Goal: Complete application form

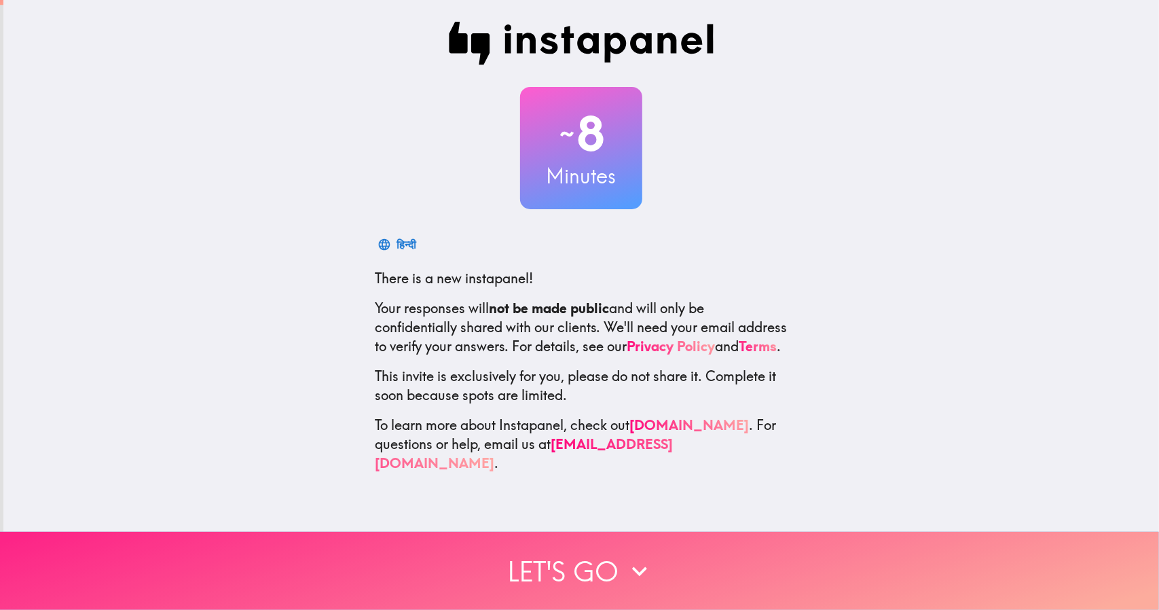
click at [376, 553] on button "Let's go" at bounding box center [579, 571] width 1159 height 78
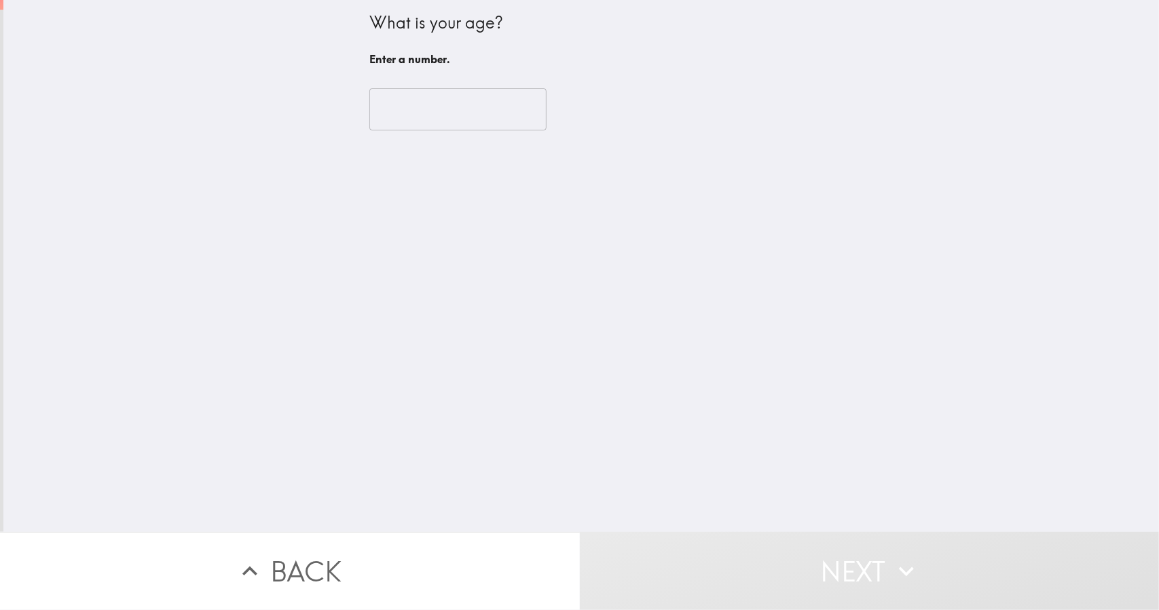
click at [390, 114] on input "number" at bounding box center [458, 109] width 177 height 42
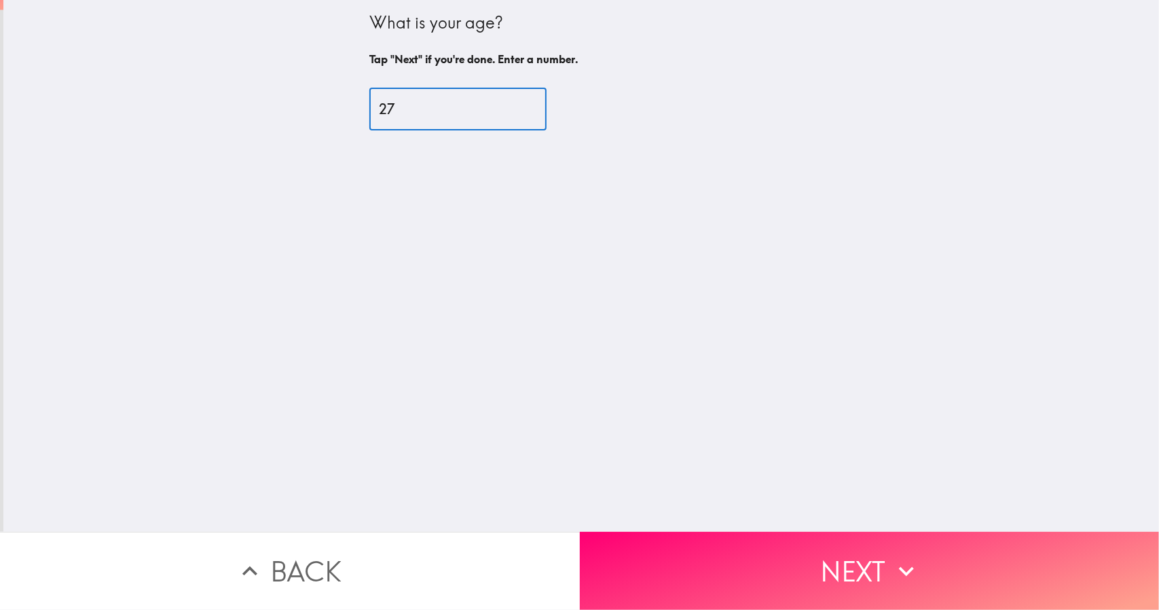
type input "27"
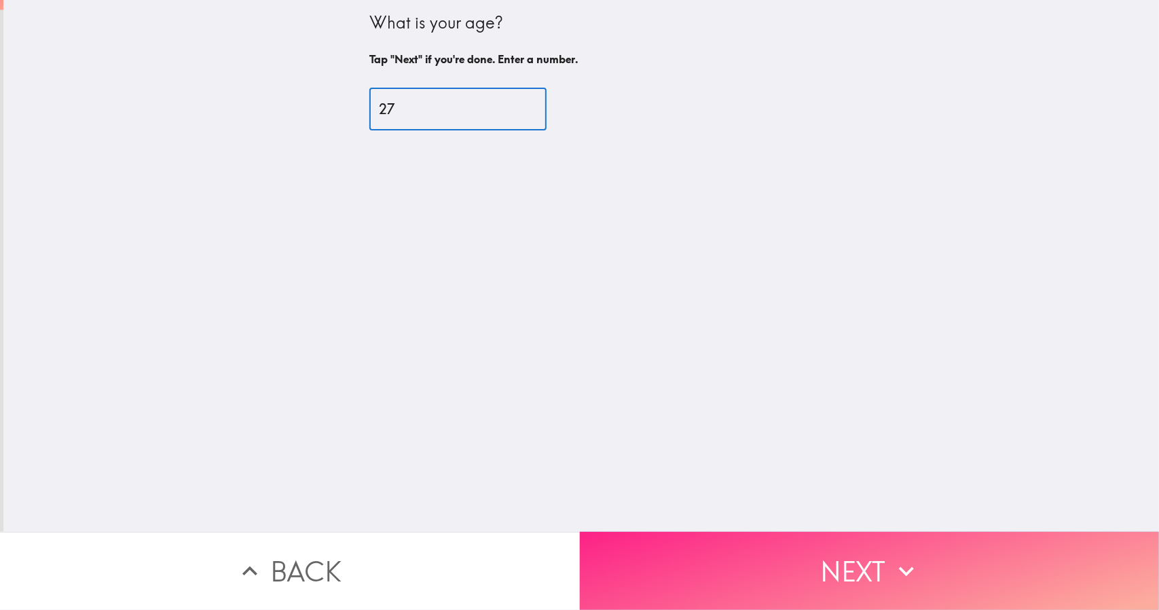
click at [667, 547] on button "Next" at bounding box center [870, 571] width 580 height 78
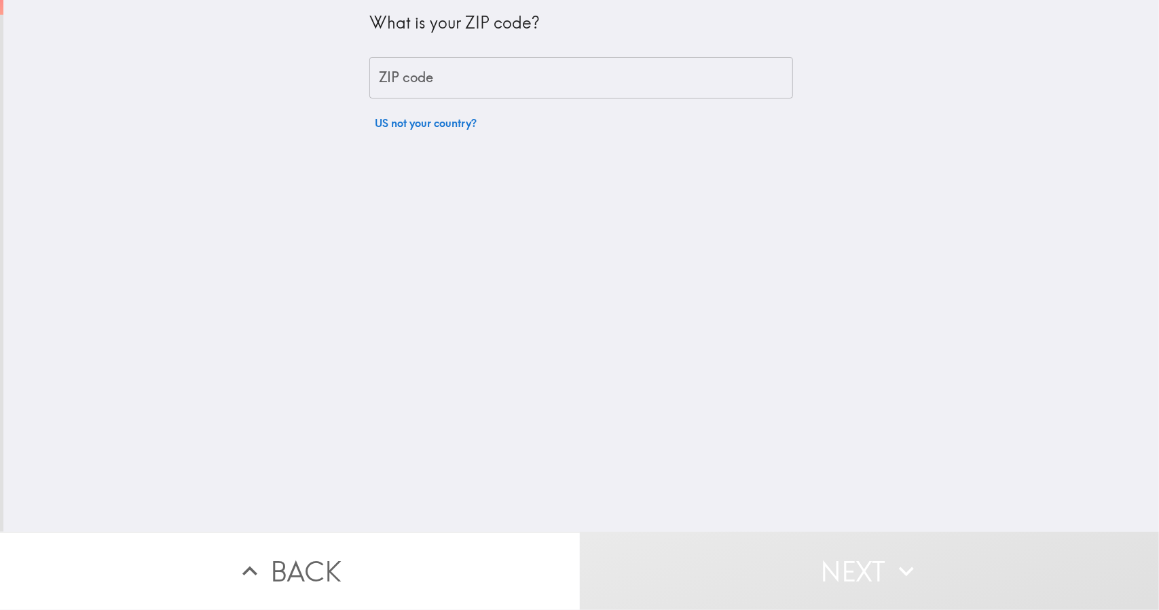
click at [377, 84] on div "ZIP code ZIP code" at bounding box center [582, 78] width 424 height 42
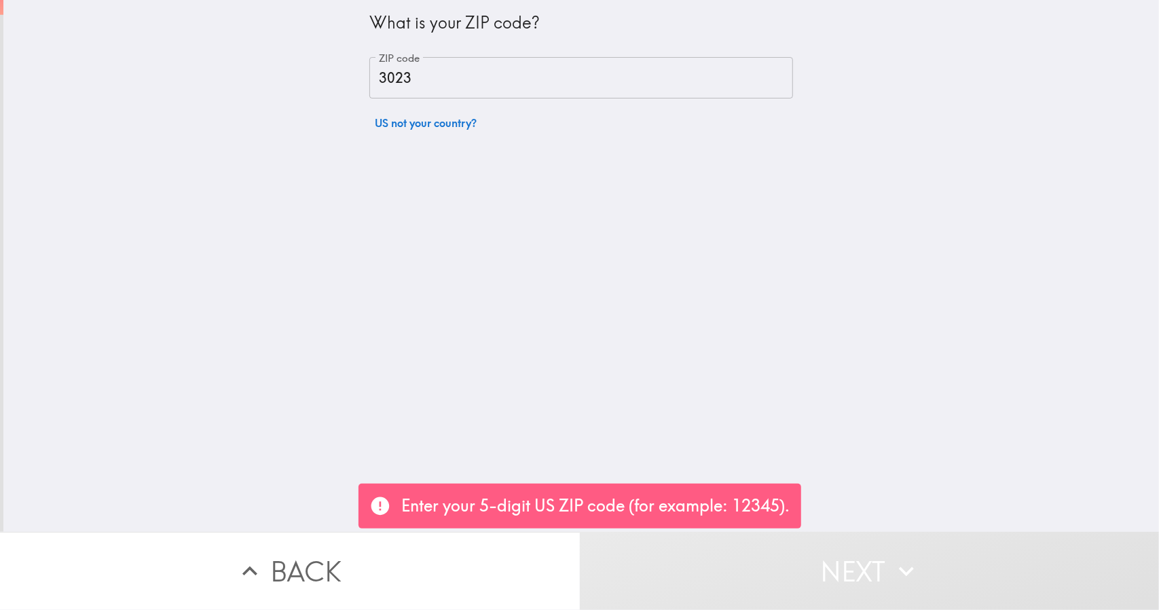
click at [613, 72] on input "3023" at bounding box center [582, 78] width 424 height 42
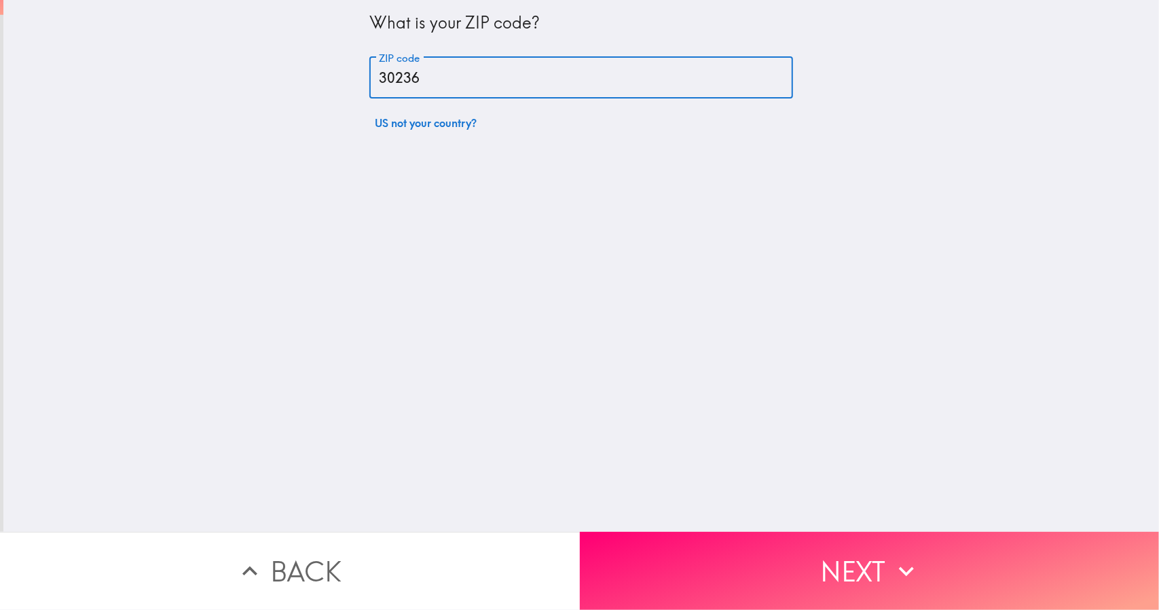
type input "30236"
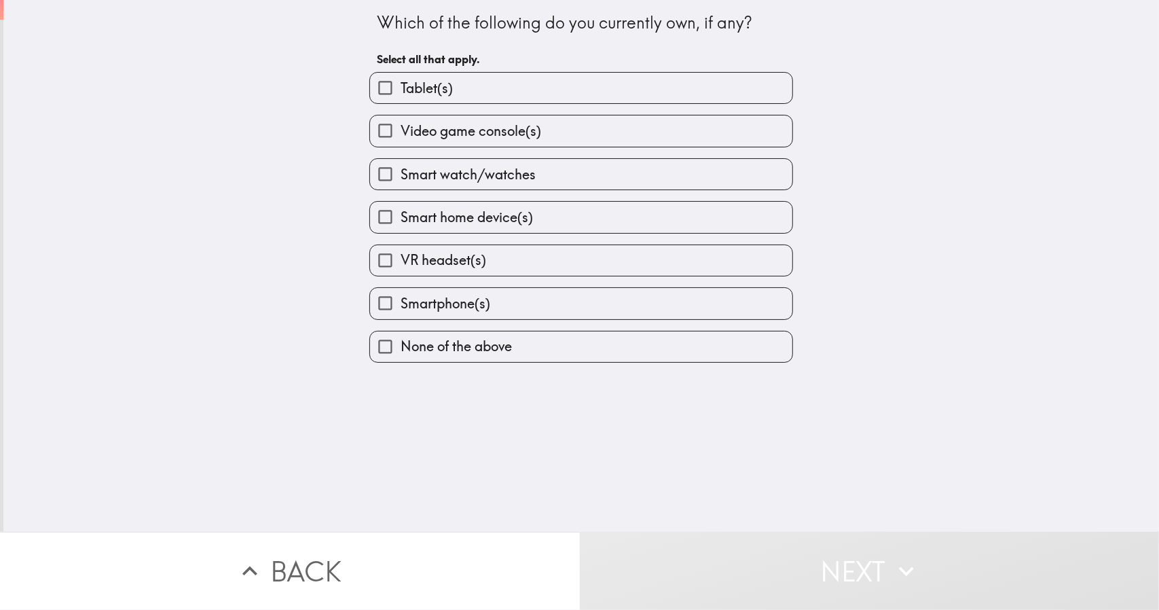
click at [389, 128] on input "Video game console(s)" at bounding box center [385, 130] width 31 height 31
checkbox input "true"
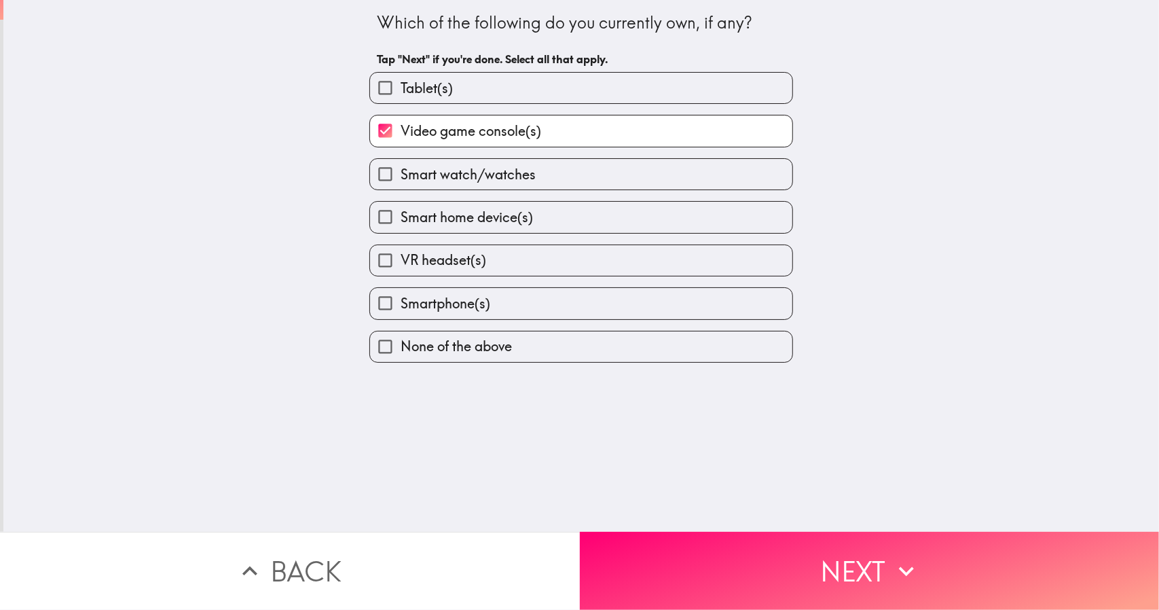
click at [387, 176] on input "Smart watch/watches" at bounding box center [385, 174] width 31 height 31
checkbox input "true"
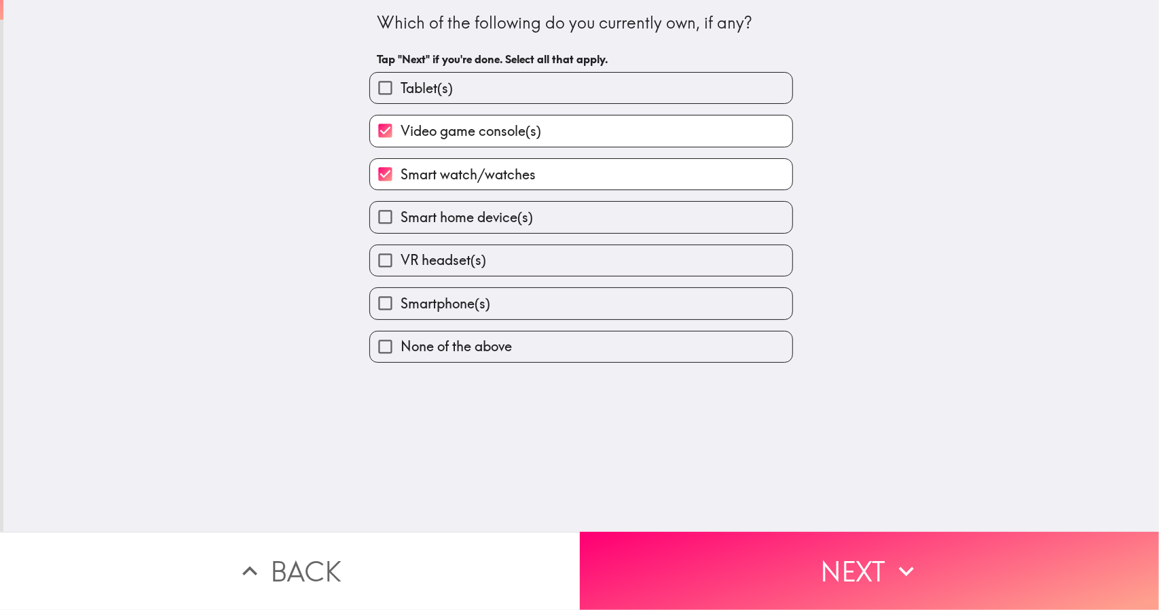
click at [375, 223] on input "Smart home device(s)" at bounding box center [385, 217] width 31 height 31
checkbox input "true"
click at [390, 307] on input "Smartphone(s)" at bounding box center [385, 303] width 31 height 31
checkbox input "true"
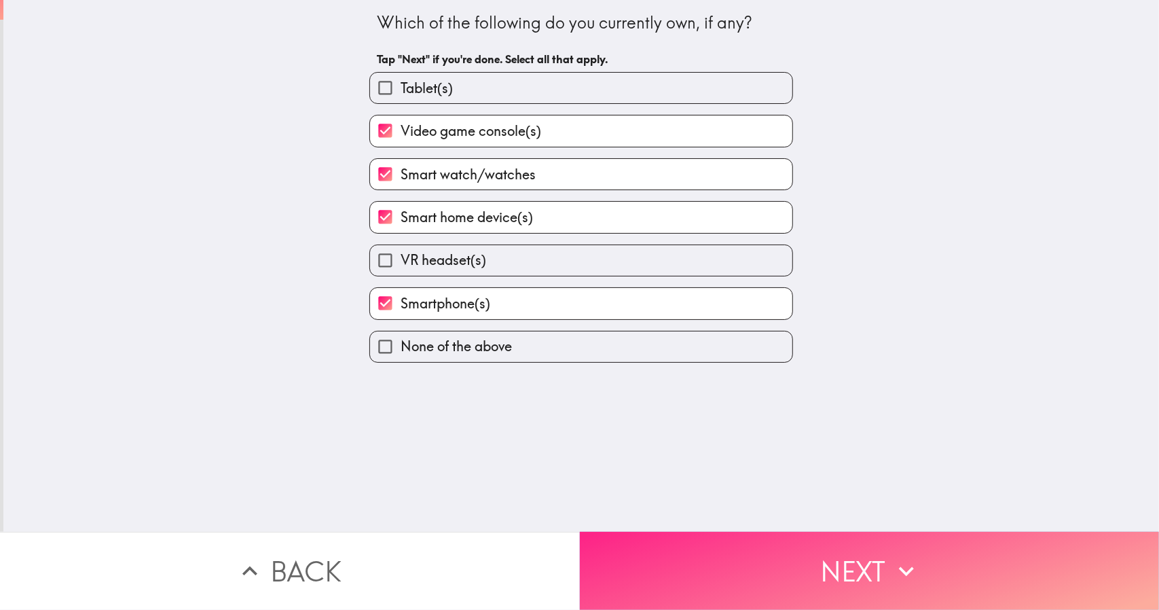
click at [693, 591] on button "Next" at bounding box center [870, 571] width 580 height 78
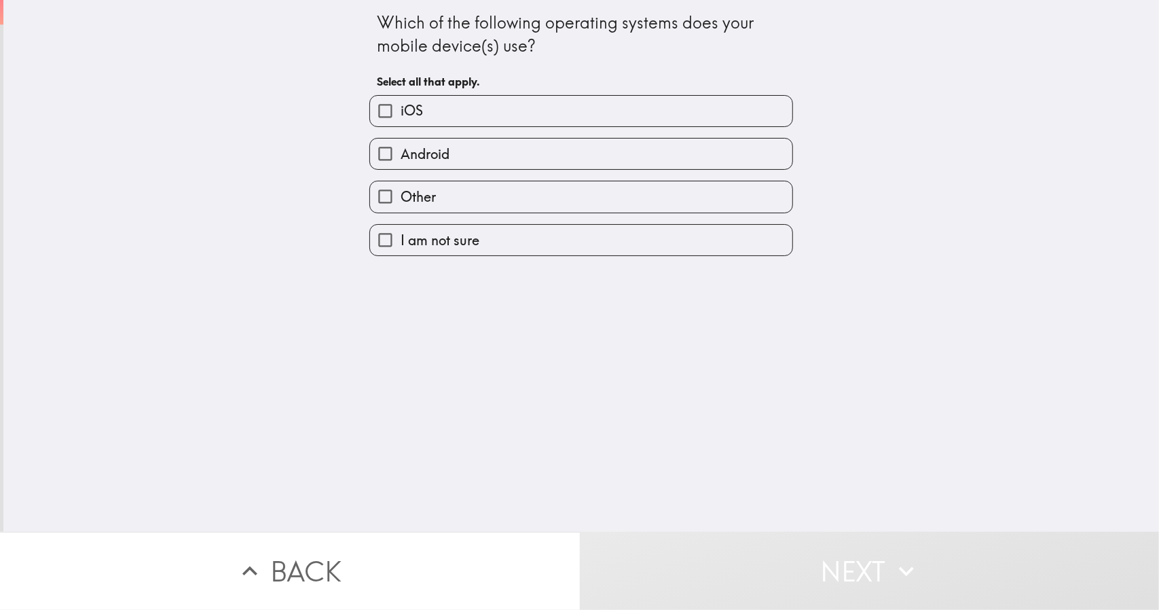
click at [370, 101] on input "iOS" at bounding box center [385, 111] width 31 height 31
checkbox input "true"
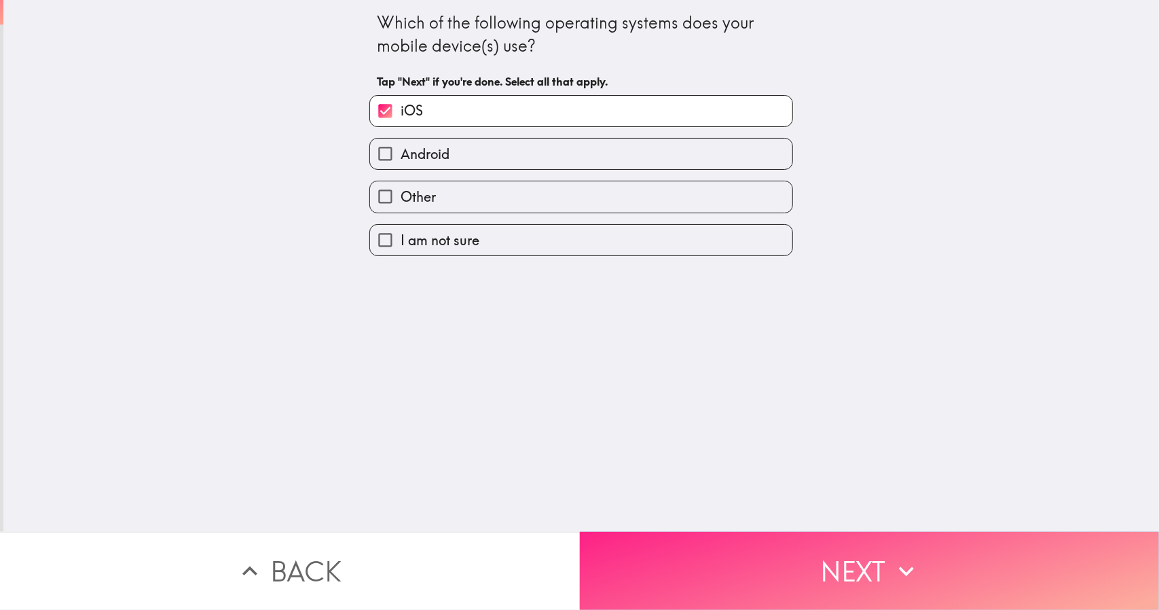
click at [746, 549] on button "Next" at bounding box center [870, 571] width 580 height 78
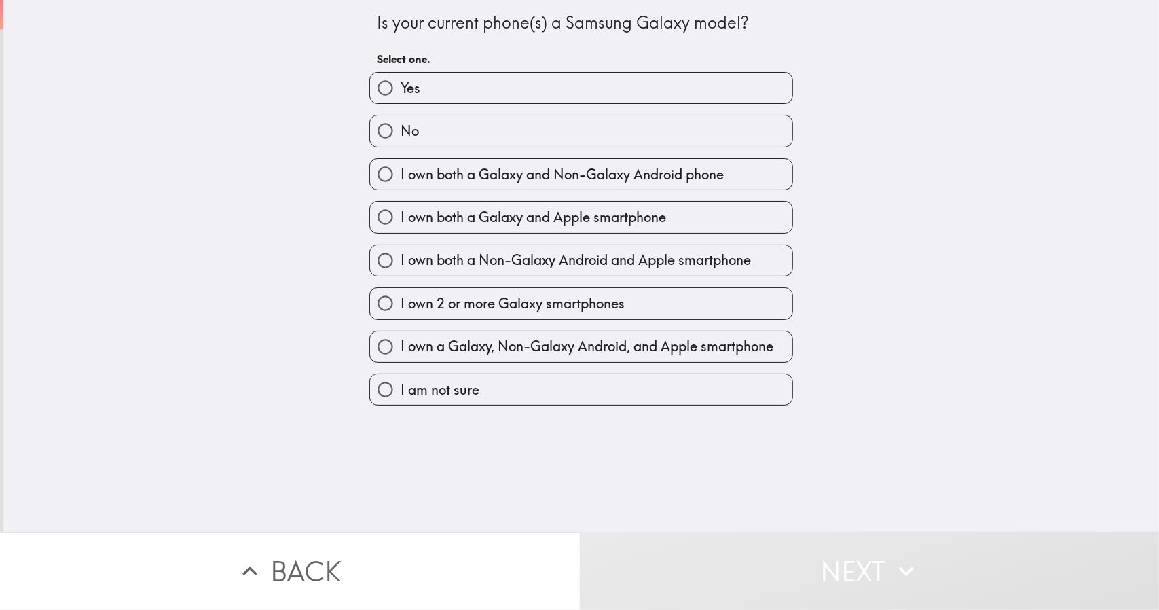
click at [389, 228] on input "I own both a Galaxy and Apple smartphone" at bounding box center [385, 217] width 31 height 31
radio input "true"
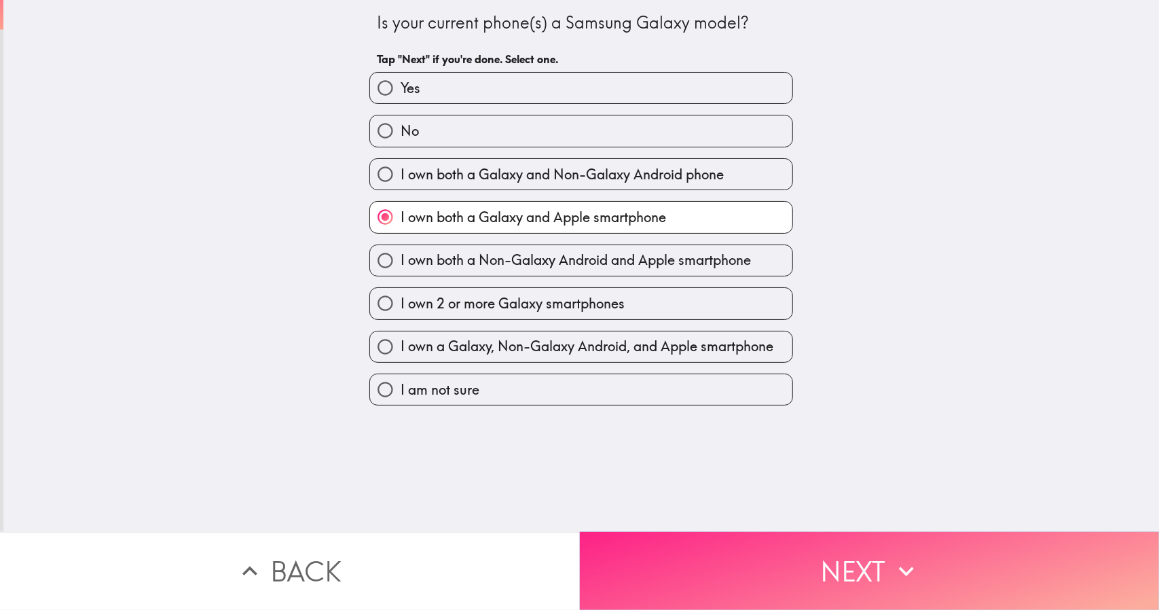
click at [683, 560] on button "Next" at bounding box center [870, 571] width 580 height 78
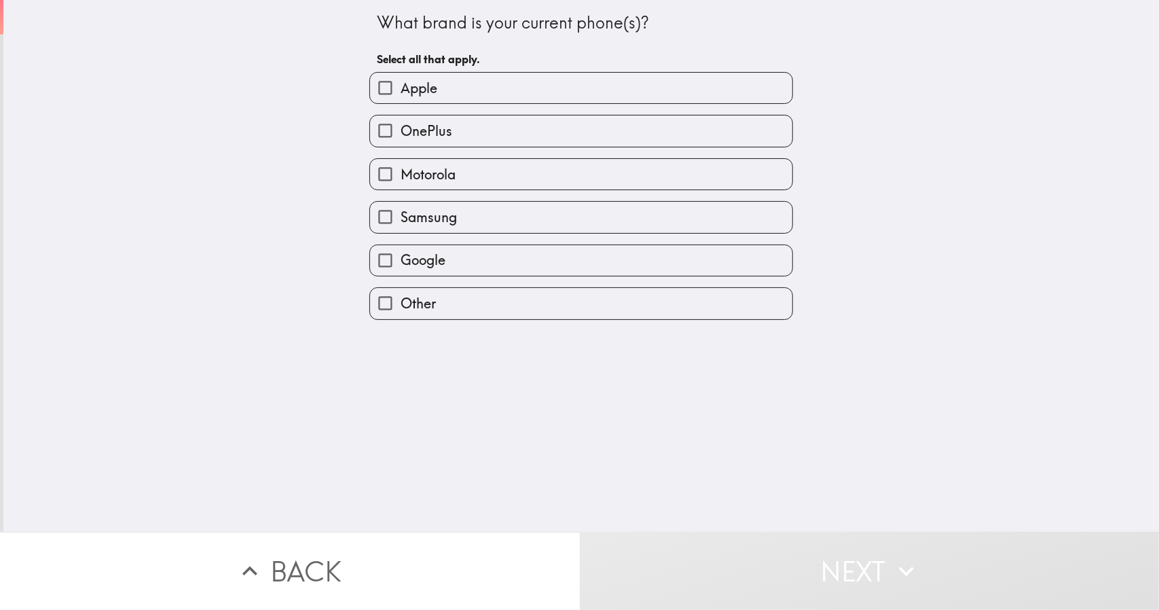
click at [370, 92] on input "Apple" at bounding box center [385, 88] width 31 height 31
checkbox input "true"
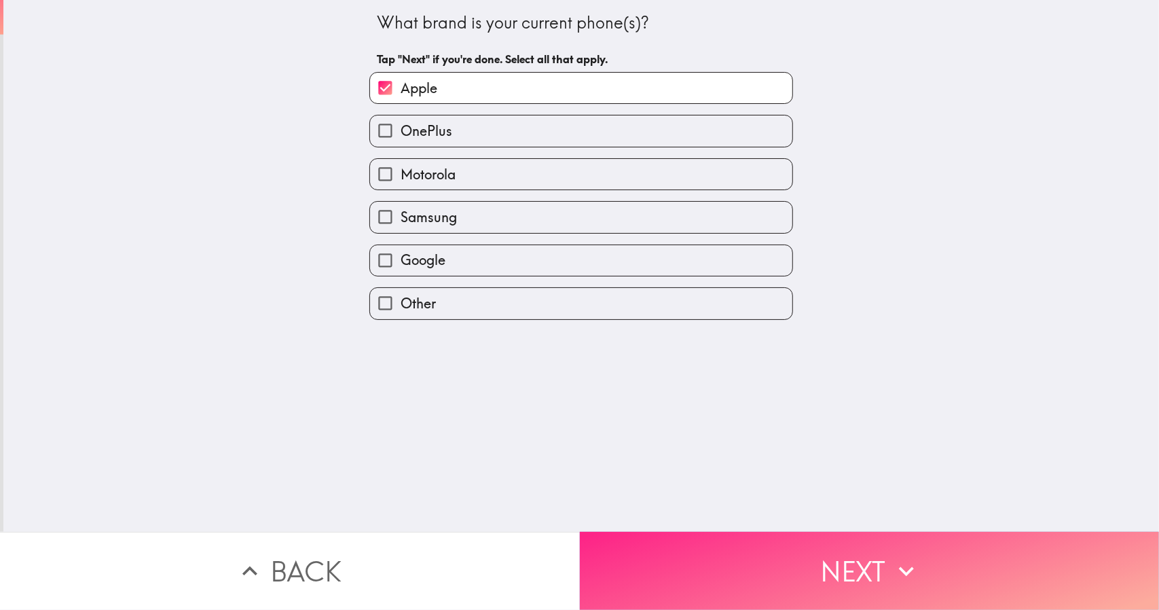
click at [628, 581] on button "Next" at bounding box center [870, 571] width 580 height 78
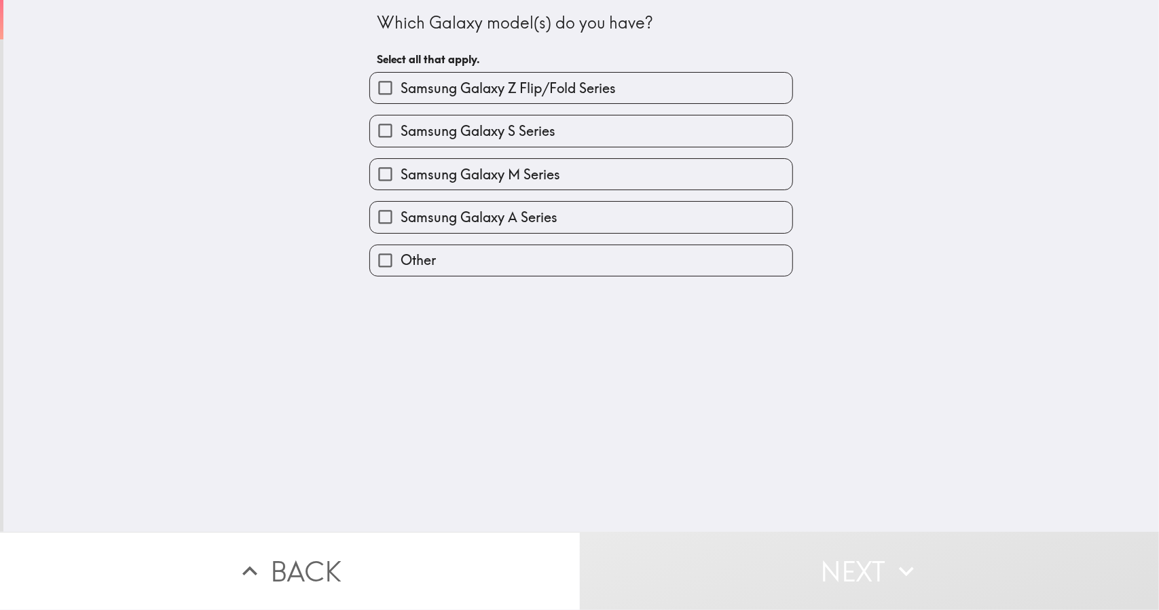
click at [384, 82] on input "Samsung Galaxy Z Flip/Fold Series" at bounding box center [385, 88] width 31 height 31
checkbox input "true"
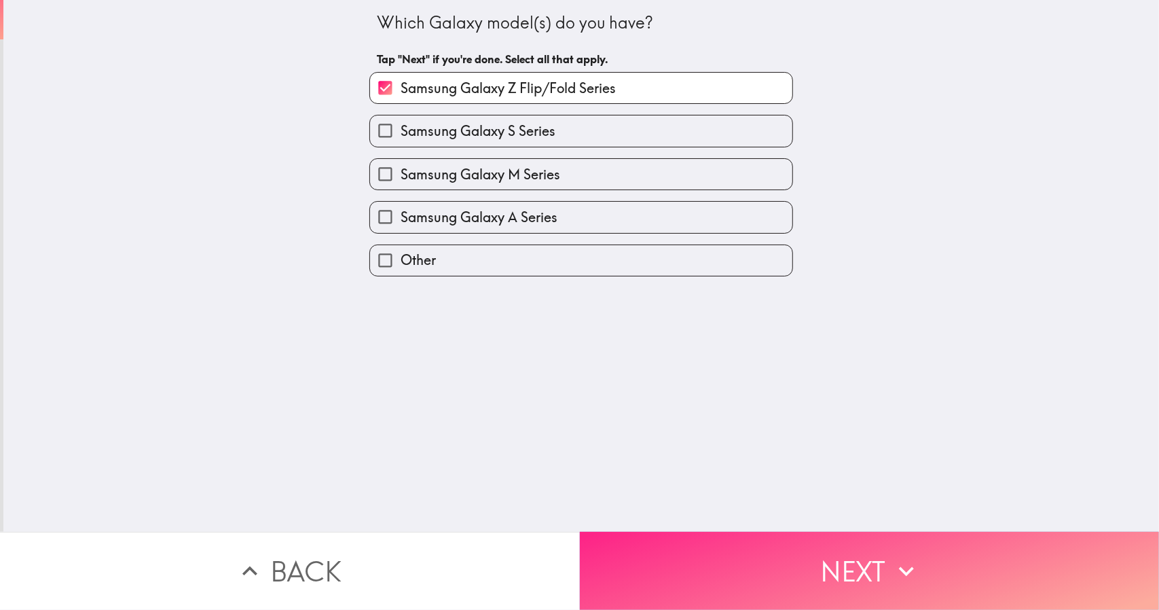
click at [662, 568] on button "Next" at bounding box center [870, 571] width 580 height 78
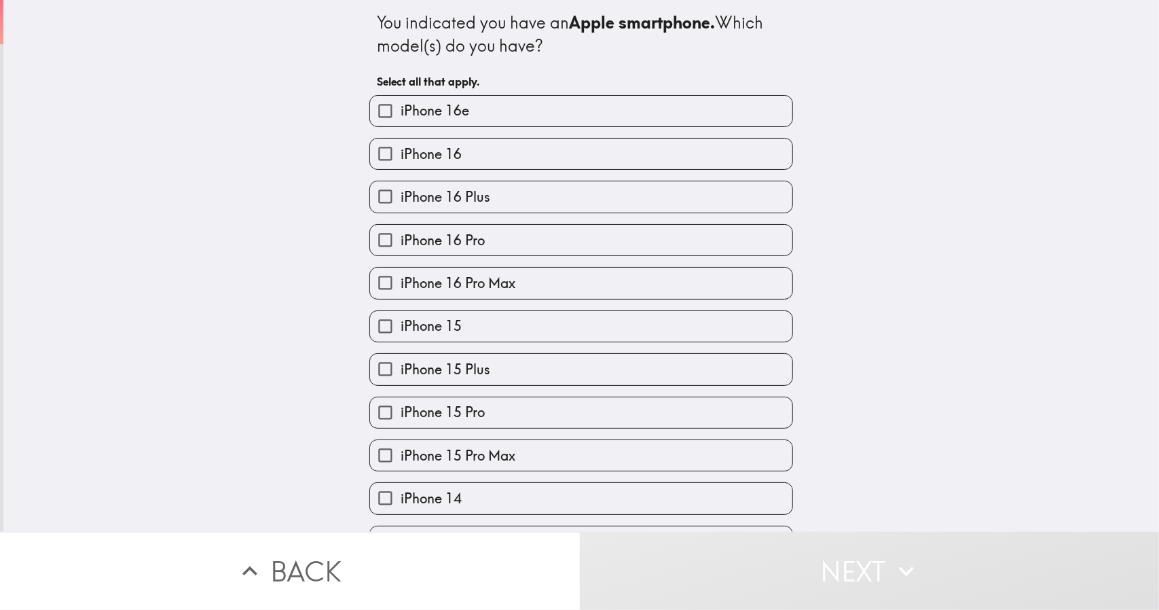
click at [412, 194] on span "iPhone 16 Plus" at bounding box center [446, 196] width 90 height 19
click at [401, 194] on input "iPhone 16 Plus" at bounding box center [385, 196] width 31 height 31
checkbox input "true"
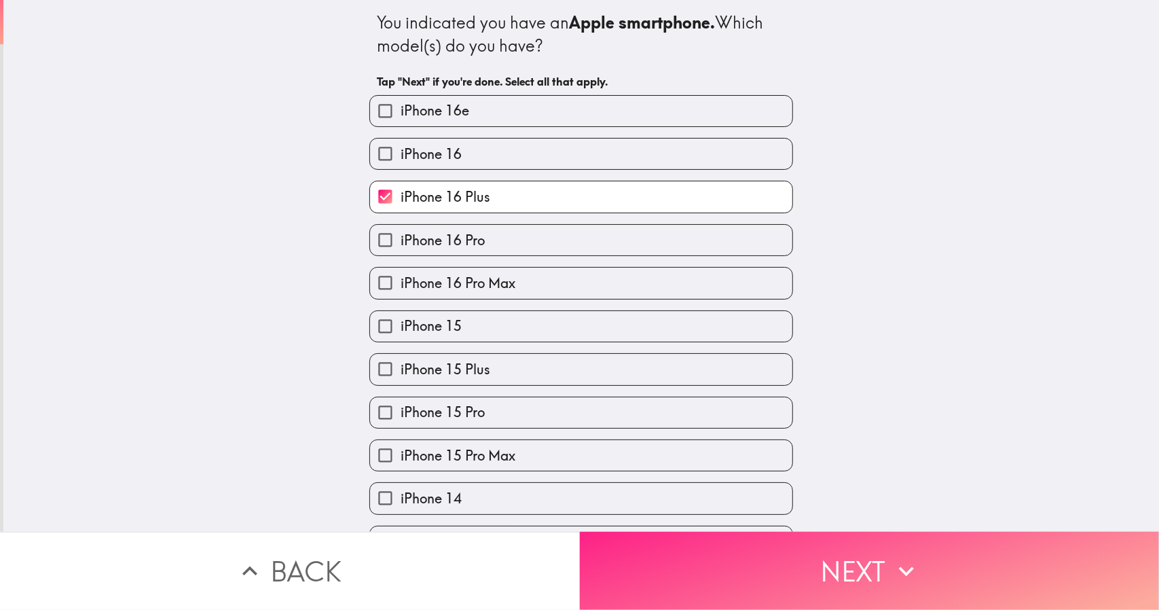
click at [672, 565] on button "Next" at bounding box center [870, 571] width 580 height 78
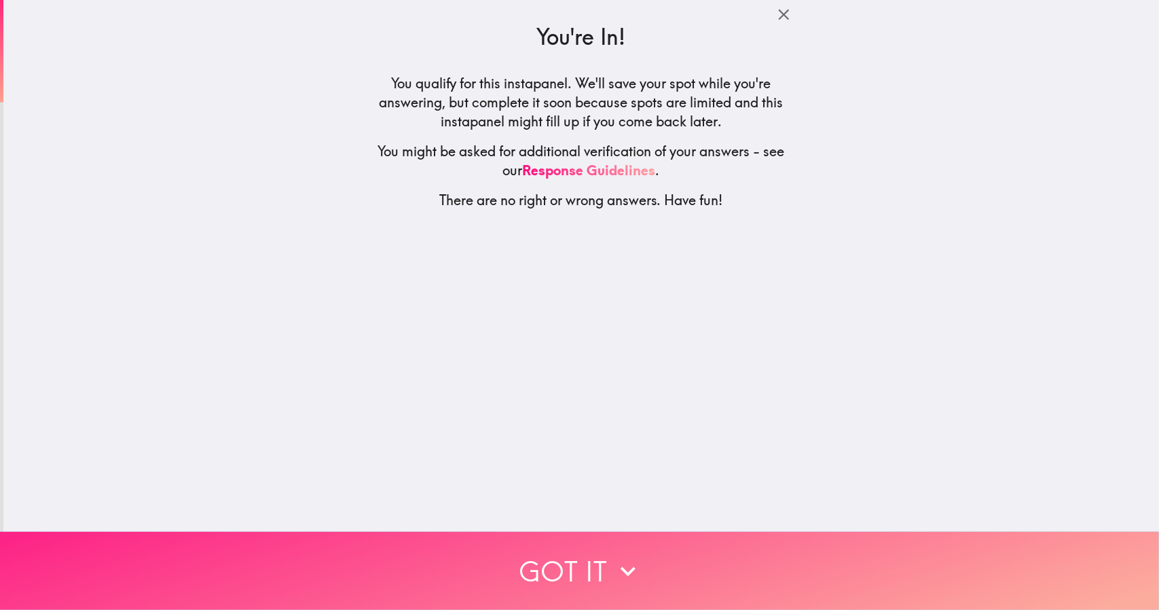
click at [619, 535] on button "Got it" at bounding box center [579, 571] width 1159 height 78
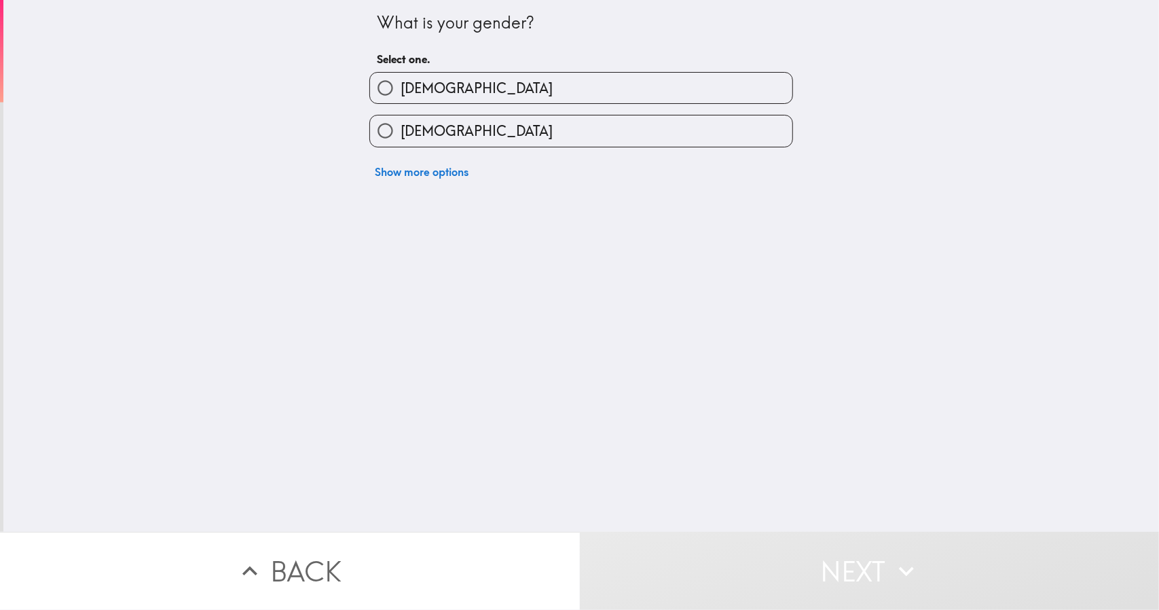
click at [455, 122] on label "[DEMOGRAPHIC_DATA]" at bounding box center [581, 130] width 422 height 31
click at [401, 122] on input "[DEMOGRAPHIC_DATA]" at bounding box center [385, 130] width 31 height 31
radio input "true"
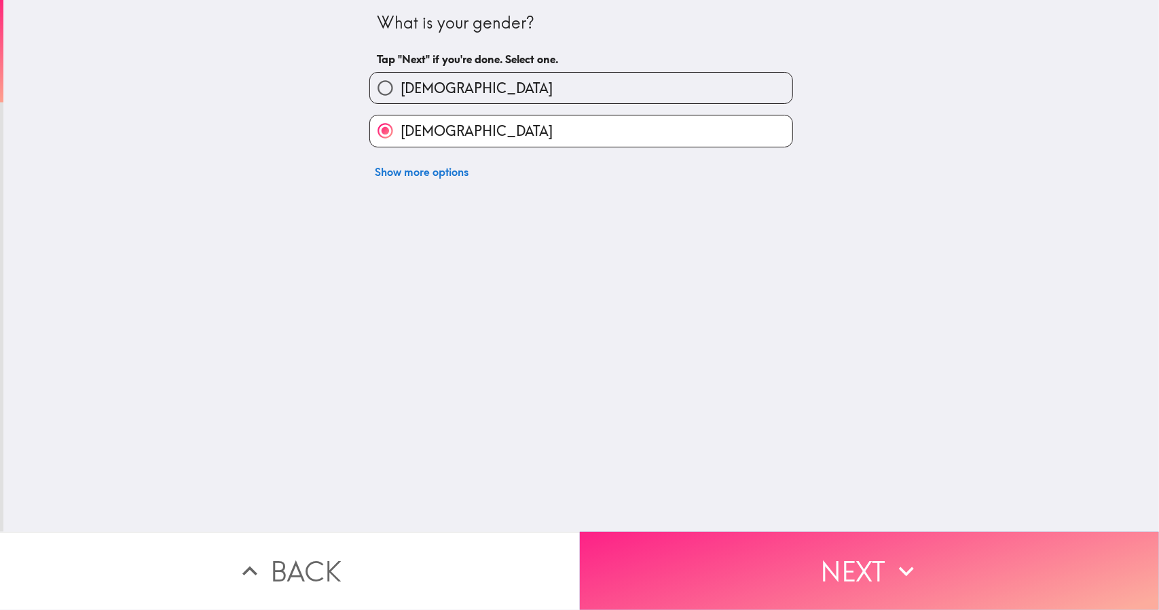
click at [653, 562] on button "Next" at bounding box center [870, 571] width 580 height 78
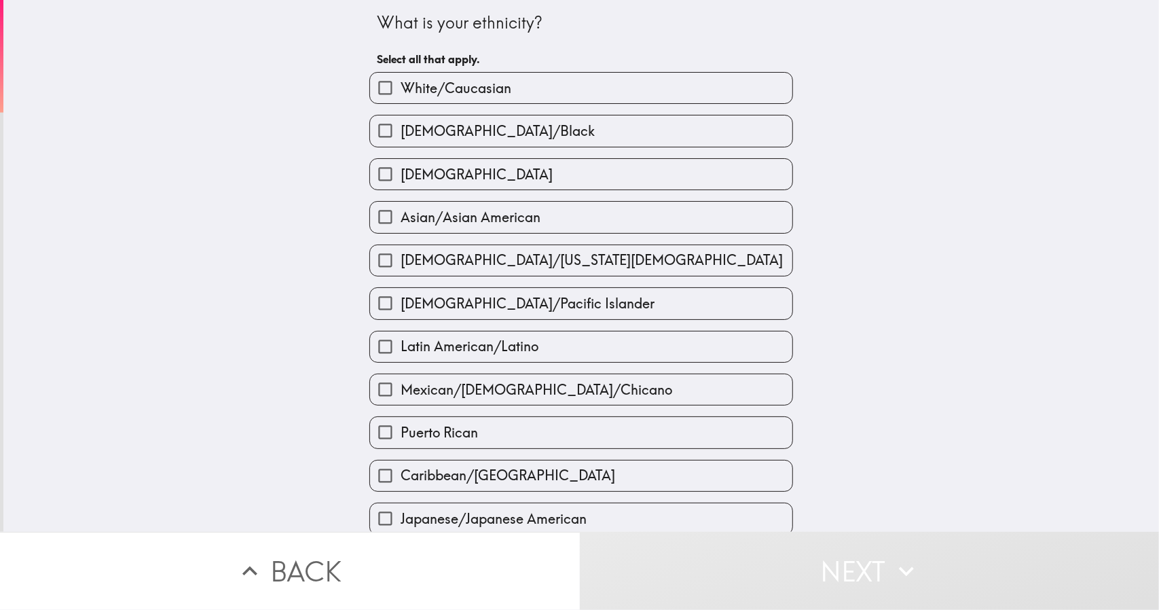
click at [375, 170] on input "[DEMOGRAPHIC_DATA]" at bounding box center [385, 174] width 31 height 31
checkbox input "true"
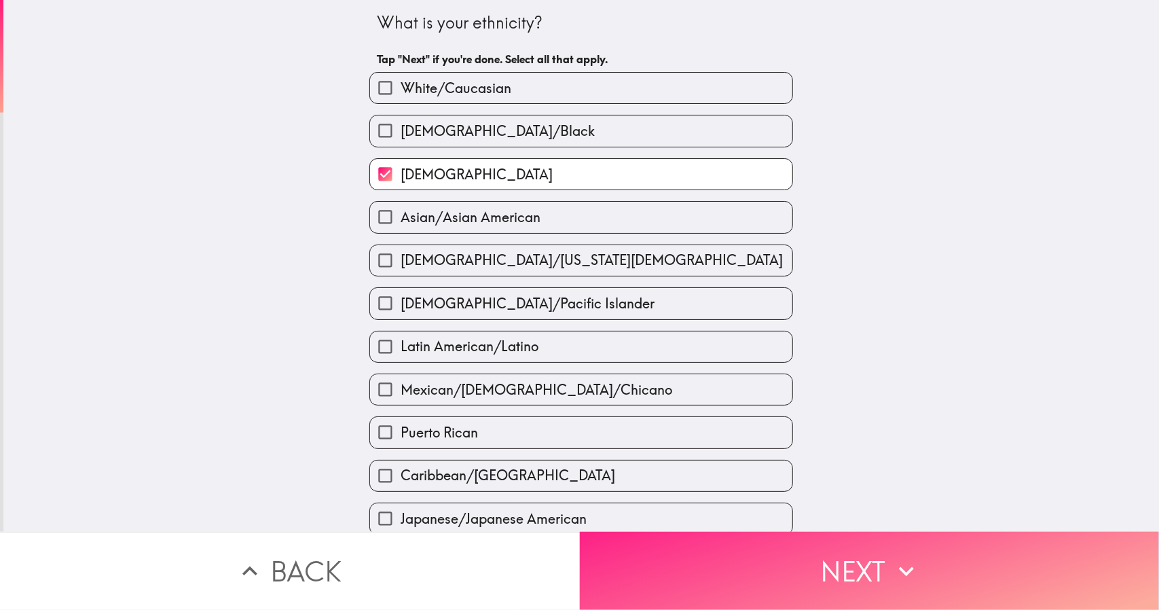
click at [679, 545] on button "Next" at bounding box center [870, 571] width 580 height 78
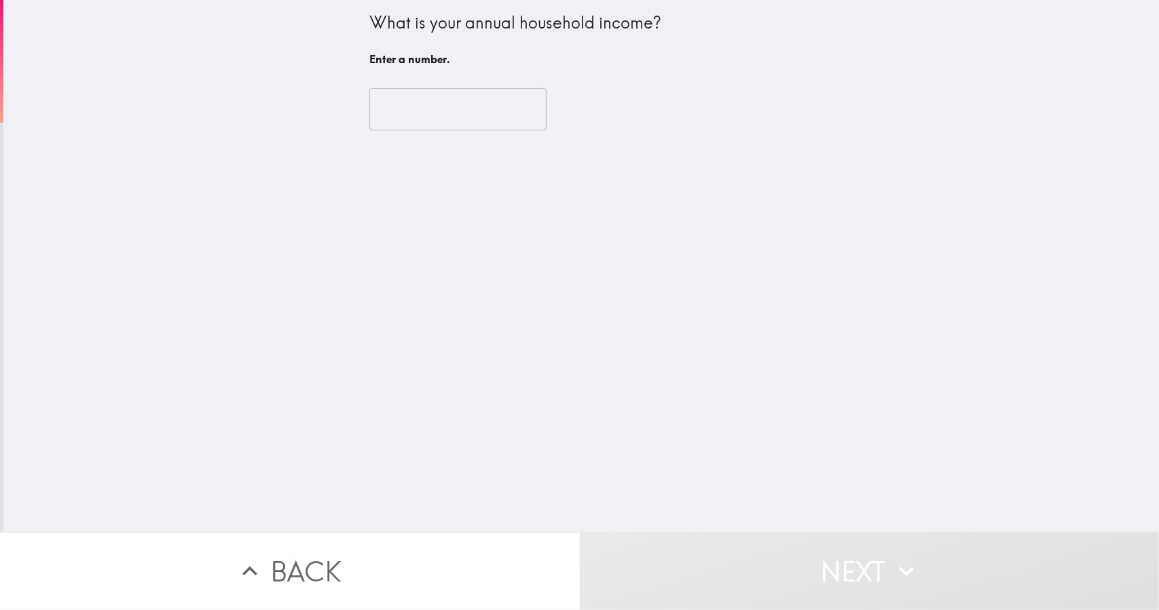
click at [420, 106] on input "number" at bounding box center [458, 109] width 177 height 42
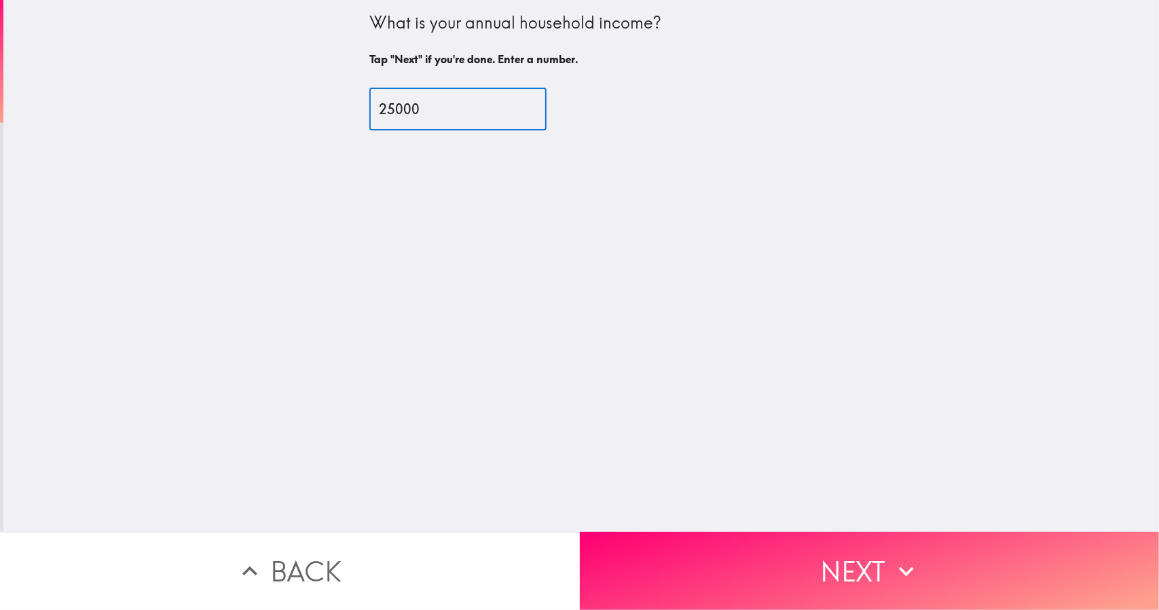
type input "25000"
click at [657, 506] on div "What is your annual household income? Tap "Next" if you're done. Enter a number…" at bounding box center [581, 266] width 1156 height 532
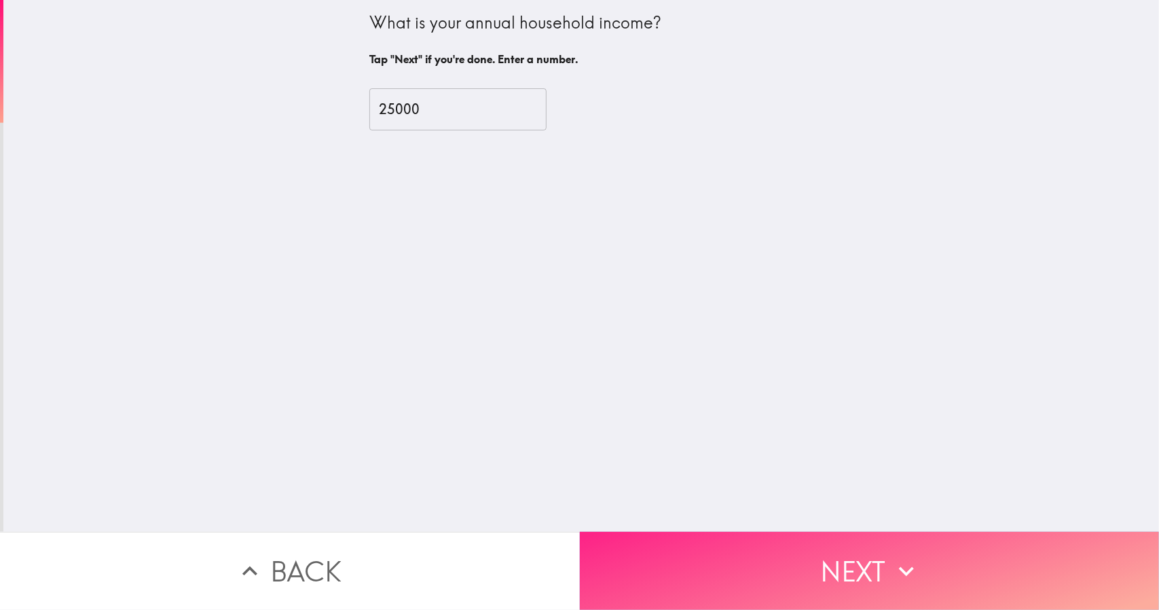
click at [678, 570] on button "Next" at bounding box center [870, 571] width 580 height 78
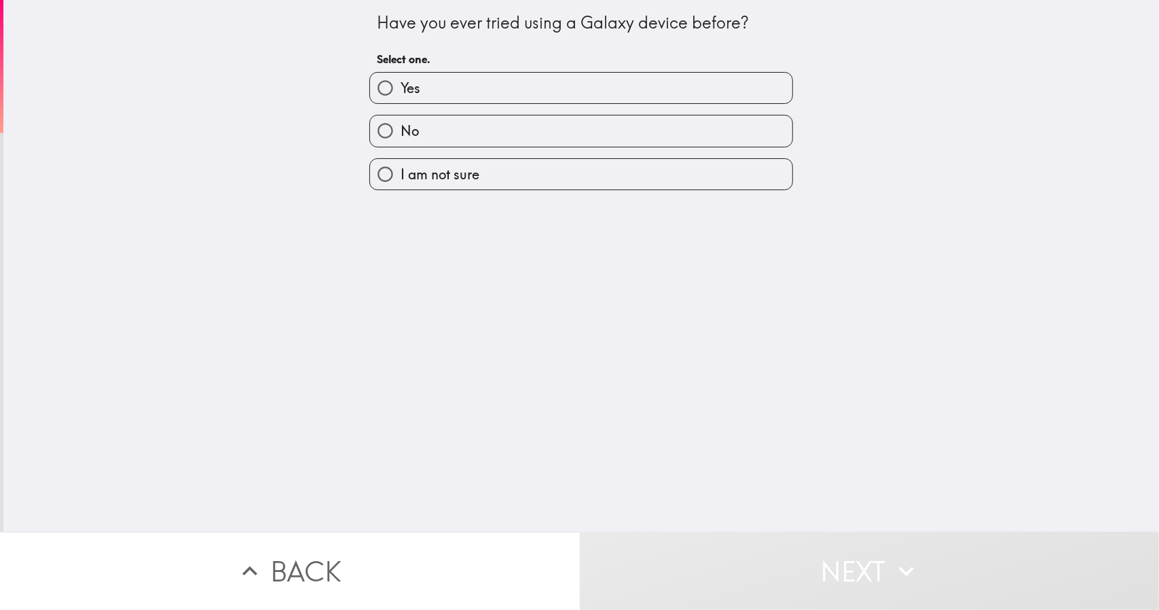
click at [390, 94] on input "Yes" at bounding box center [385, 88] width 31 height 31
radio input "true"
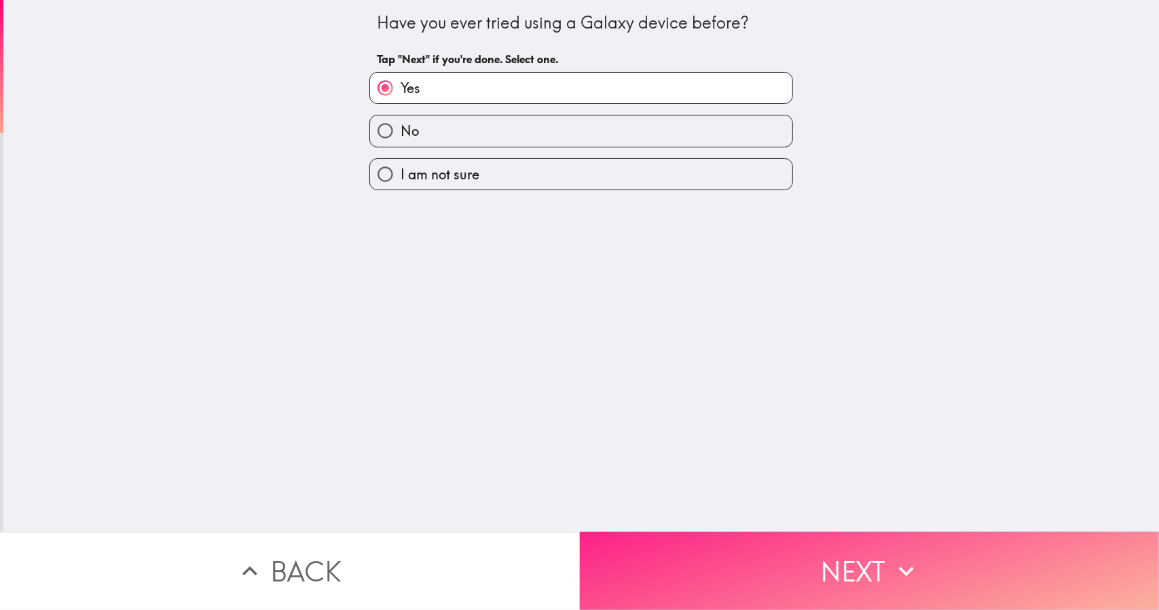
click at [671, 570] on button "Next" at bounding box center [870, 571] width 580 height 78
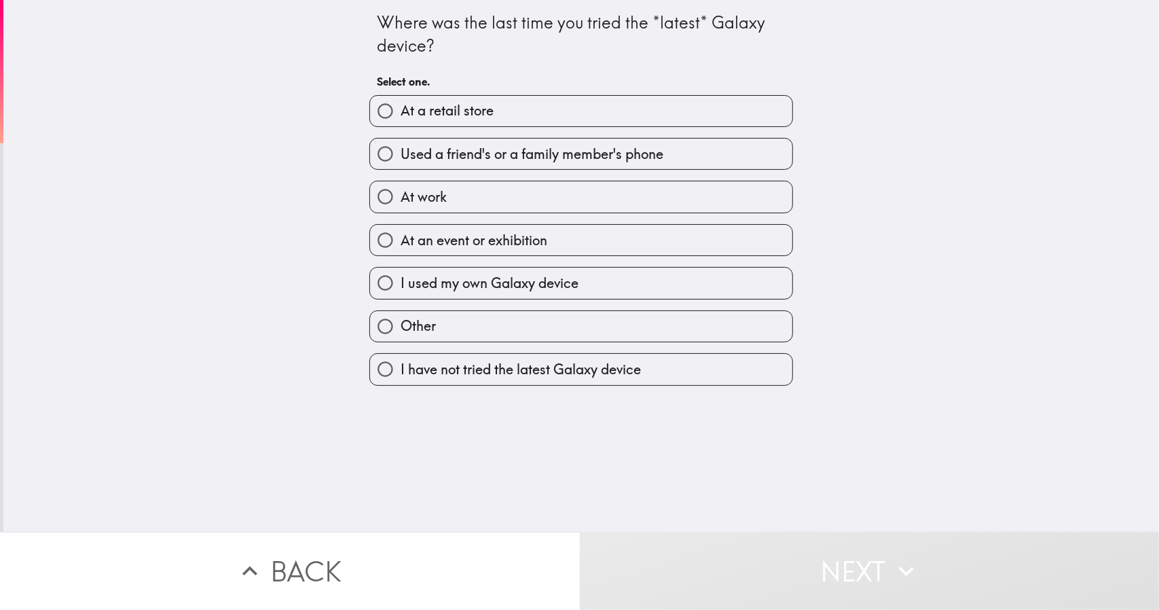
click at [390, 107] on input "At a retail store" at bounding box center [385, 111] width 31 height 31
radio input "true"
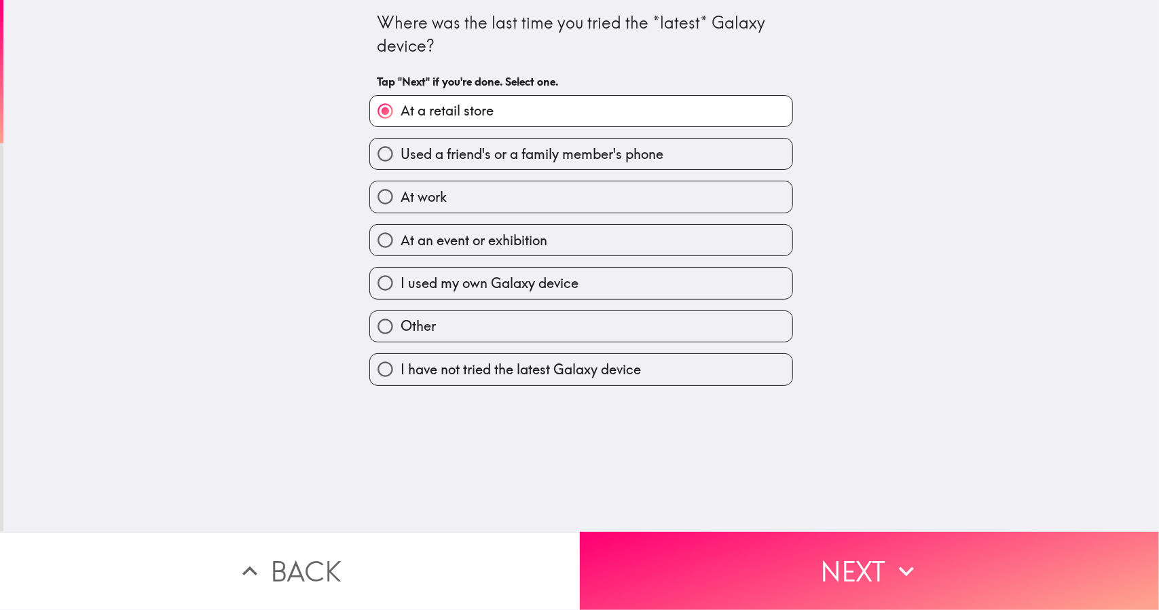
click at [387, 278] on input "I used my own Galaxy device" at bounding box center [385, 283] width 31 height 31
radio input "true"
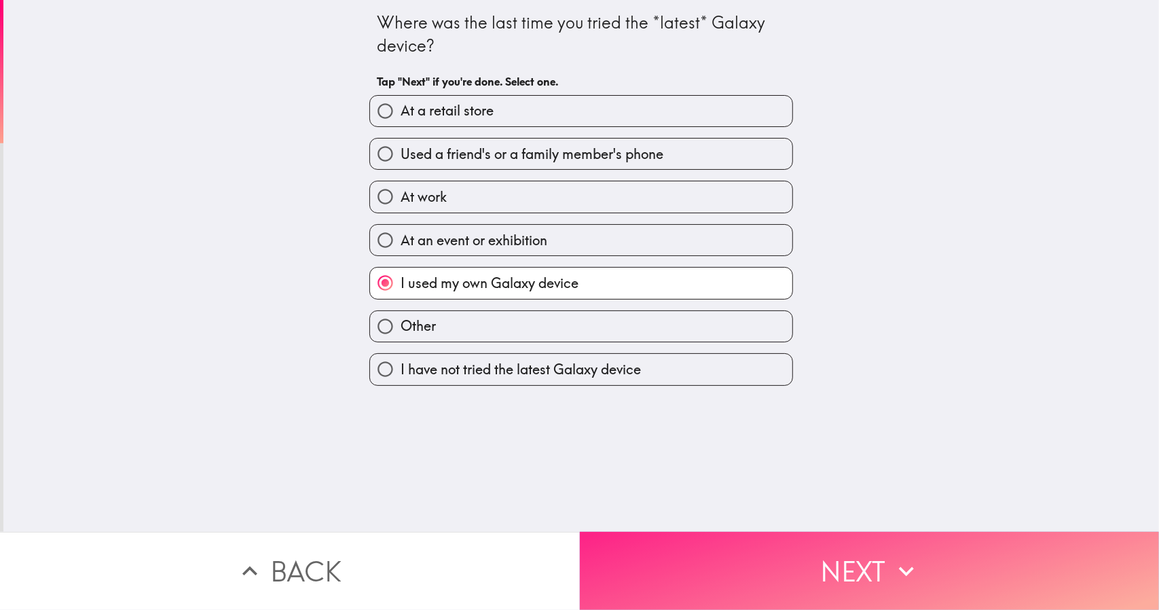
click at [653, 532] on button "Next" at bounding box center [870, 571] width 580 height 78
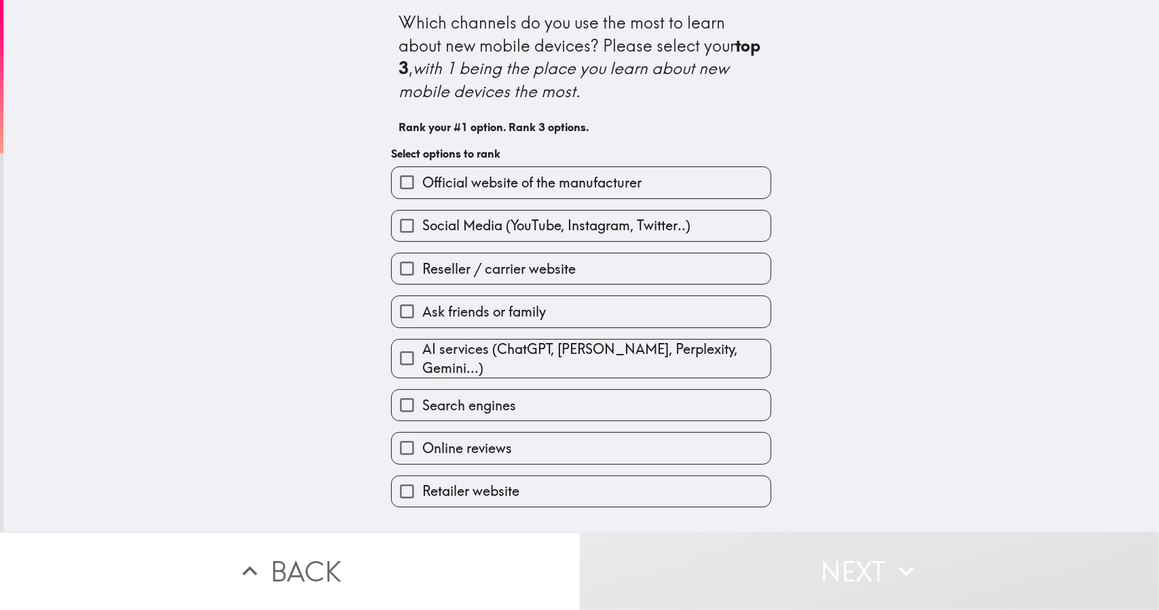
click at [406, 183] on input "Official website of the manufacturer" at bounding box center [407, 182] width 31 height 31
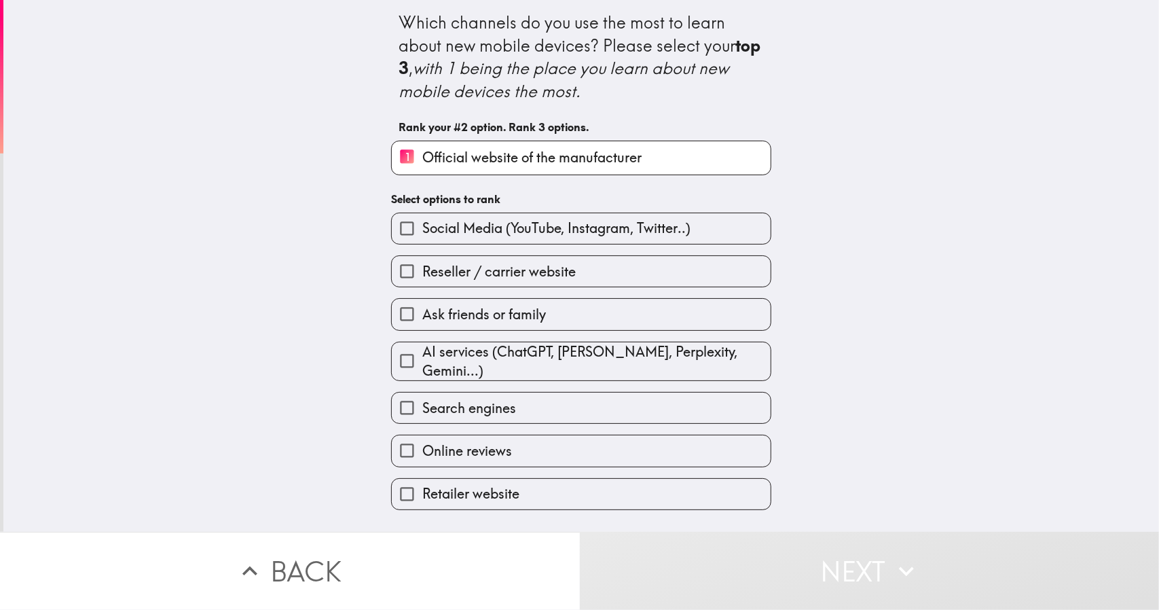
click at [408, 163] on input "1 Official website of the manufacturer" at bounding box center [407, 157] width 31 height 33
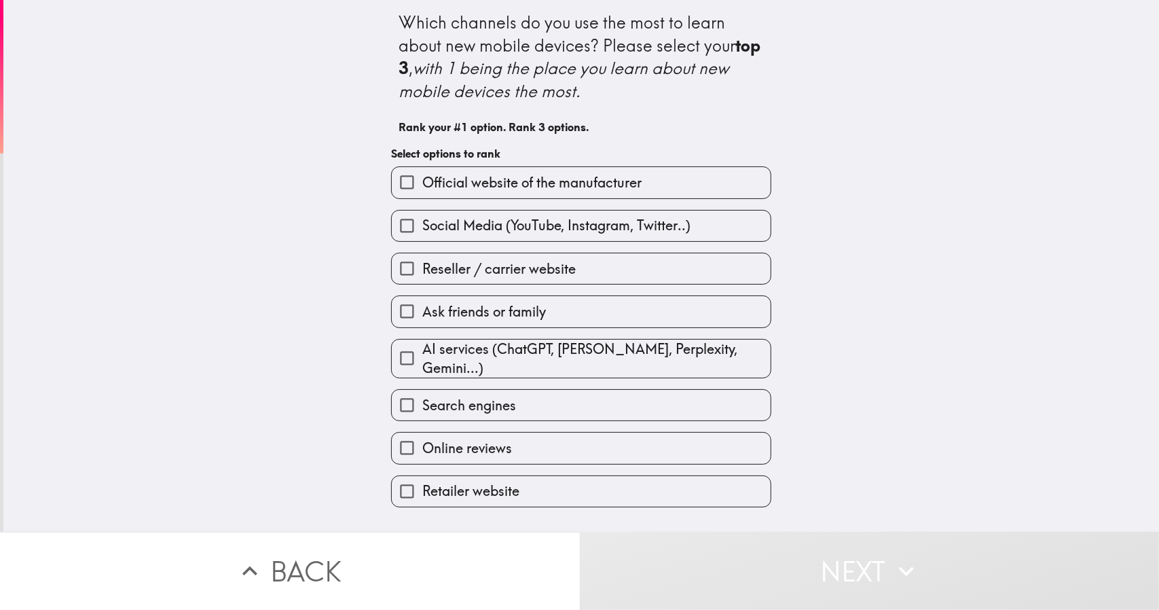
click at [440, 230] on span "Social Media (YouTube, Instagram, Twitter..)" at bounding box center [556, 225] width 268 height 19
click at [422, 230] on input "Social Media (YouTube, Instagram, Twitter..)" at bounding box center [407, 226] width 31 height 31
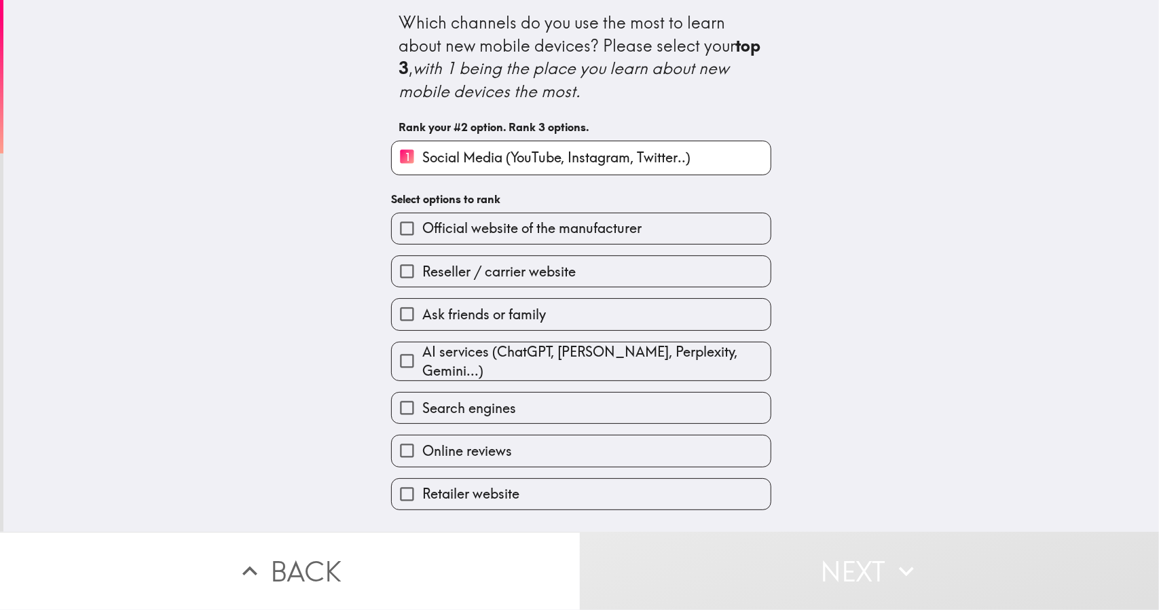
click at [433, 323] on span "Ask friends or family" at bounding box center [484, 314] width 124 height 19
click at [422, 323] on input "Ask friends or family" at bounding box center [407, 314] width 31 height 31
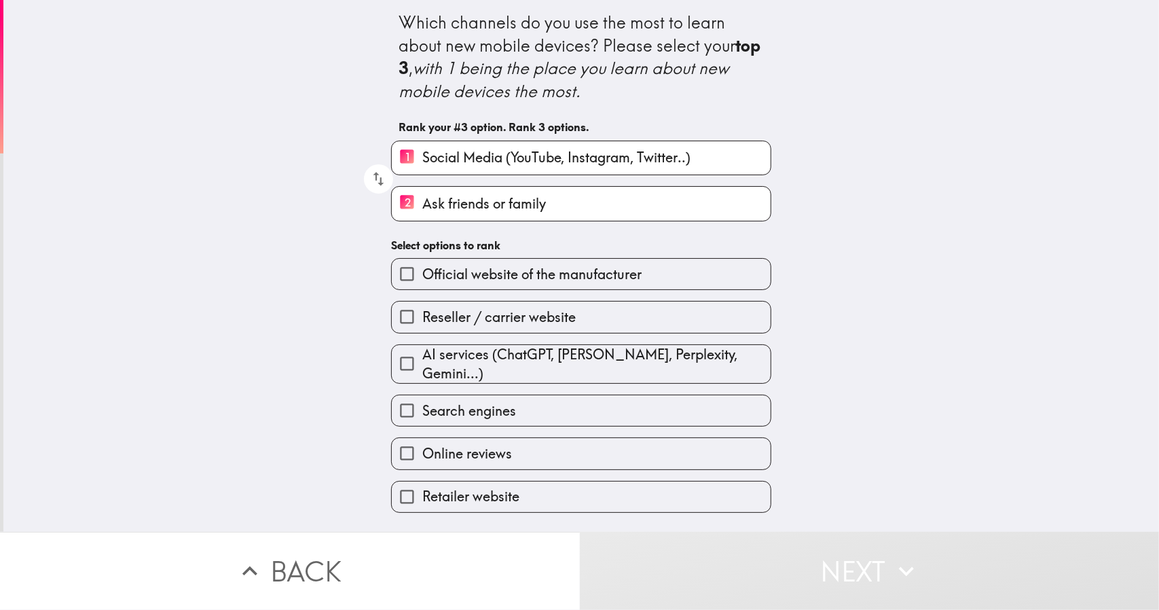
click at [459, 405] on span "Search engines" at bounding box center [469, 410] width 94 height 19
click at [422, 405] on input "Search engines" at bounding box center [407, 410] width 31 height 31
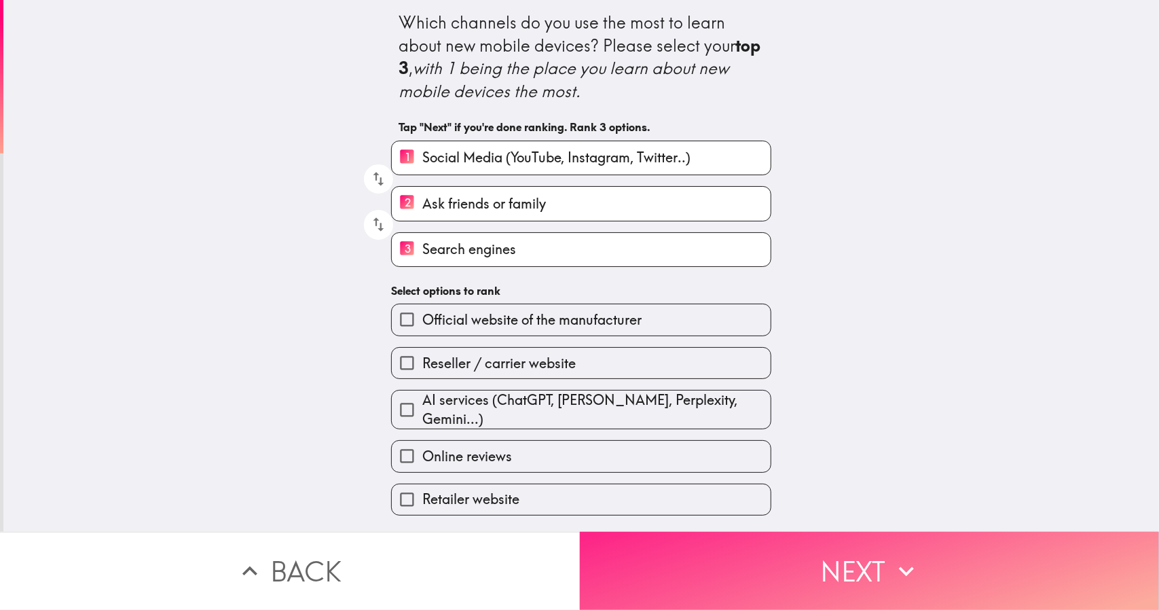
click at [652, 579] on button "Next" at bounding box center [870, 571] width 580 height 78
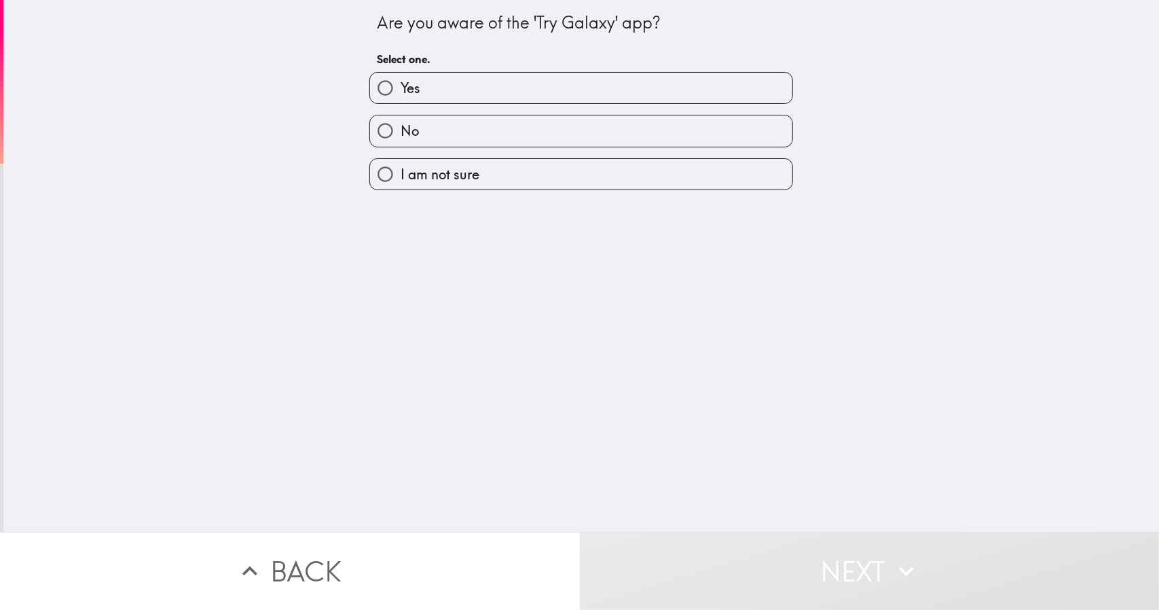
click at [386, 82] on input "Yes" at bounding box center [385, 88] width 31 height 31
radio input "true"
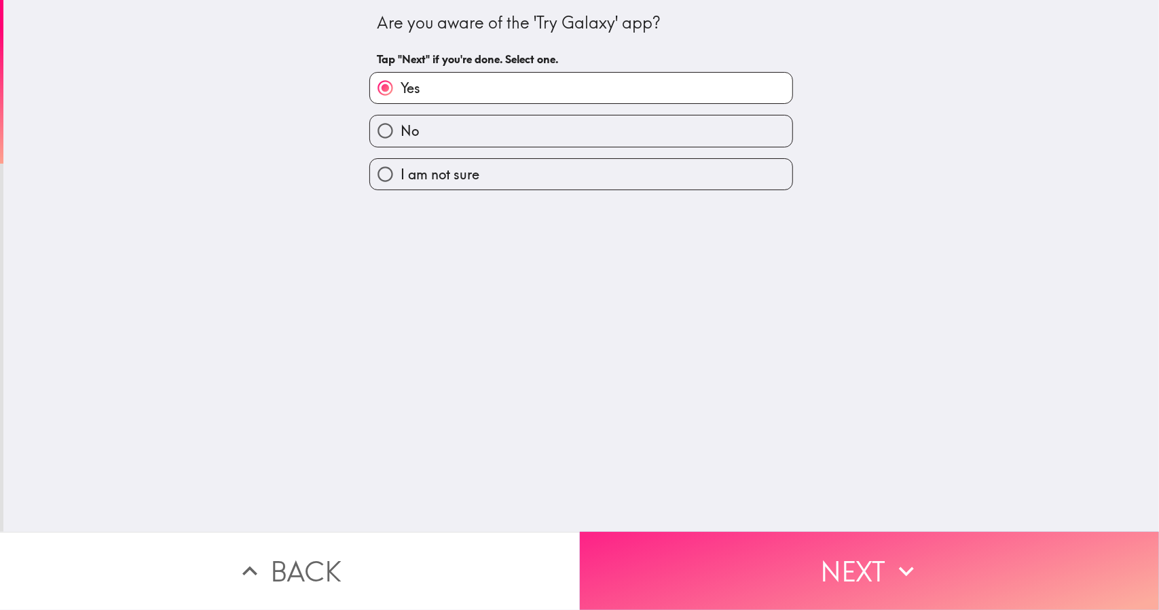
click at [683, 571] on button "Next" at bounding box center [870, 571] width 580 height 78
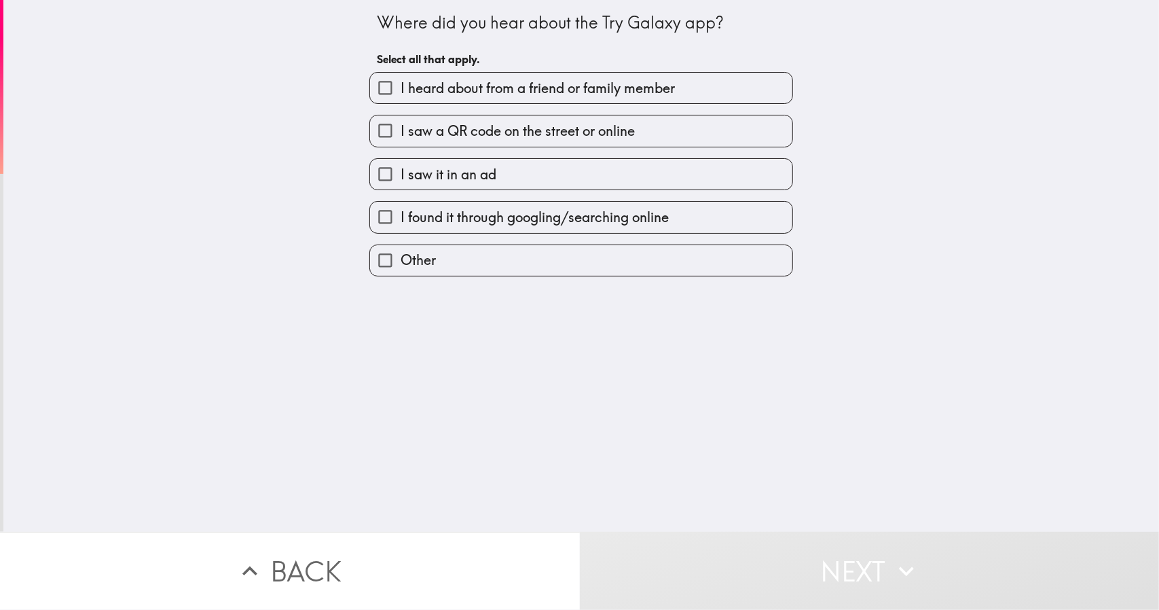
click at [378, 84] on input "I heard about from a friend or family member" at bounding box center [385, 88] width 31 height 31
checkbox input "true"
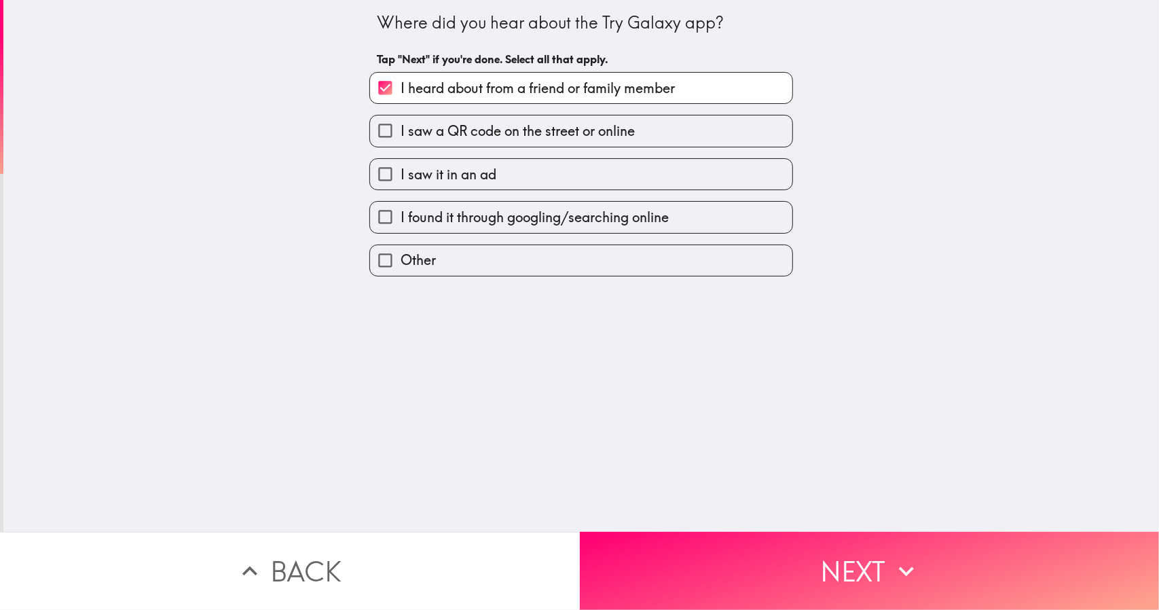
click at [421, 127] on span "I saw a QR code on the street or online" at bounding box center [518, 131] width 234 height 19
click at [401, 127] on input "I saw a QR code on the street or online" at bounding box center [385, 130] width 31 height 31
checkbox input "true"
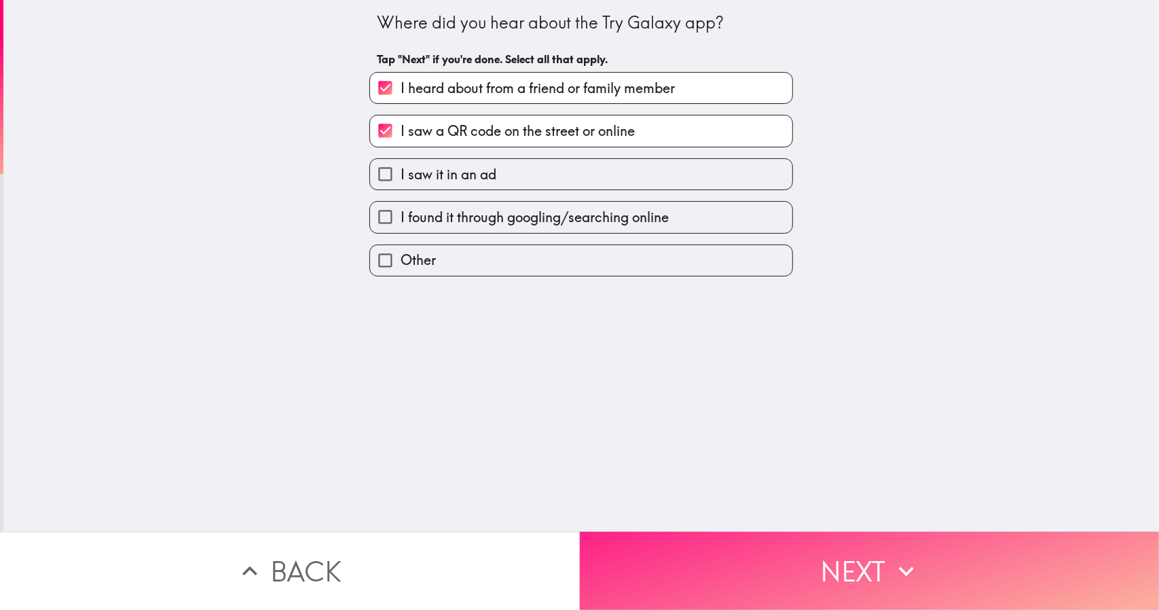
click at [626, 574] on button "Next" at bounding box center [870, 571] width 580 height 78
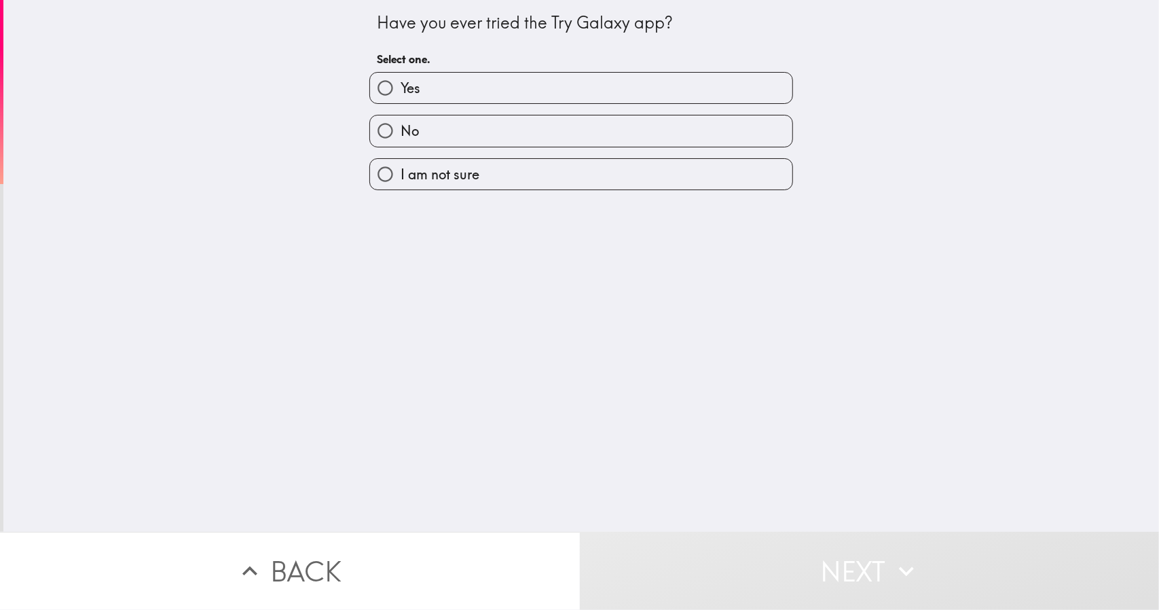
click at [414, 81] on label "Yes" at bounding box center [581, 88] width 422 height 31
click at [401, 81] on input "Yes" at bounding box center [385, 88] width 31 height 31
radio input "true"
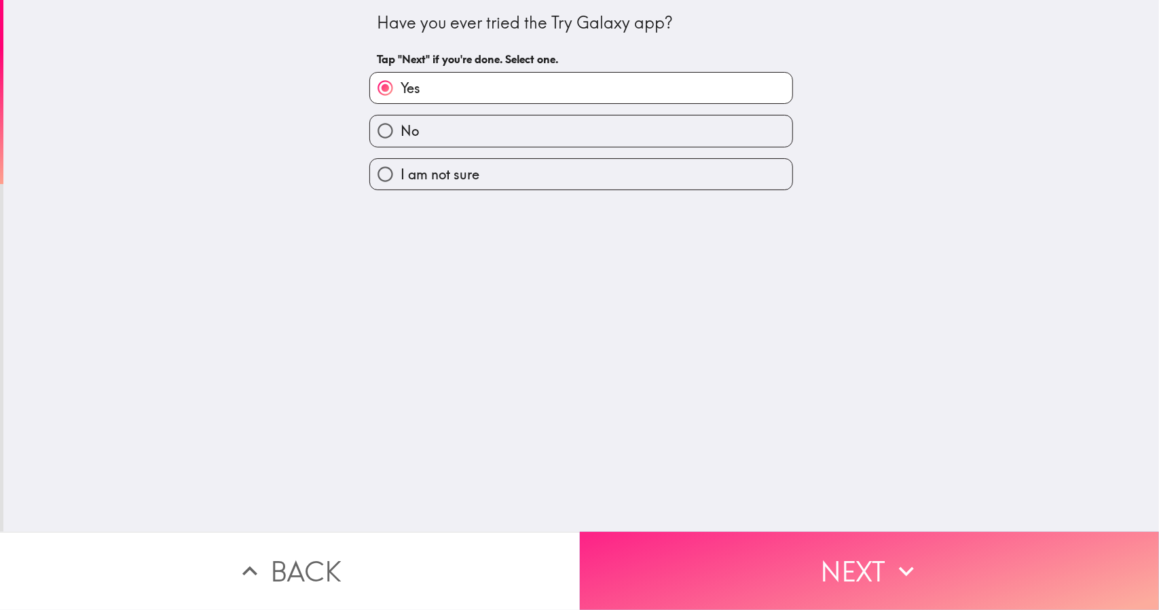
click at [655, 550] on button "Next" at bounding box center [870, 571] width 580 height 78
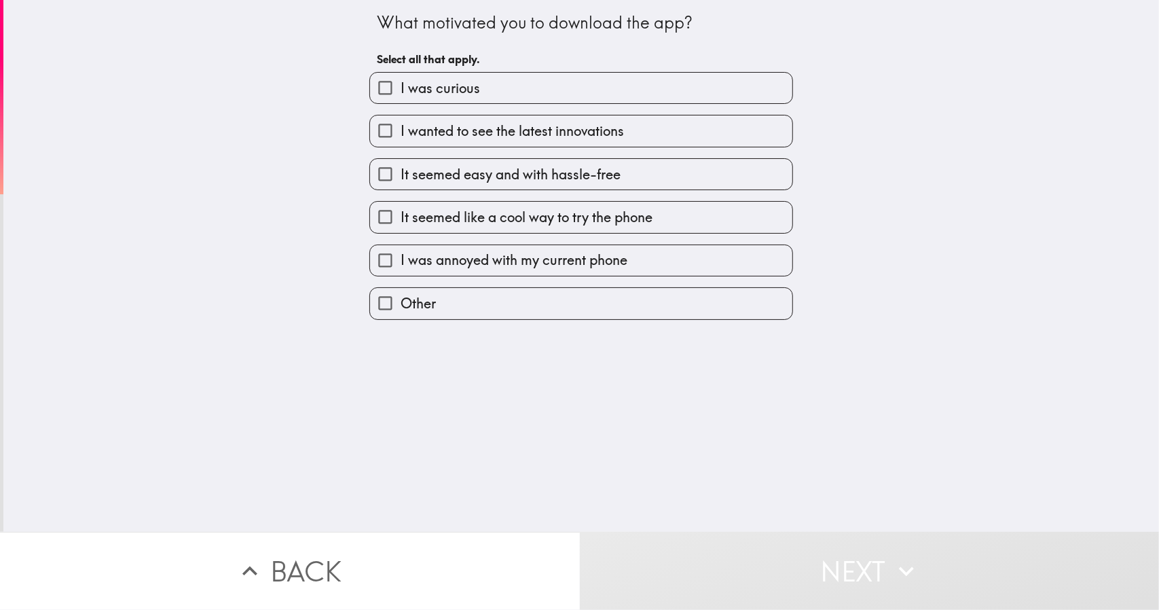
click at [437, 96] on span "I was curious" at bounding box center [440, 88] width 79 height 19
click at [401, 96] on input "I was curious" at bounding box center [385, 88] width 31 height 31
checkbox input "true"
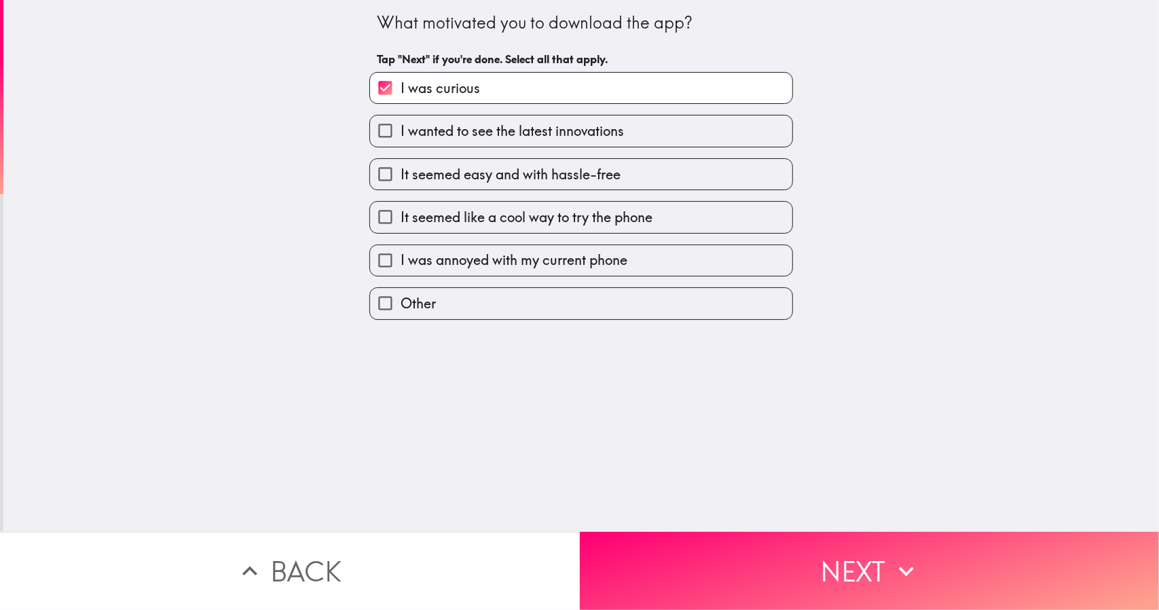
click at [454, 139] on span "I wanted to see the latest innovations" at bounding box center [512, 131] width 223 height 19
click at [401, 139] on input "I wanted to see the latest innovations" at bounding box center [385, 130] width 31 height 31
checkbox input "true"
click at [439, 164] on label "It seemed easy and with hassle-free" at bounding box center [581, 174] width 422 height 31
click at [401, 164] on input "It seemed easy and with hassle-free" at bounding box center [385, 174] width 31 height 31
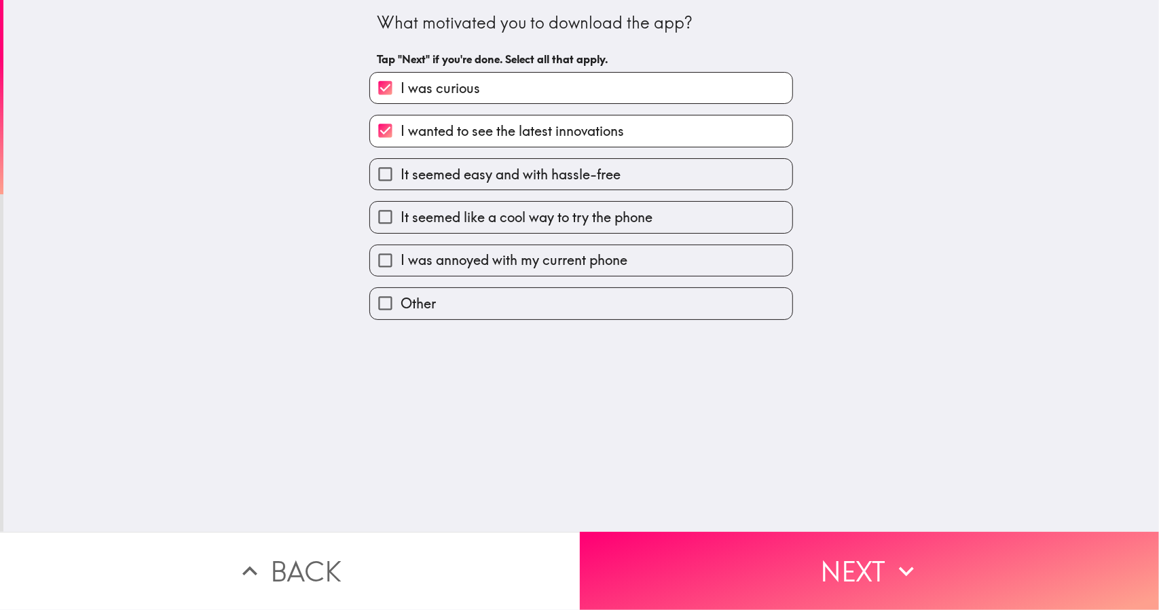
checkbox input "true"
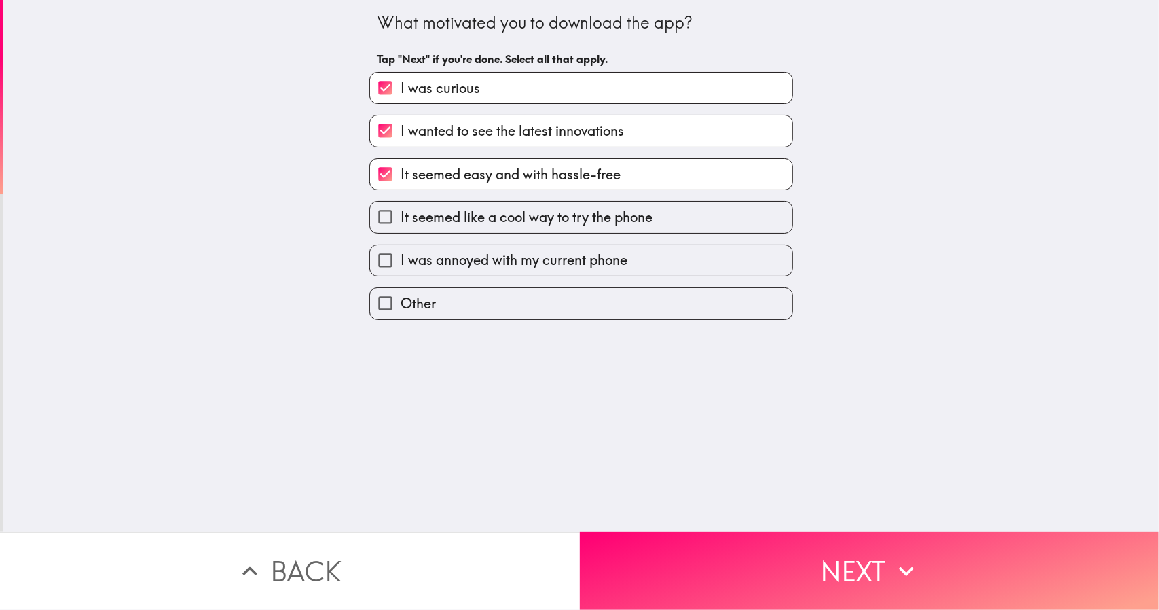
click at [454, 231] on label "It seemed like a cool way to try the phone" at bounding box center [581, 217] width 422 height 31
click at [401, 231] on input "It seemed like a cool way to try the phone" at bounding box center [385, 217] width 31 height 31
checkbox input "true"
click at [488, 264] on span "I was annoyed with my current phone" at bounding box center [514, 260] width 227 height 19
click at [401, 264] on input "I was annoyed with my current phone" at bounding box center [385, 260] width 31 height 31
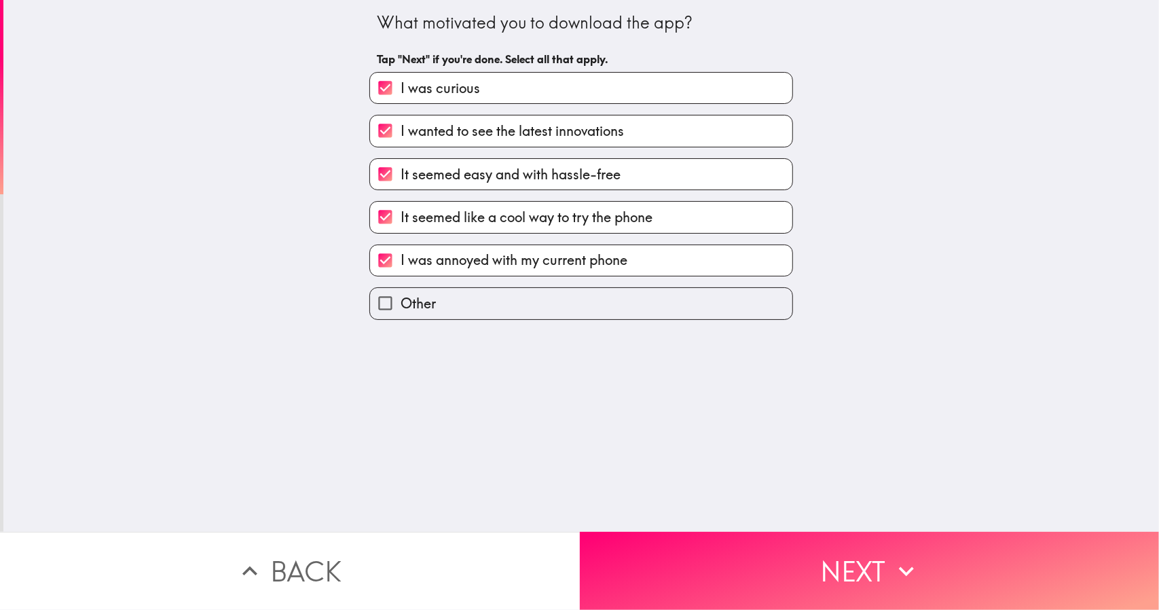
click at [509, 272] on label "I was annoyed with my current phone" at bounding box center [581, 260] width 422 height 31
click at [401, 272] on input "I was annoyed with my current phone" at bounding box center [385, 260] width 31 height 31
checkbox input "false"
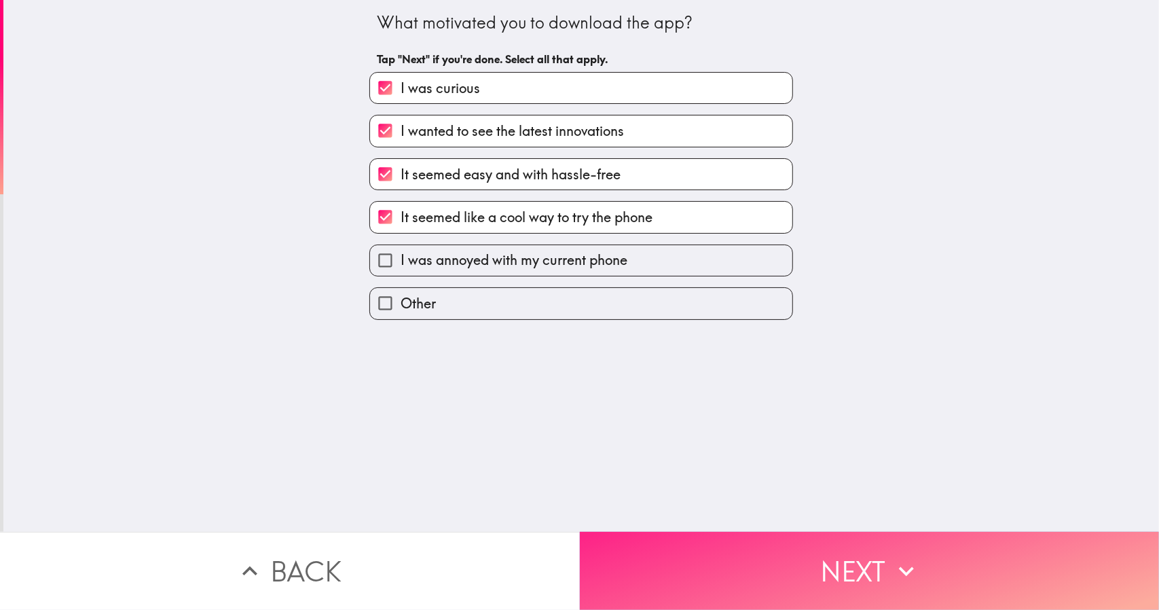
click at [660, 545] on button "Next" at bounding box center [870, 571] width 580 height 78
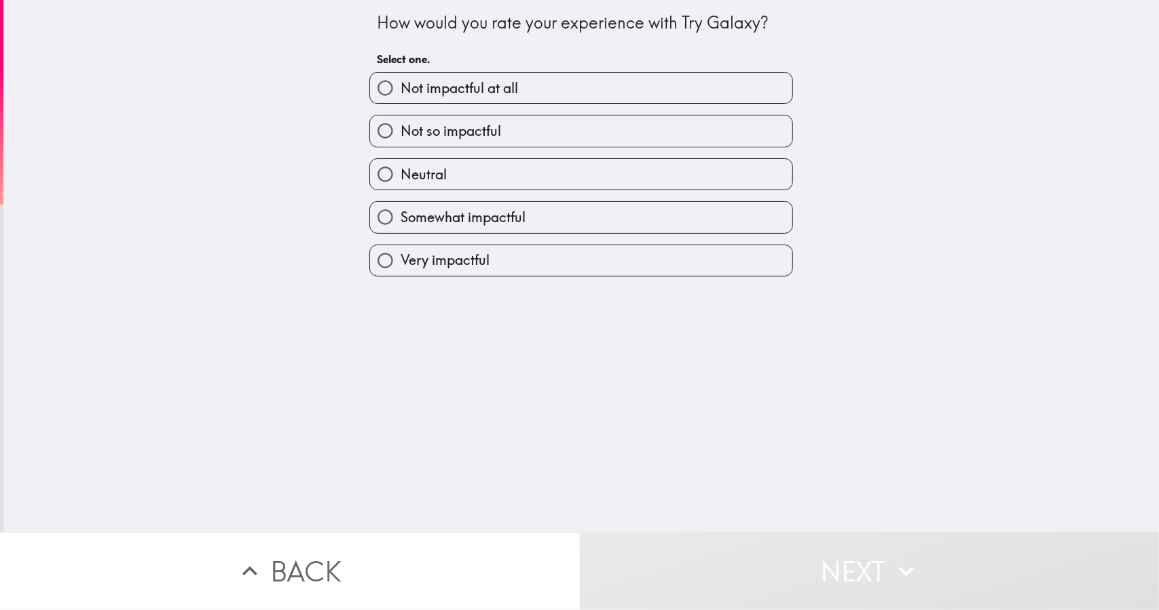
click at [446, 230] on label "Somewhat impactful" at bounding box center [581, 217] width 422 height 31
click at [401, 230] on input "Somewhat impactful" at bounding box center [385, 217] width 31 height 31
radio input "true"
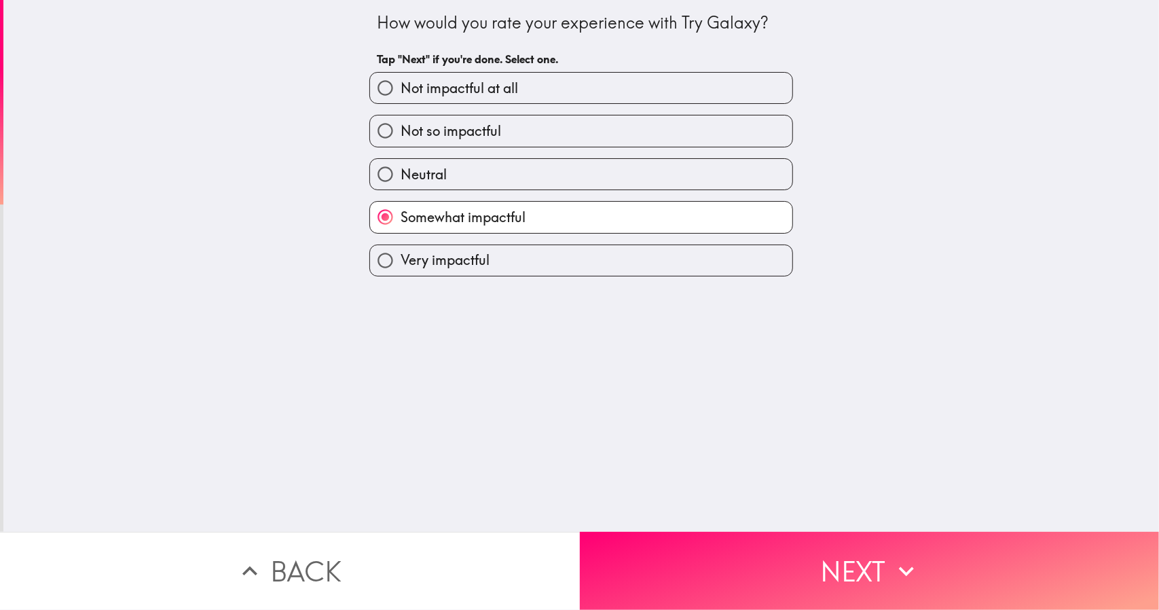
click at [480, 251] on label "Very impactful" at bounding box center [581, 260] width 422 height 31
click at [401, 251] on input "Very impactful" at bounding box center [385, 260] width 31 height 31
radio input "true"
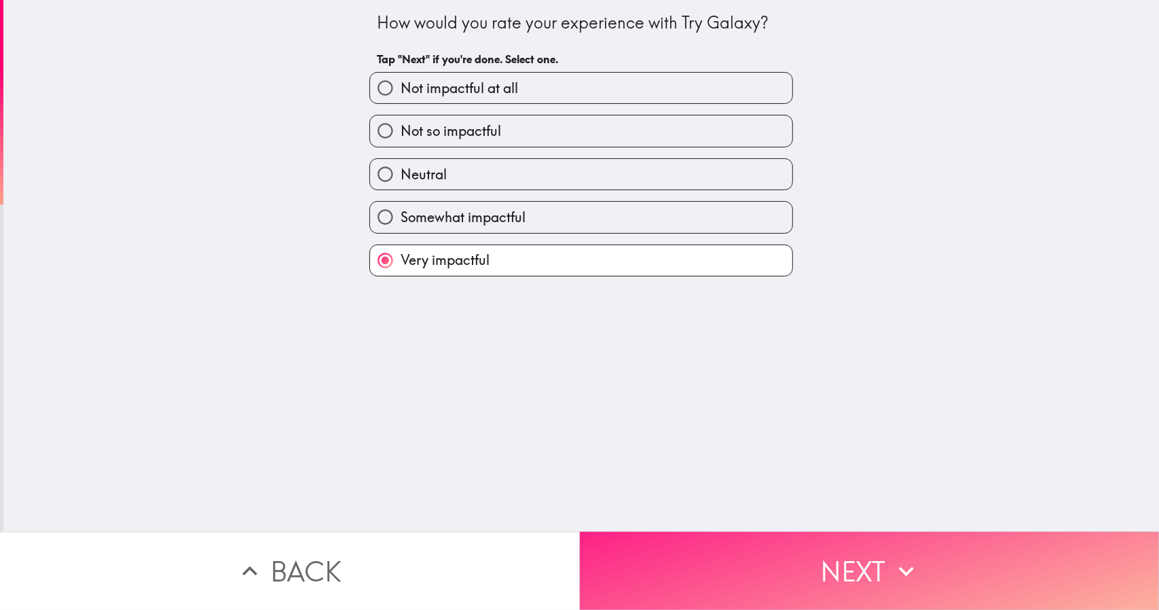
click at [658, 532] on button "Next" at bounding box center [870, 571] width 580 height 78
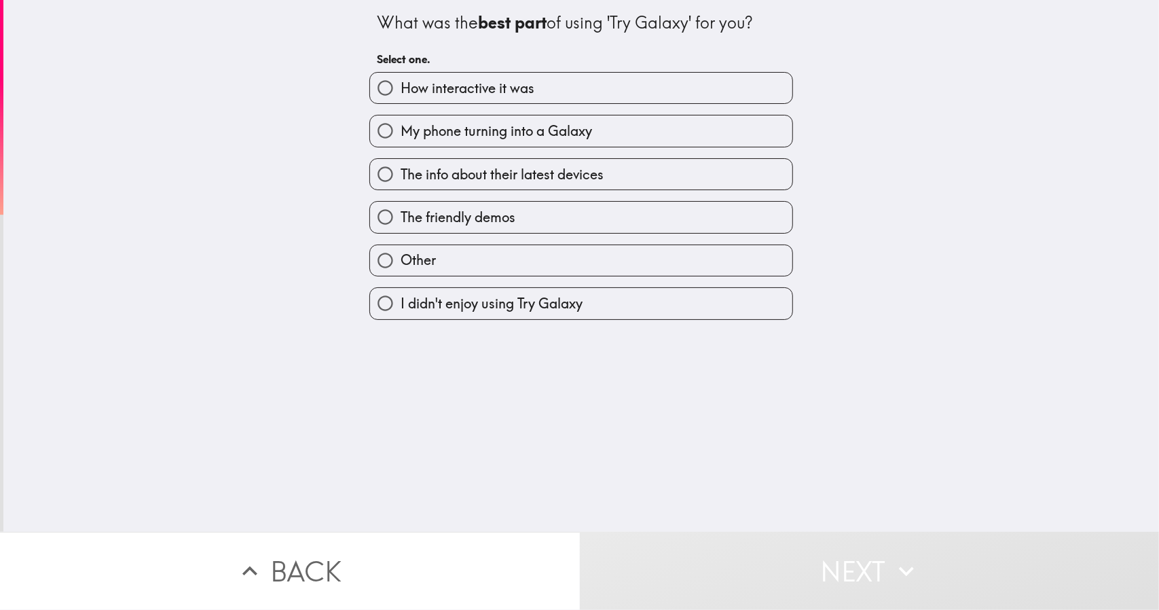
click at [376, 170] on input "The info about their latest devices" at bounding box center [385, 174] width 31 height 31
radio input "true"
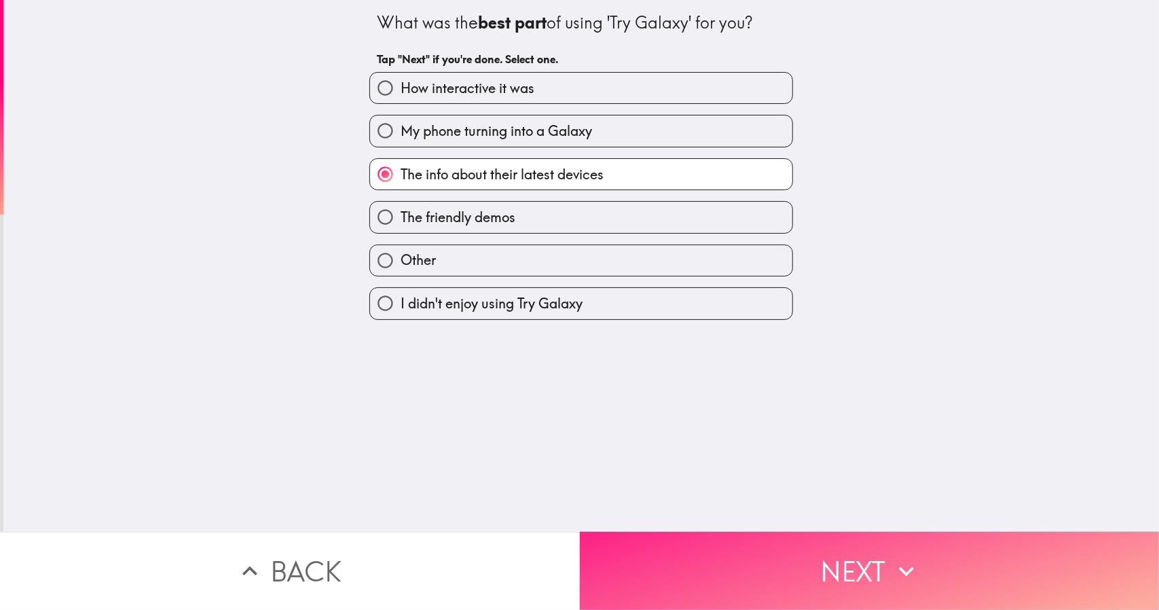
click at [685, 560] on button "Next" at bounding box center [870, 571] width 580 height 78
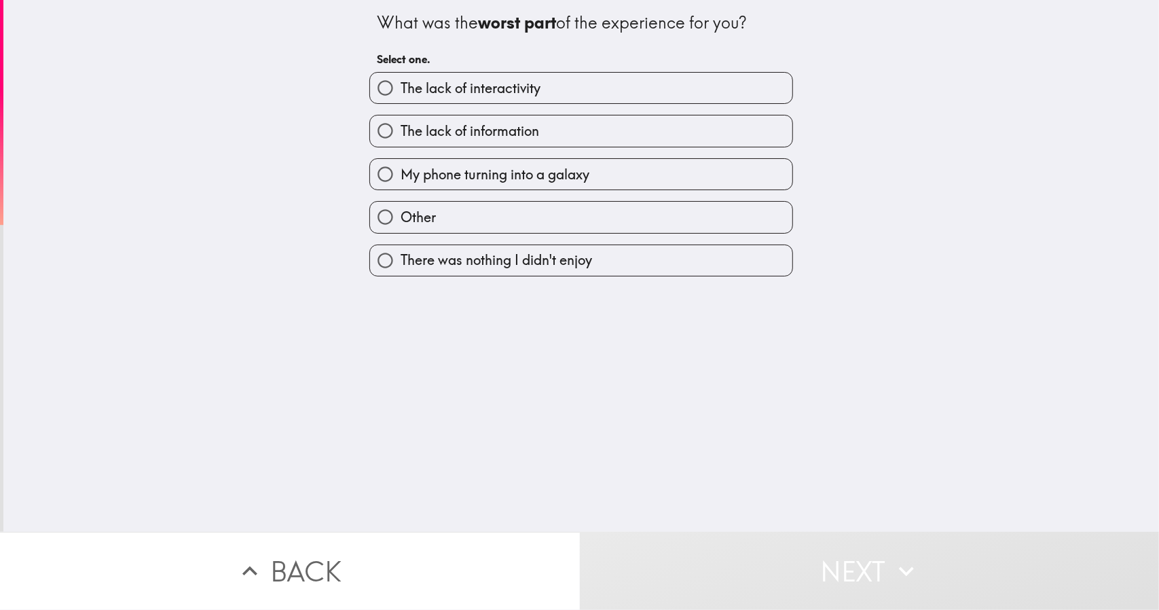
click at [538, 213] on label "Other" at bounding box center [581, 217] width 422 height 31
click at [401, 213] on input "Other" at bounding box center [385, 217] width 31 height 31
radio input "true"
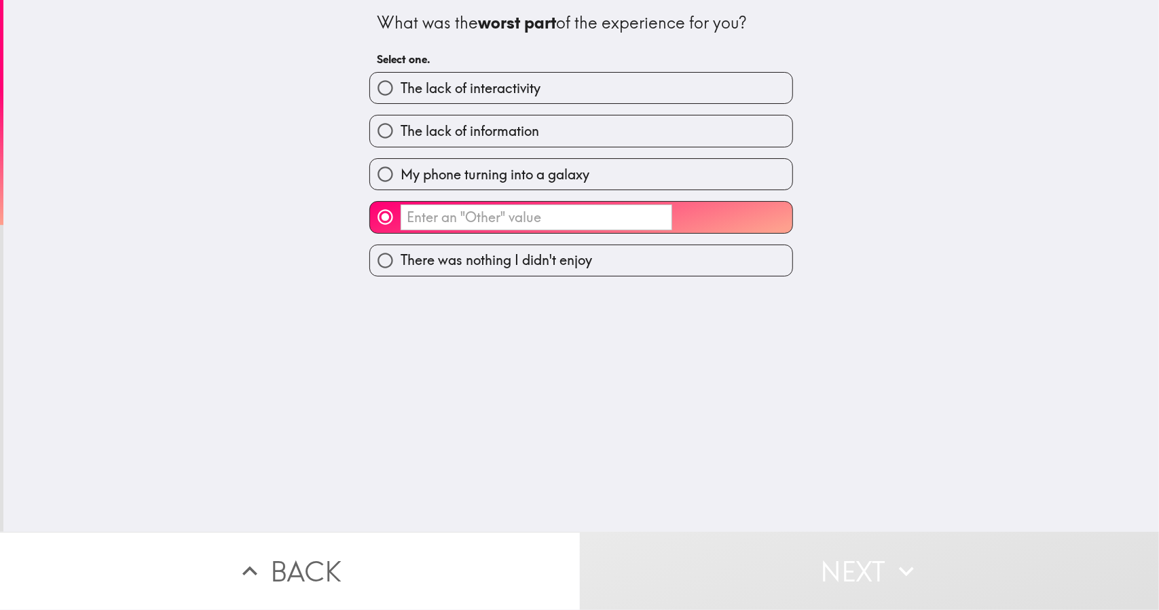
click at [380, 231] on input "​" at bounding box center [385, 217] width 31 height 31
click at [384, 270] on input "There was nothing I didn't enjoy" at bounding box center [385, 260] width 31 height 31
radio input "true"
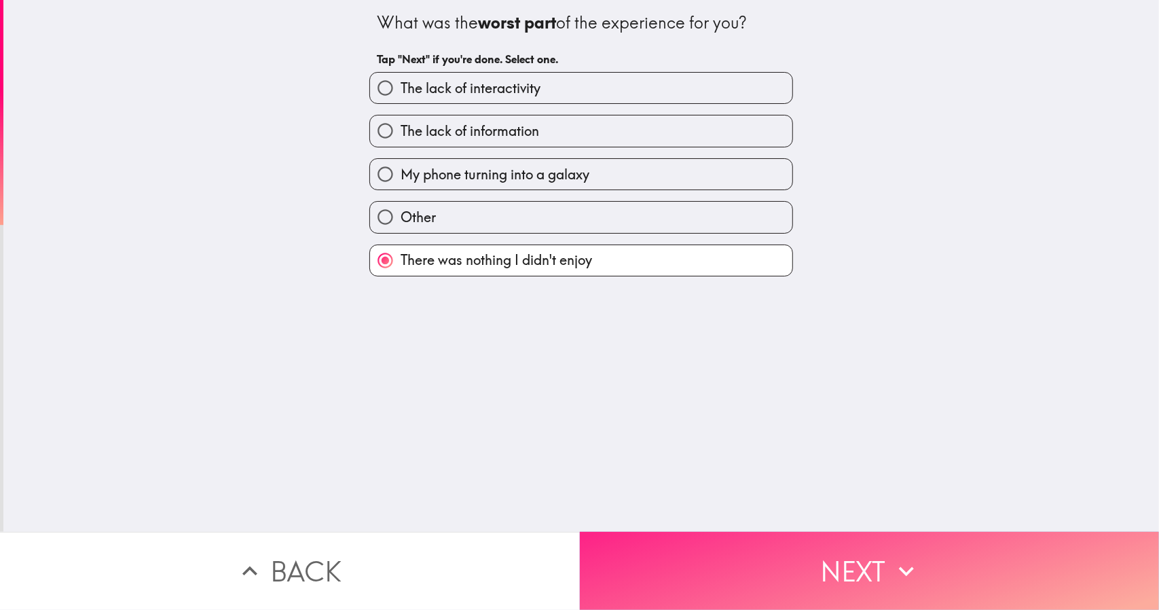
click at [623, 534] on button "Next" at bounding box center [870, 571] width 580 height 78
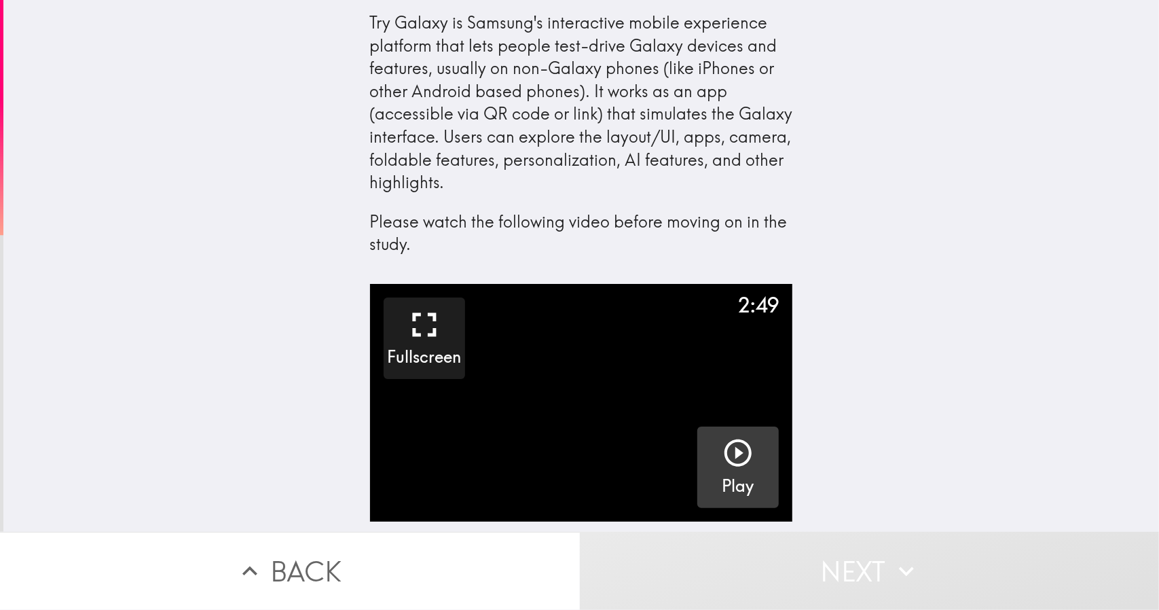
click at [757, 484] on button "Play" at bounding box center [739, 468] width 82 height 82
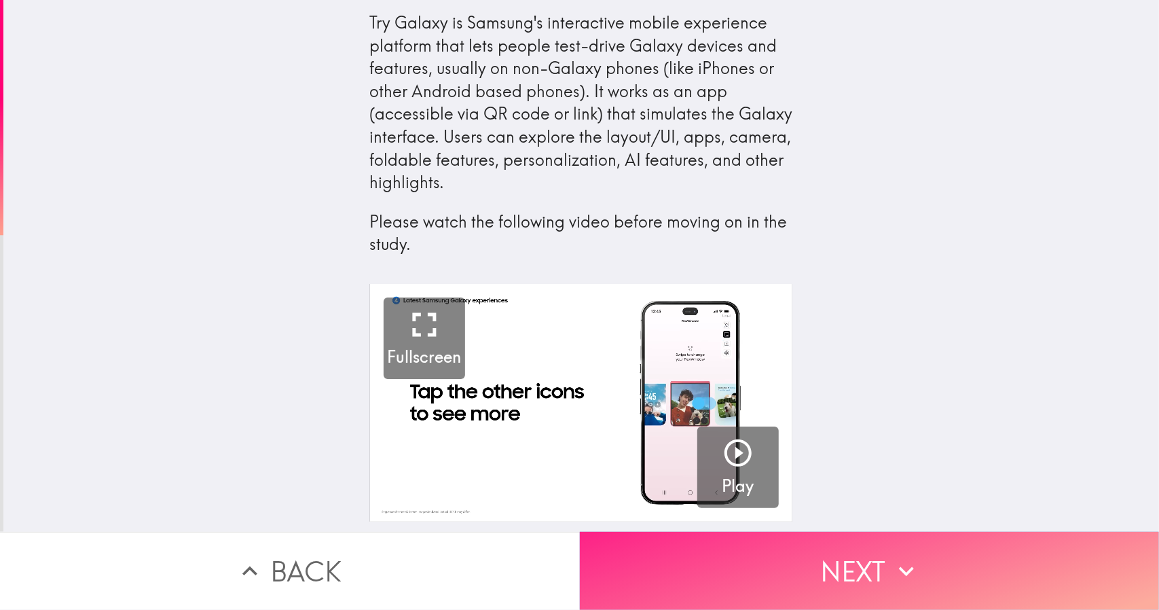
click at [731, 532] on button "Next" at bounding box center [870, 571] width 580 height 78
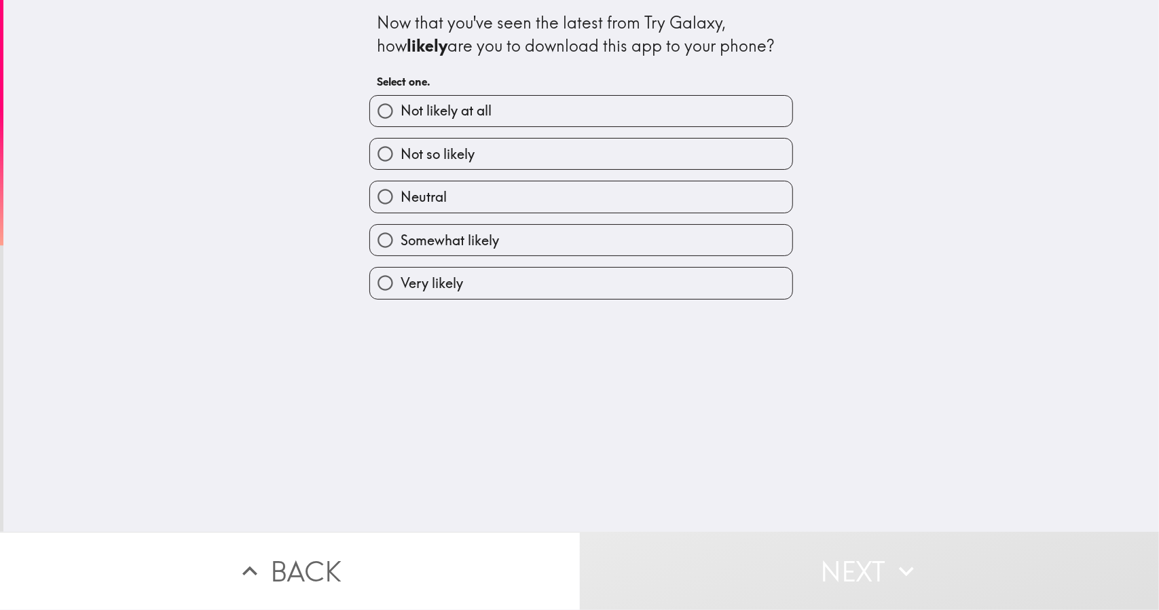
click at [407, 291] on span "Very likely" at bounding box center [432, 283] width 62 height 19
click at [401, 291] on input "Very likely" at bounding box center [385, 283] width 31 height 31
radio input "true"
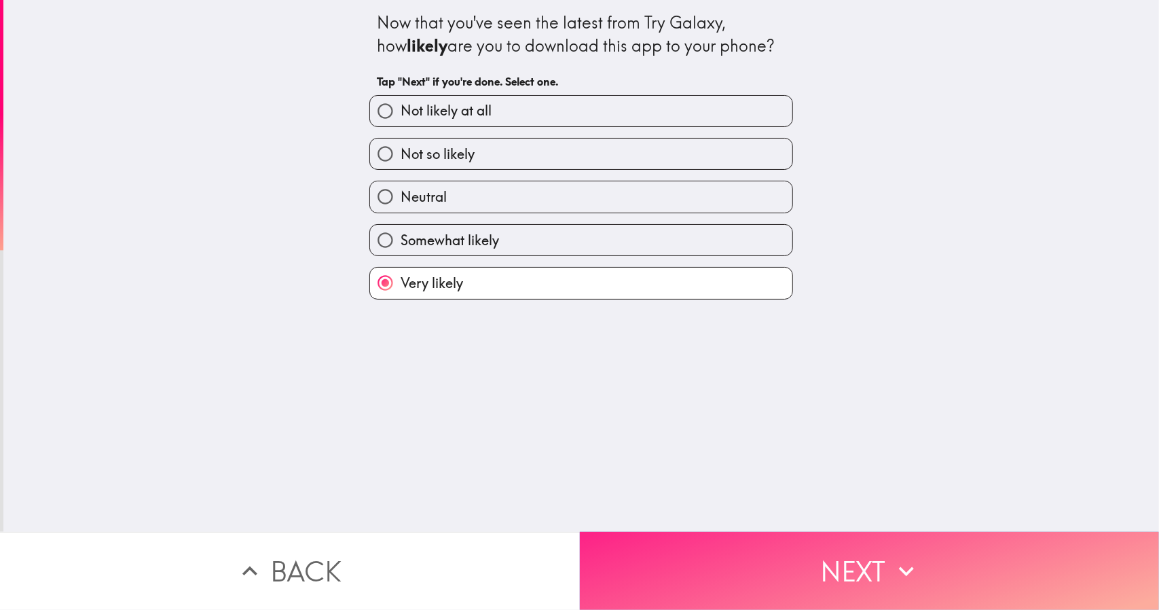
click at [634, 556] on button "Next" at bounding box center [870, 571] width 580 height 78
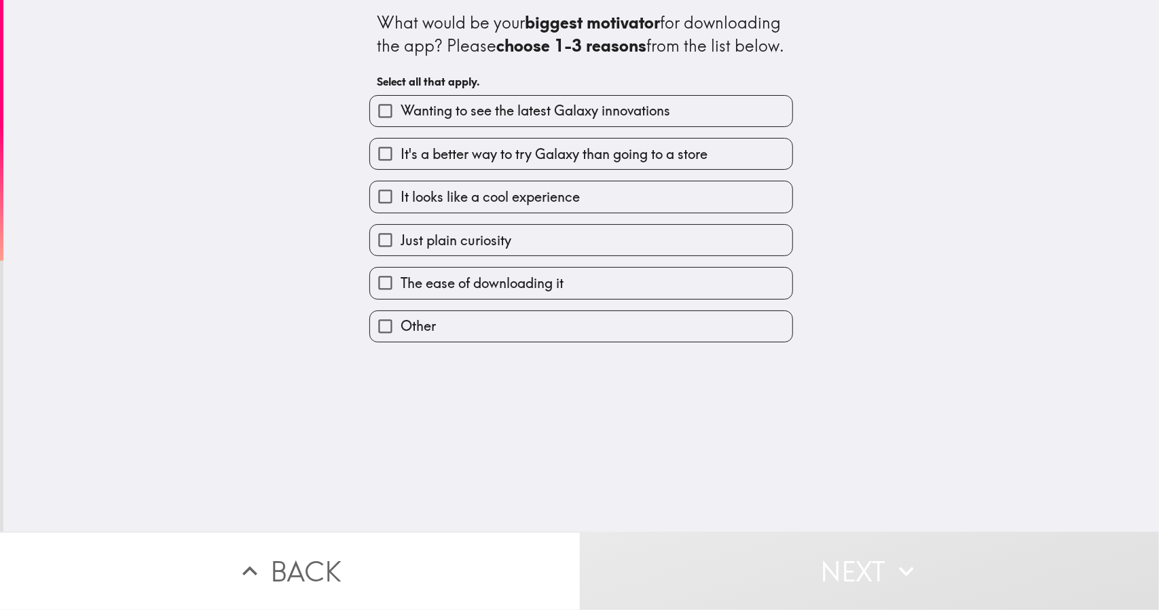
click at [429, 120] on span "Wanting to see the latest Galaxy innovations" at bounding box center [536, 110] width 270 height 19
click at [401, 126] on input "Wanting to see the latest Galaxy innovations" at bounding box center [385, 111] width 31 height 31
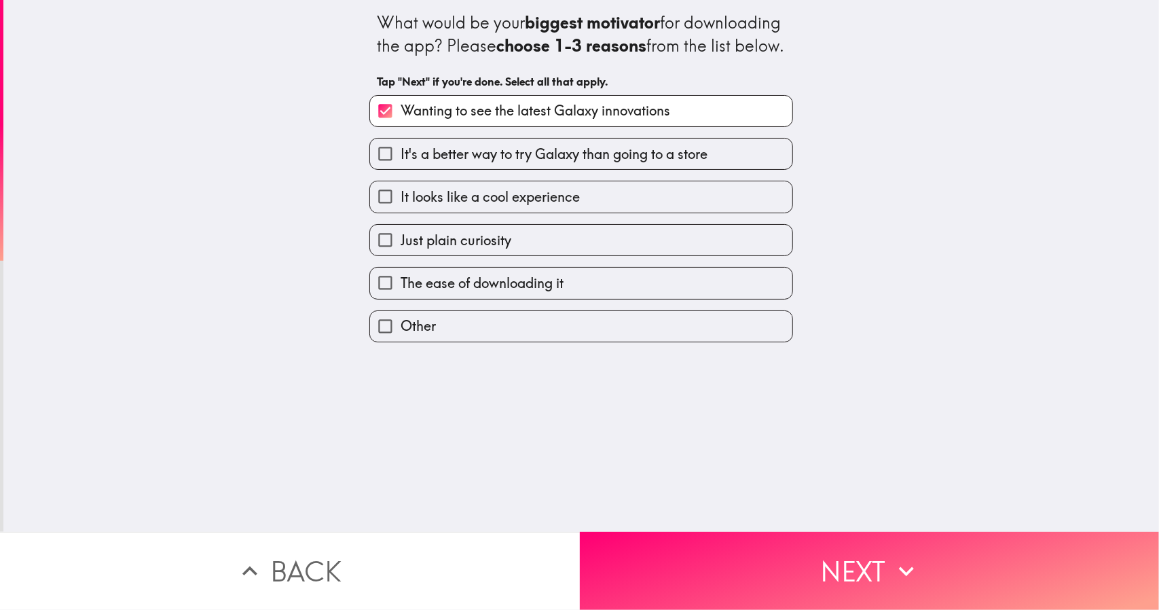
click at [417, 126] on label "Wanting to see the latest Galaxy innovations" at bounding box center [581, 111] width 422 height 31
click at [401, 126] on input "Wanting to see the latest Galaxy innovations" at bounding box center [385, 111] width 31 height 31
checkbox input "false"
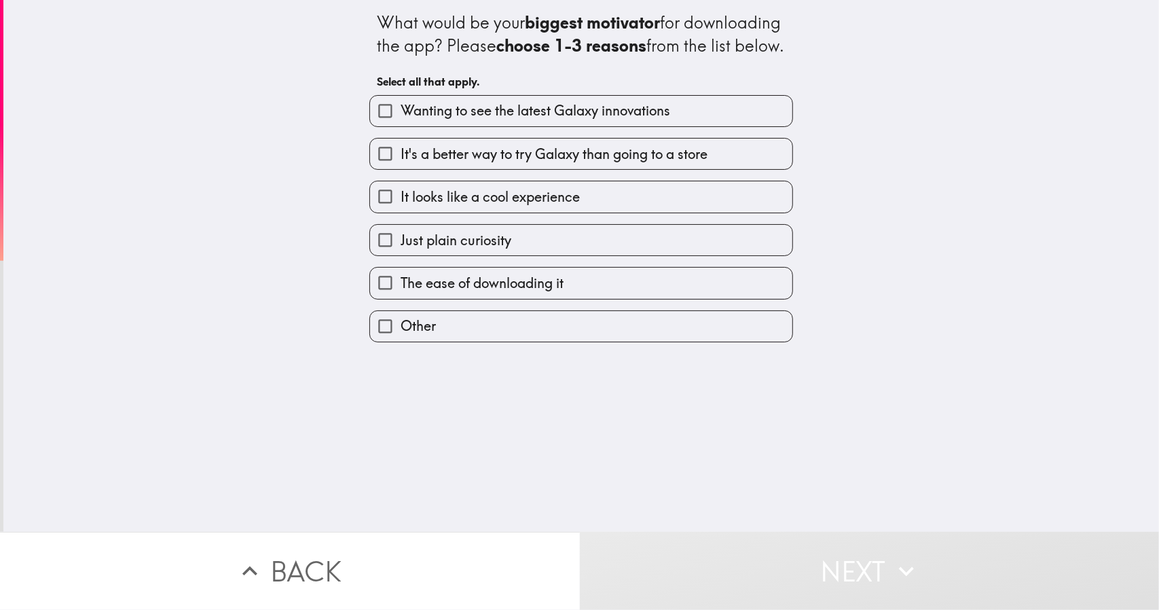
click at [433, 169] on label "It's a better way to try Galaxy than going to a store" at bounding box center [581, 154] width 422 height 31
click at [401, 169] on input "It's a better way to try Galaxy than going to a store" at bounding box center [385, 154] width 31 height 31
checkbox input "true"
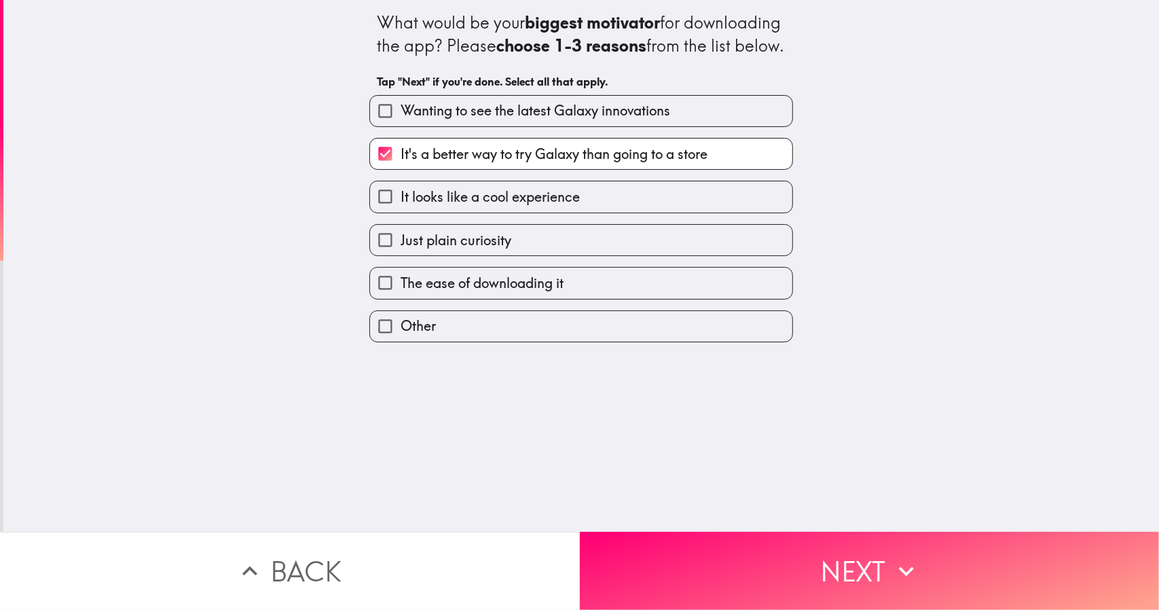
click at [390, 126] on input "Wanting to see the latest Galaxy innovations" at bounding box center [385, 111] width 31 height 31
checkbox input "true"
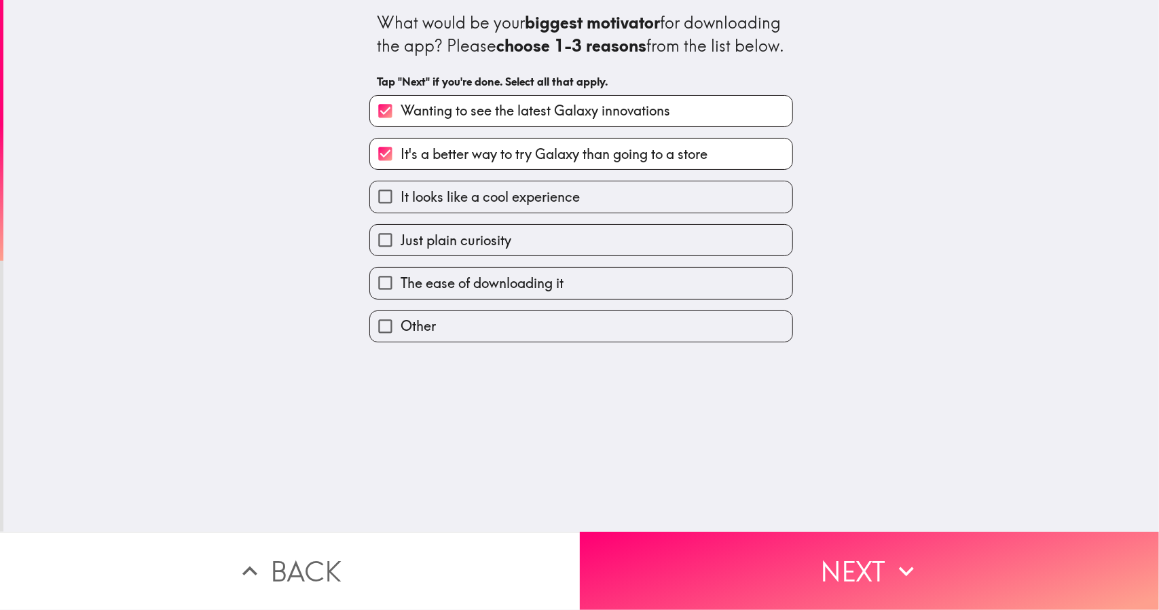
click at [439, 206] on span "It looks like a cool experience" at bounding box center [490, 196] width 179 height 19
click at [401, 212] on input "It looks like a cool experience" at bounding box center [385, 196] width 31 height 31
checkbox input "true"
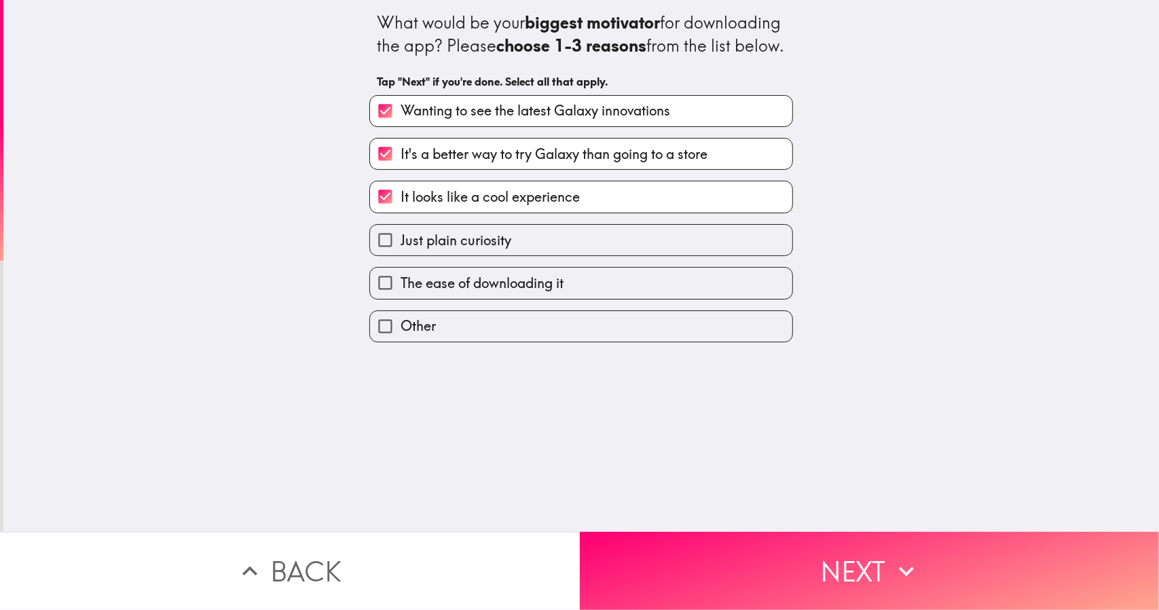
click at [456, 250] on span "Just plain curiosity" at bounding box center [456, 240] width 111 height 19
click at [401, 255] on input "Just plain curiosity" at bounding box center [385, 240] width 31 height 31
checkbox input "true"
click at [468, 298] on label "The ease of downloading it" at bounding box center [581, 283] width 422 height 31
click at [401, 298] on input "The ease of downloading it" at bounding box center [385, 283] width 31 height 31
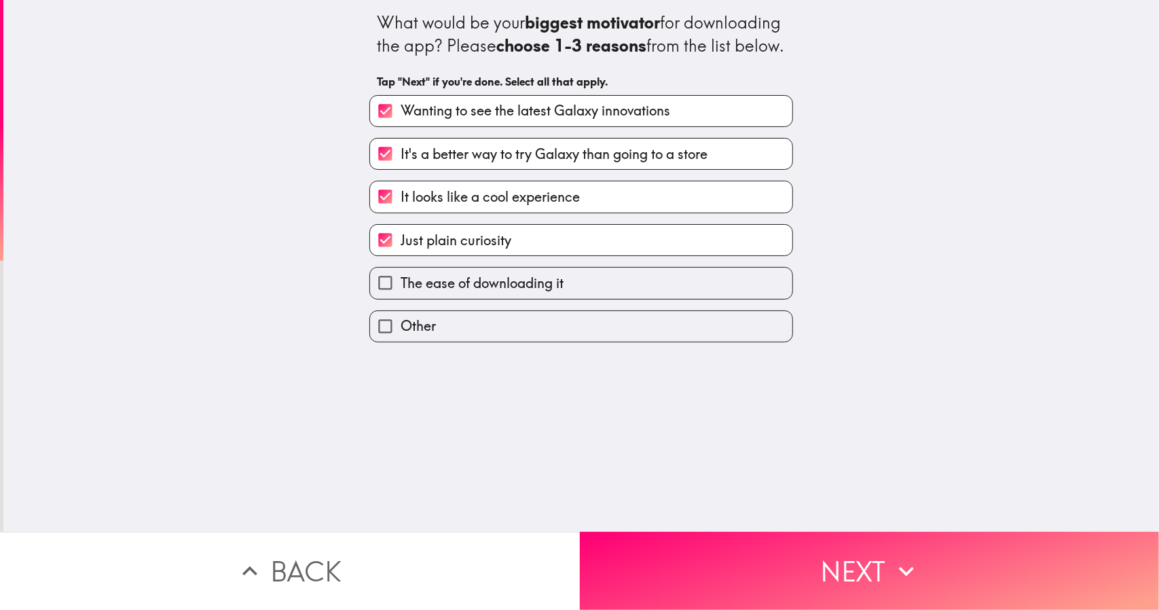
checkbox input "true"
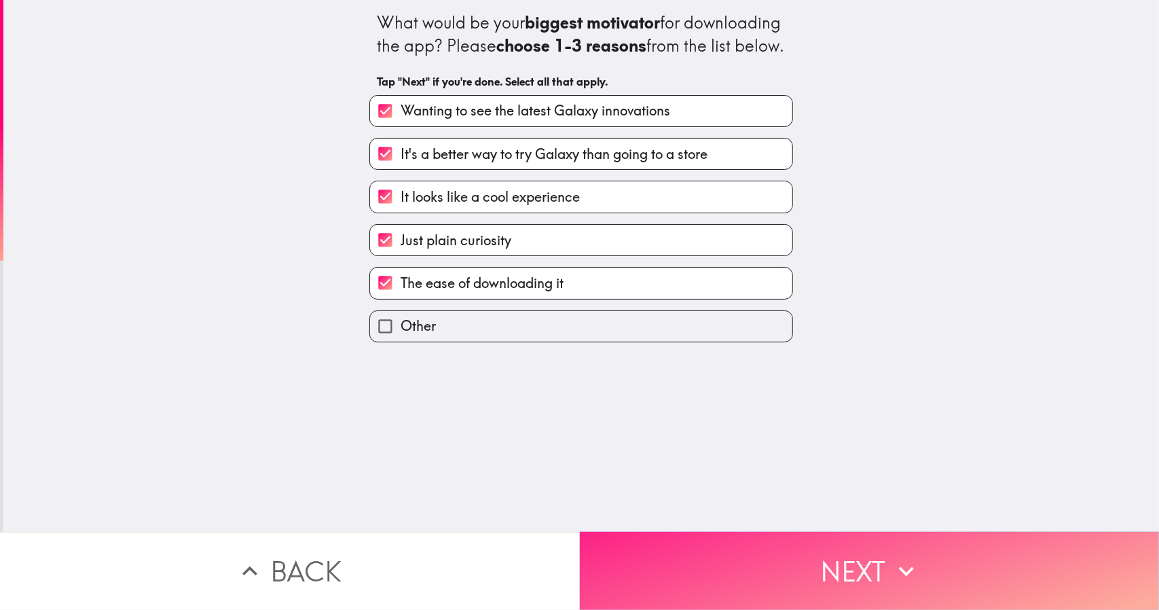
click at [623, 571] on button "Next" at bounding box center [870, 571] width 580 height 78
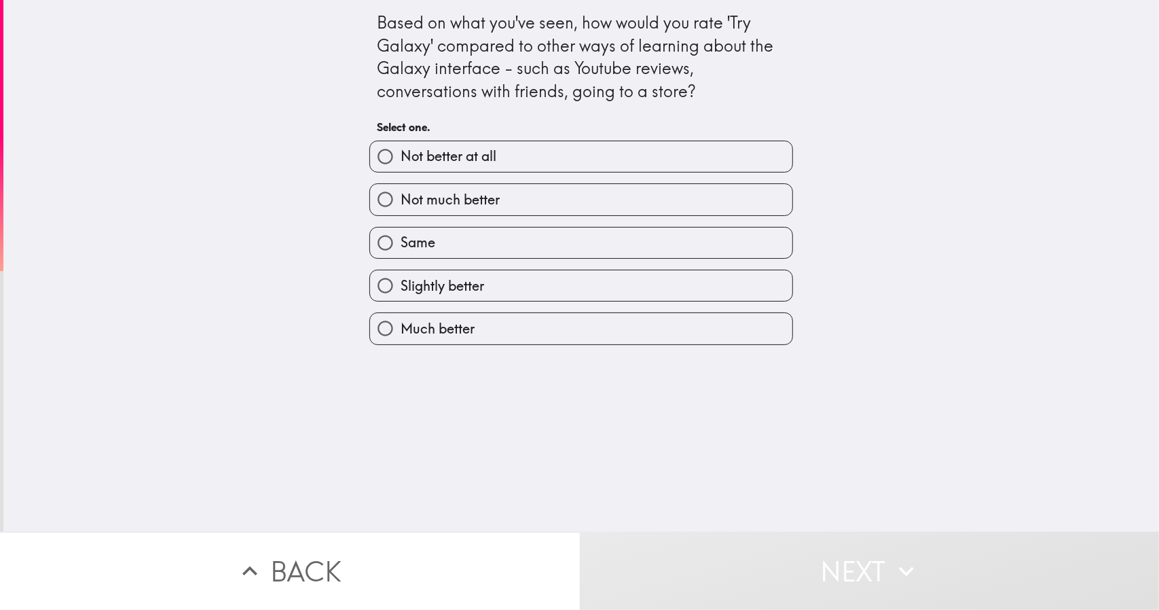
click at [502, 319] on label "Much better" at bounding box center [581, 328] width 422 height 31
click at [401, 319] on input "Much better" at bounding box center [385, 328] width 31 height 31
radio input "true"
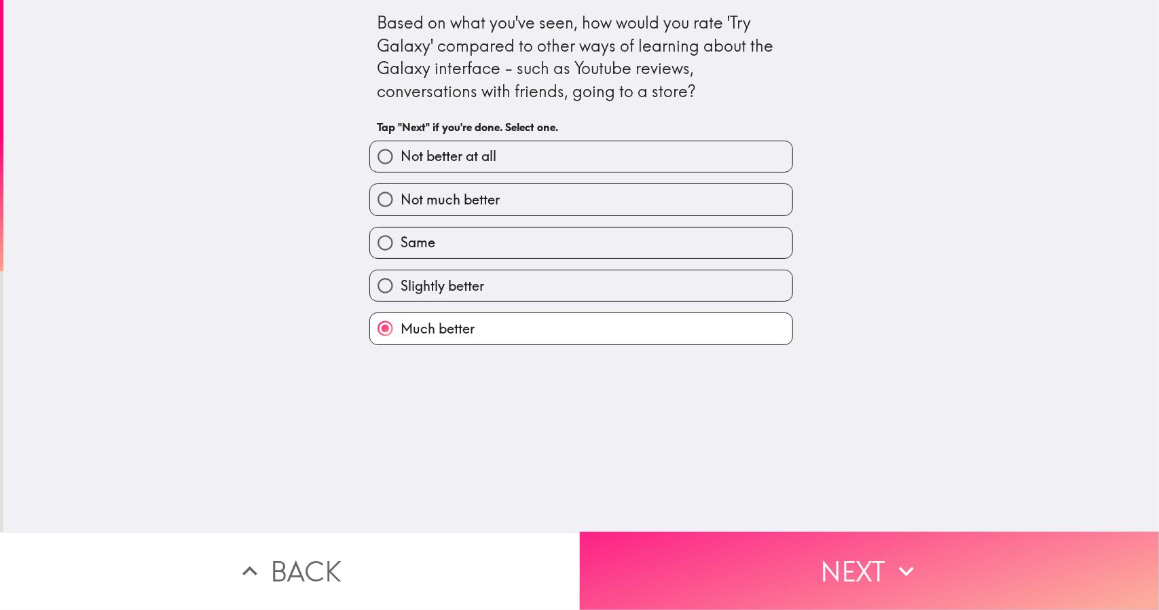
click at [619, 532] on button "Next" at bounding box center [870, 571] width 580 height 78
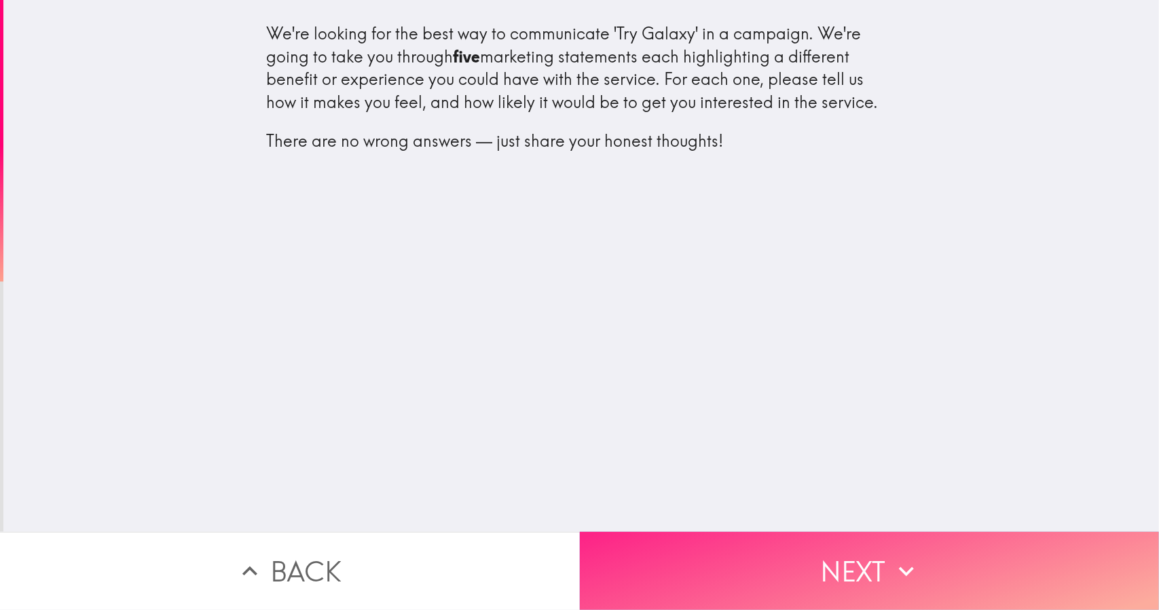
click at [729, 552] on button "Next" at bounding box center [870, 571] width 580 height 78
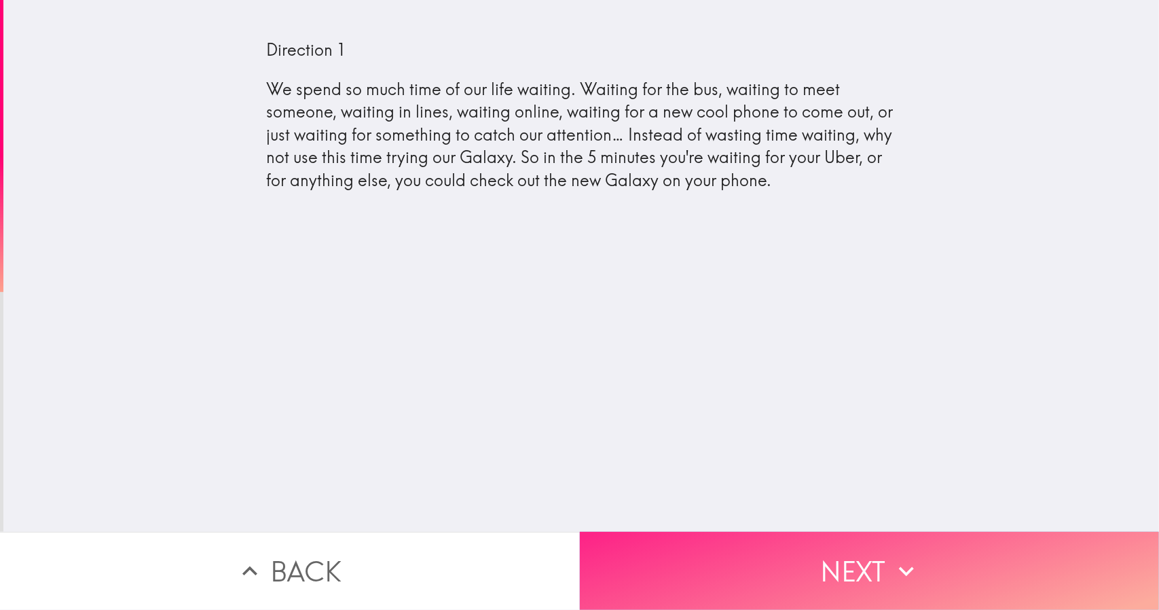
click at [1048, 592] on button "Next" at bounding box center [870, 571] width 580 height 78
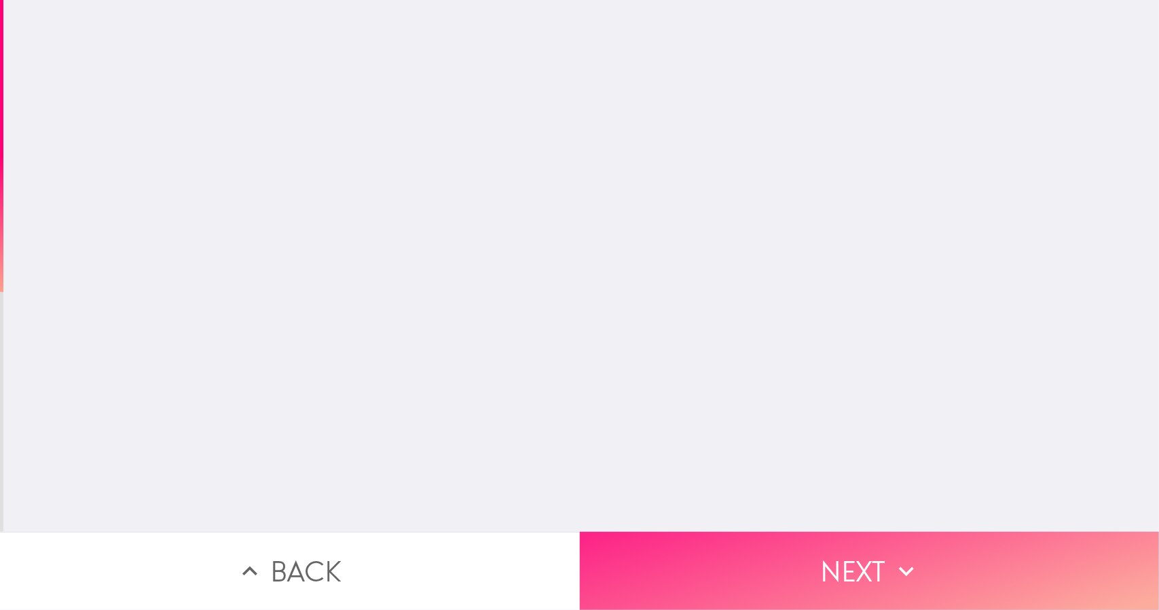
click at [1047, 552] on button "Next" at bounding box center [870, 571] width 580 height 78
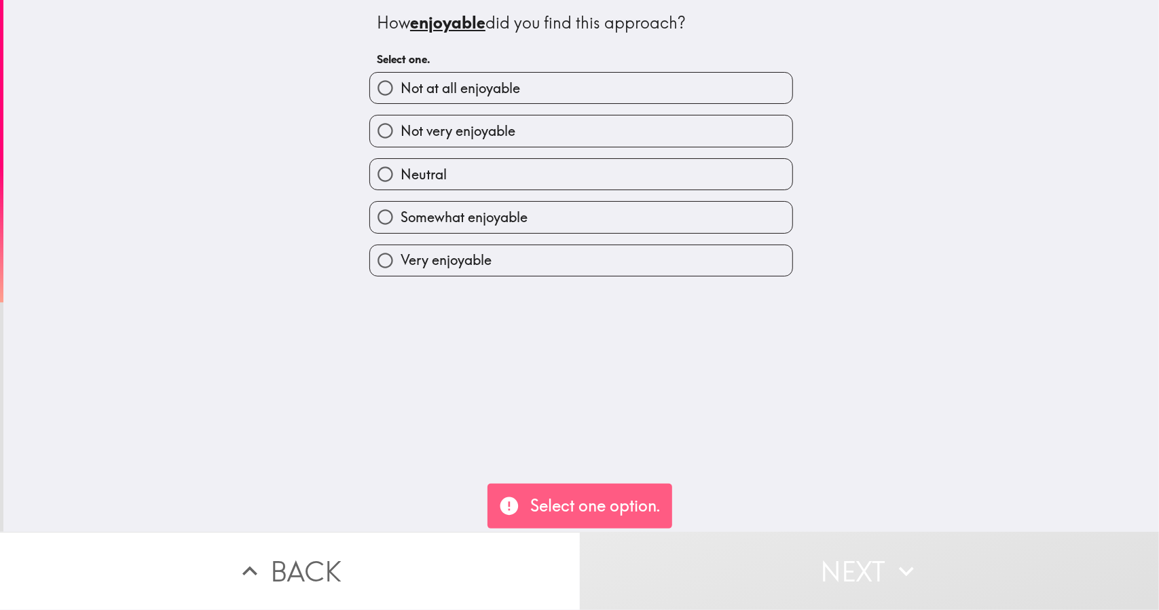
click at [740, 165] on label "Neutral" at bounding box center [581, 174] width 422 height 31
click at [401, 165] on input "Neutral" at bounding box center [385, 174] width 31 height 31
radio input "true"
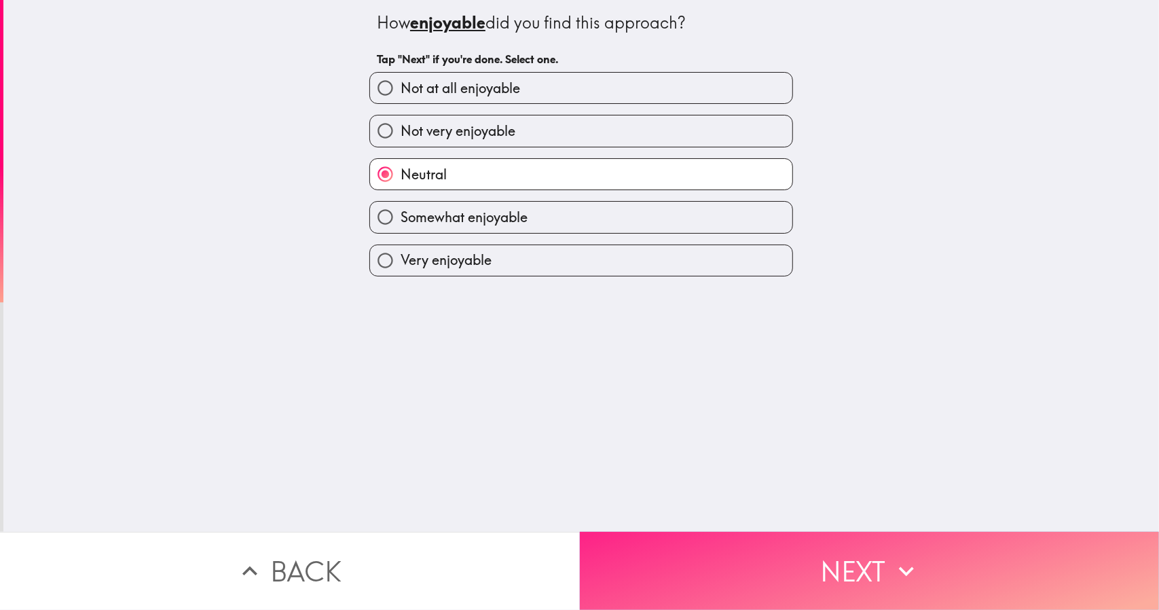
click at [933, 541] on button "Next" at bounding box center [870, 571] width 580 height 78
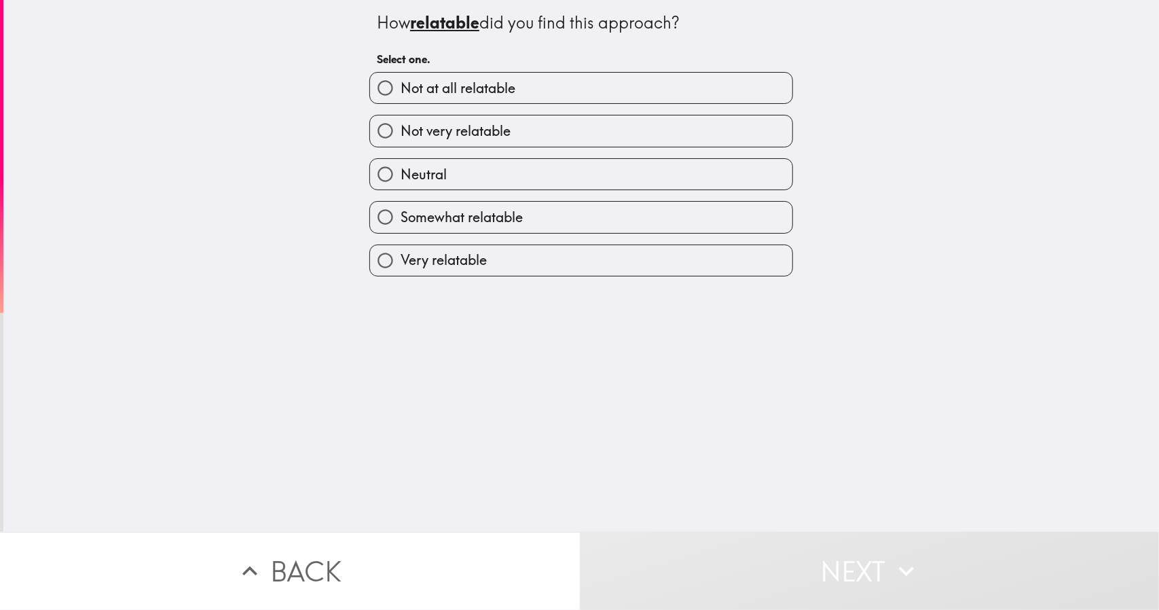
click at [757, 174] on label "Neutral" at bounding box center [581, 174] width 422 height 31
click at [401, 174] on input "Neutral" at bounding box center [385, 174] width 31 height 31
radio input "true"
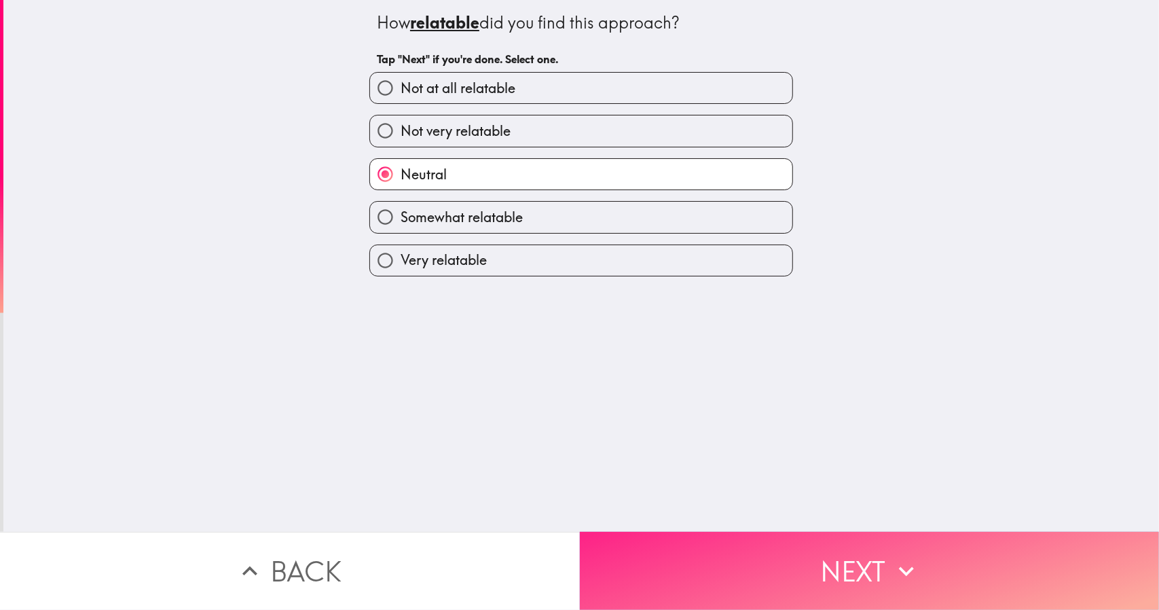
click at [738, 573] on button "Next" at bounding box center [870, 571] width 580 height 78
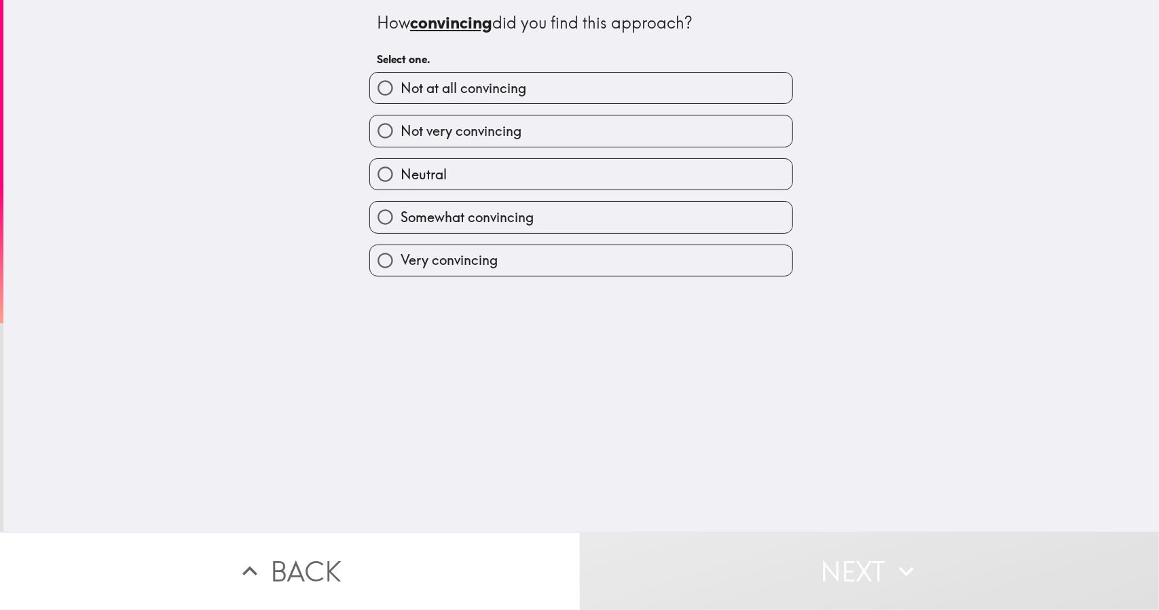
click at [765, 127] on label "Not very convincing" at bounding box center [581, 130] width 422 height 31
click at [401, 127] on input "Not very convincing" at bounding box center [385, 130] width 31 height 31
radio input "true"
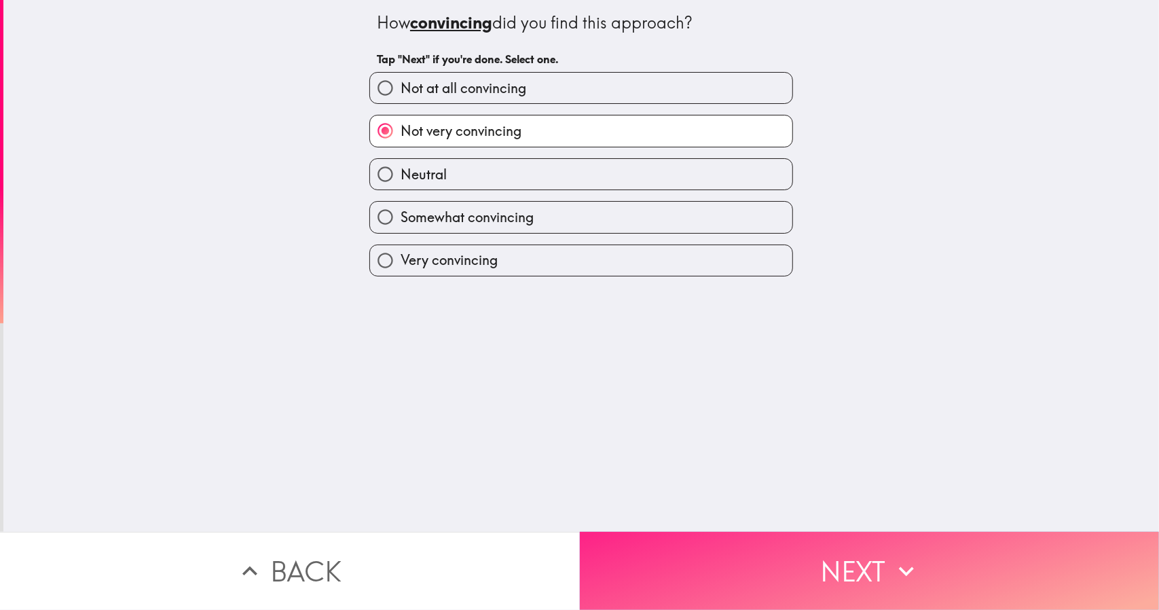
click at [737, 565] on button "Next" at bounding box center [870, 571] width 580 height 78
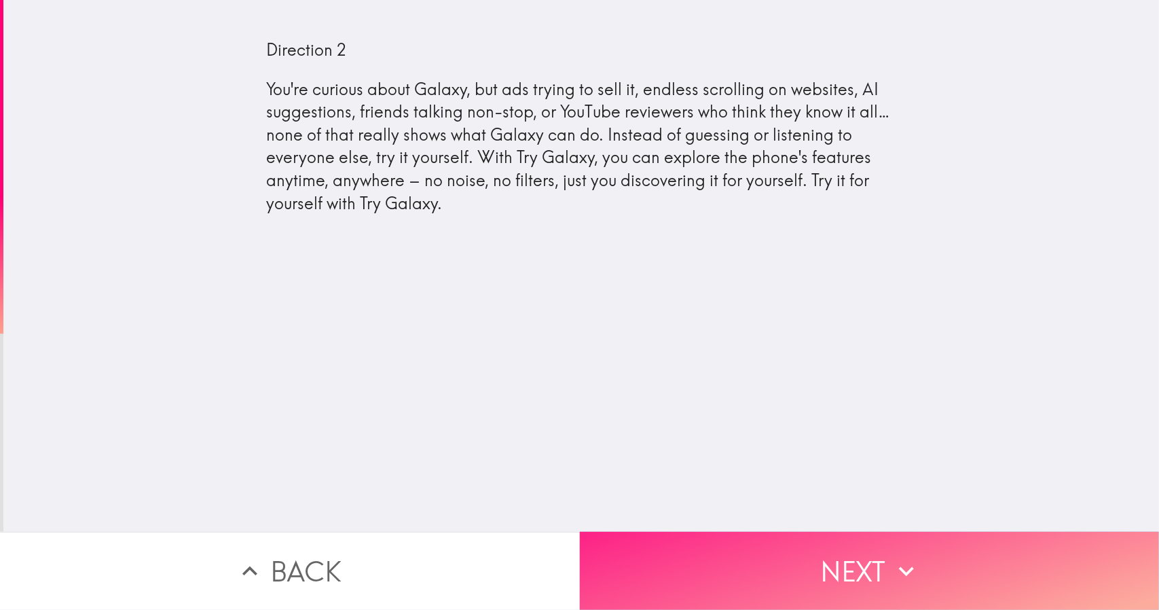
click at [668, 562] on button "Next" at bounding box center [870, 571] width 580 height 78
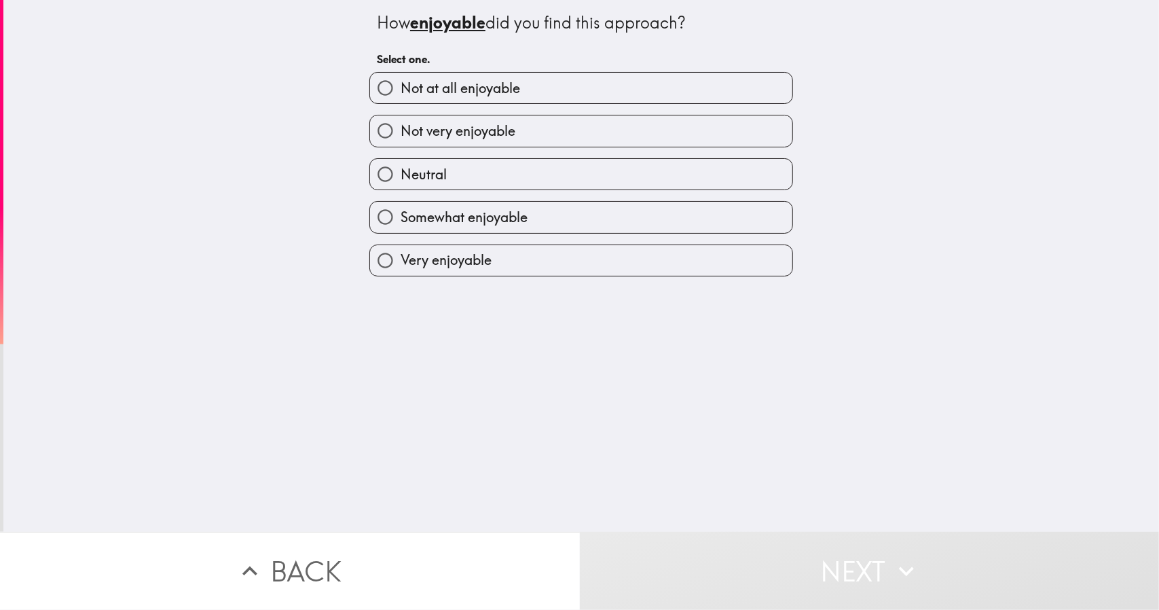
click at [380, 255] on input "Very enjoyable" at bounding box center [385, 260] width 31 height 31
radio input "true"
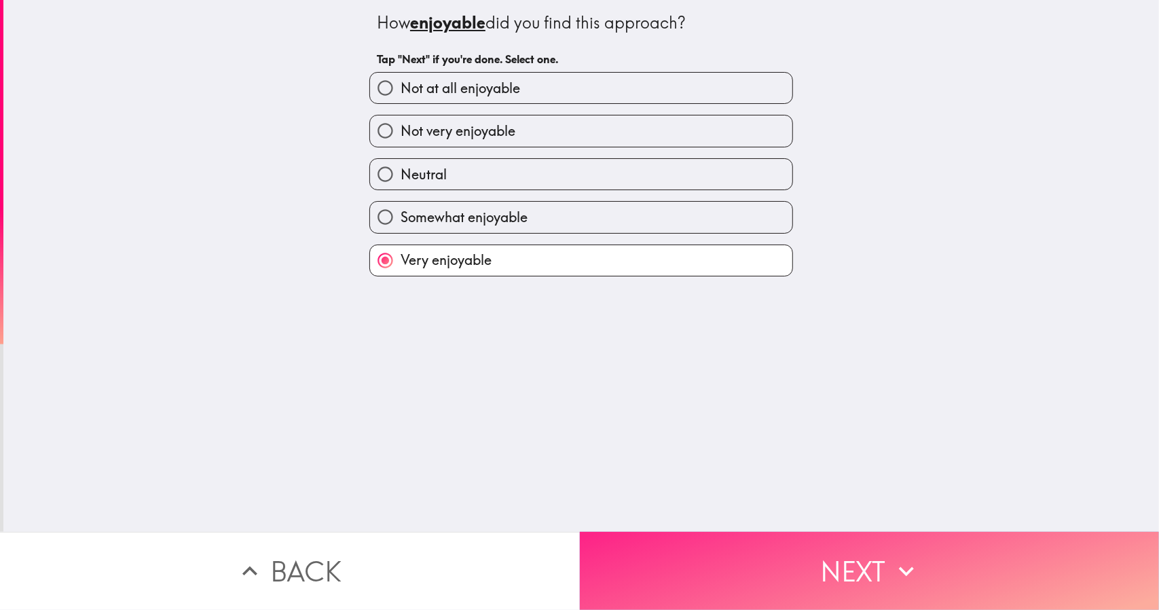
click at [651, 579] on button "Next" at bounding box center [870, 571] width 580 height 78
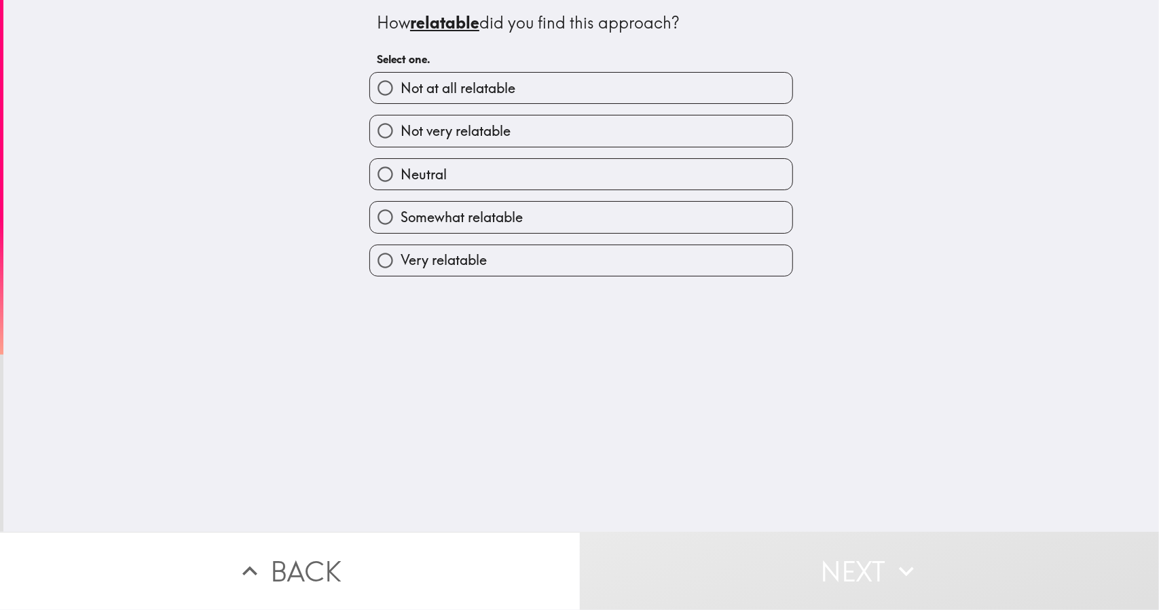
click at [486, 261] on label "Very relatable" at bounding box center [581, 260] width 422 height 31
click at [401, 261] on input "Very relatable" at bounding box center [385, 260] width 31 height 31
radio input "true"
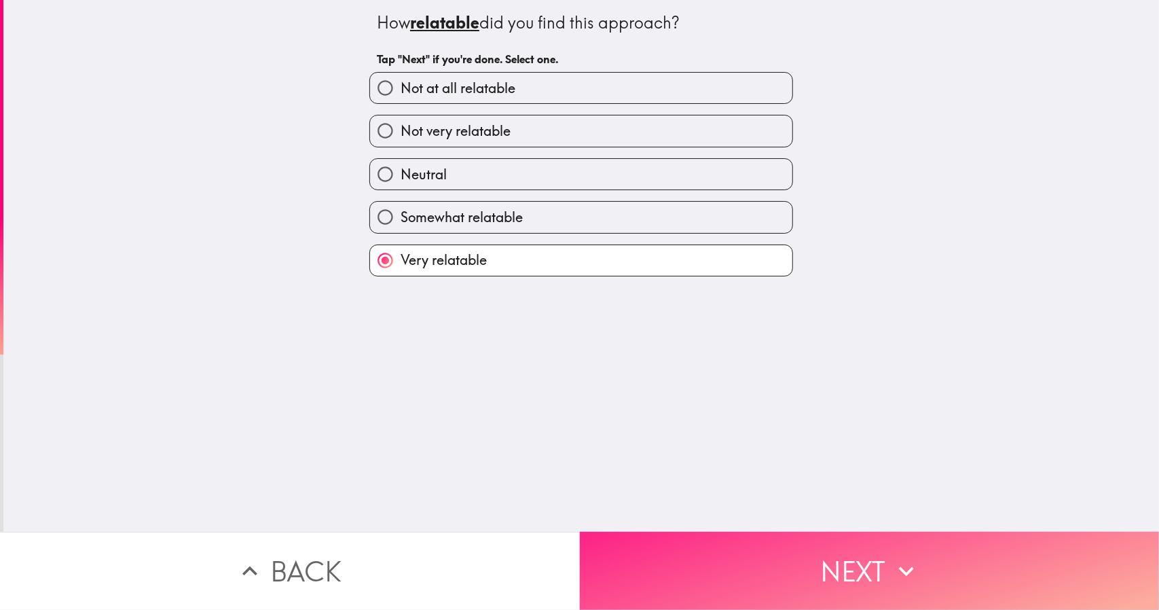
click at [617, 532] on button "Next" at bounding box center [870, 571] width 580 height 78
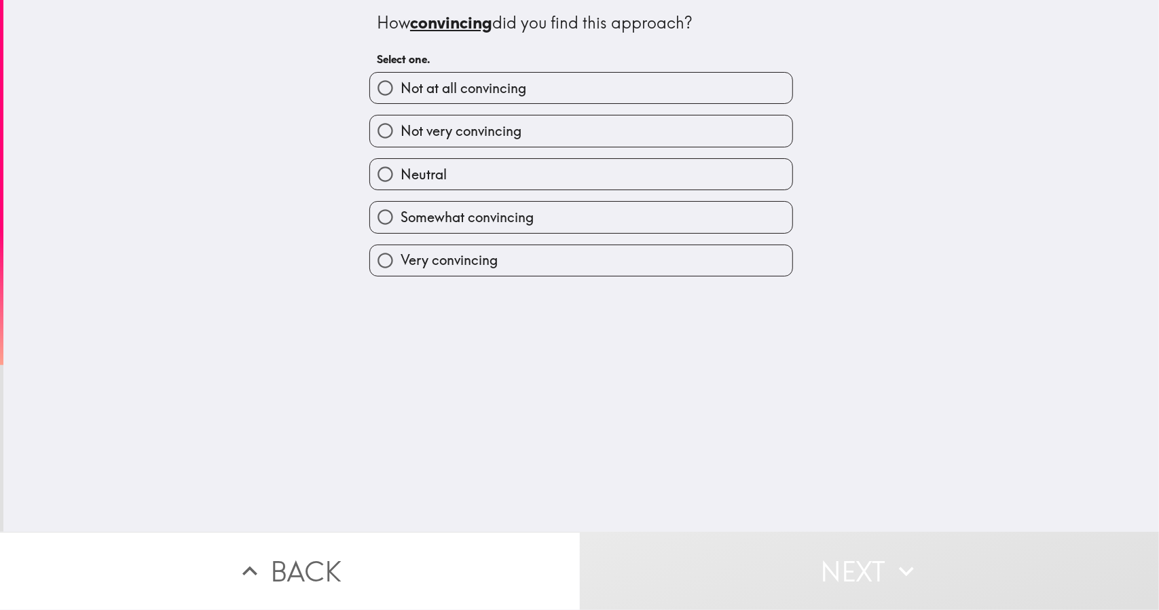
click at [470, 267] on span "Very convincing" at bounding box center [449, 260] width 97 height 19
click at [401, 267] on input "Very convincing" at bounding box center [385, 260] width 31 height 31
radio input "true"
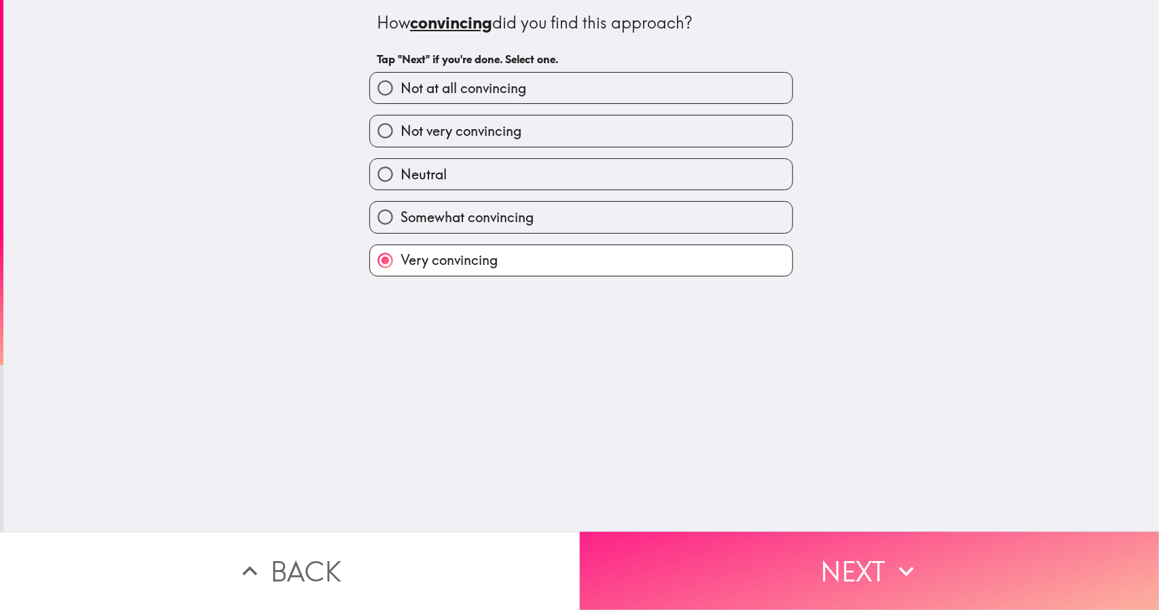
click at [630, 541] on button "Next" at bounding box center [870, 571] width 580 height 78
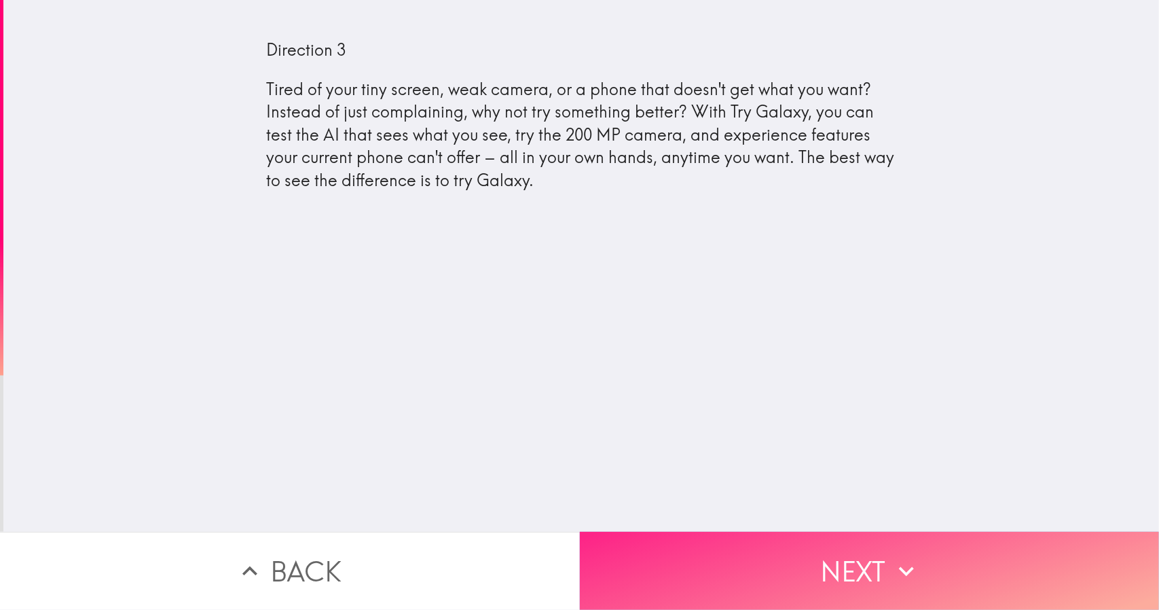
click at [902, 537] on button "Next" at bounding box center [870, 571] width 580 height 78
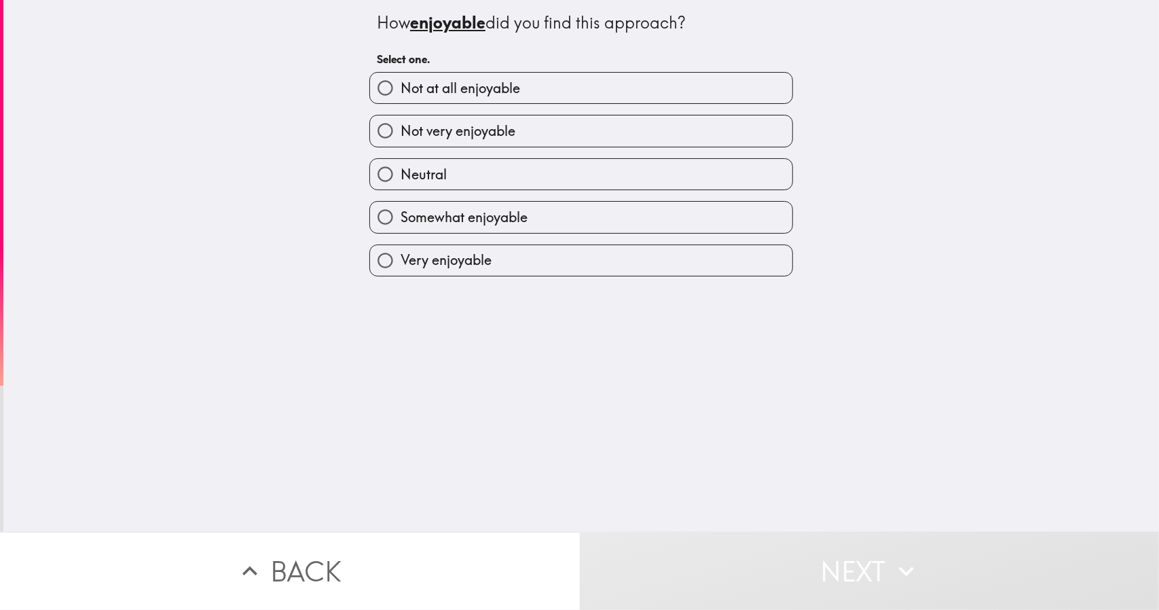
click at [576, 210] on label "Somewhat enjoyable" at bounding box center [581, 217] width 422 height 31
click at [401, 210] on input "Somewhat enjoyable" at bounding box center [385, 217] width 31 height 31
radio input "true"
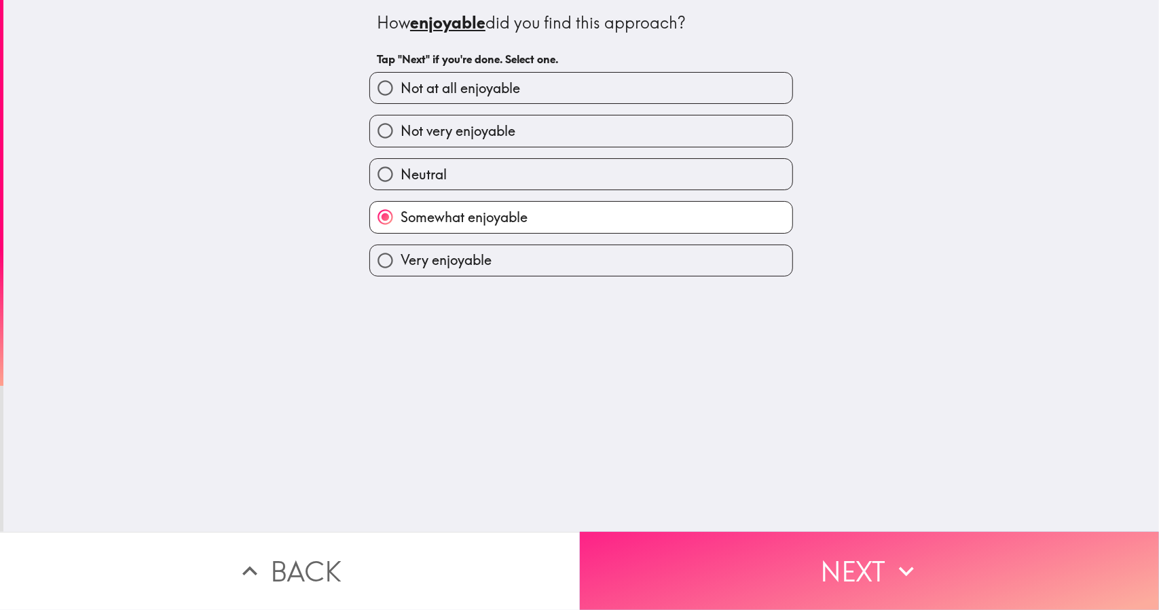
click at [687, 537] on button "Next" at bounding box center [870, 571] width 580 height 78
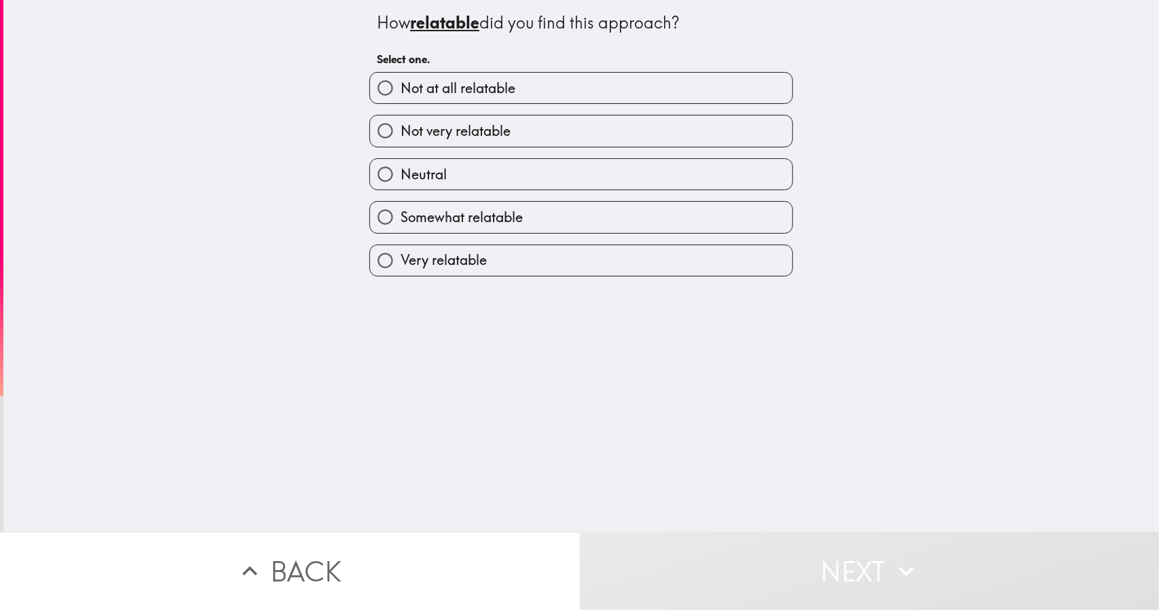
click at [614, 220] on label "Somewhat relatable" at bounding box center [581, 217] width 422 height 31
click at [401, 220] on input "Somewhat relatable" at bounding box center [385, 217] width 31 height 31
radio input "true"
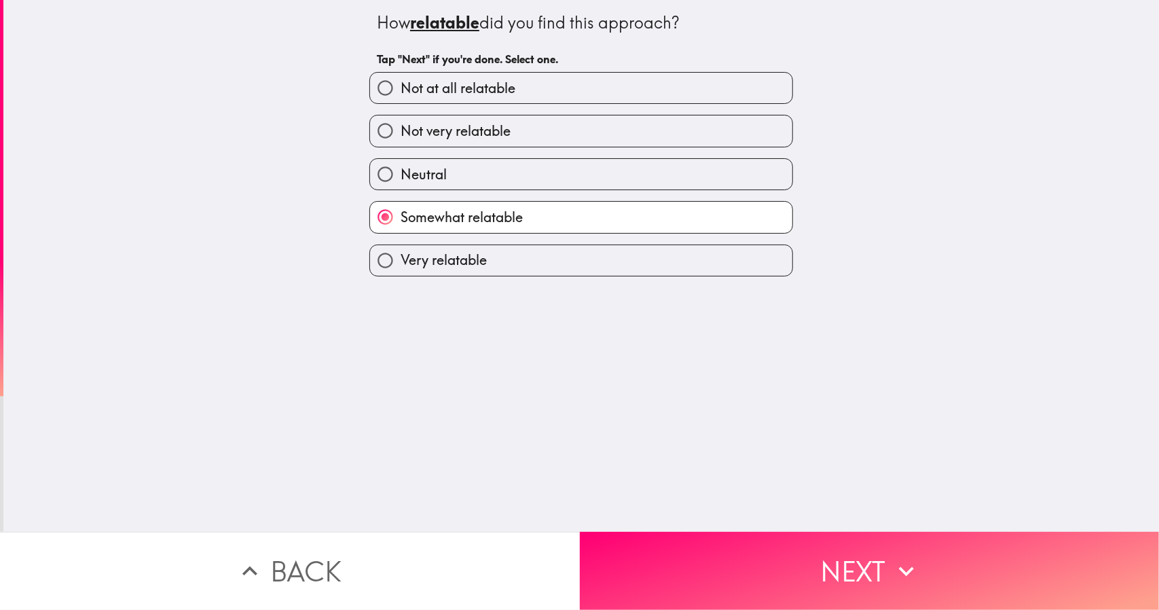
click at [648, 185] on label "Neutral" at bounding box center [581, 174] width 422 height 31
click at [401, 185] on input "Neutral" at bounding box center [385, 174] width 31 height 31
radio input "true"
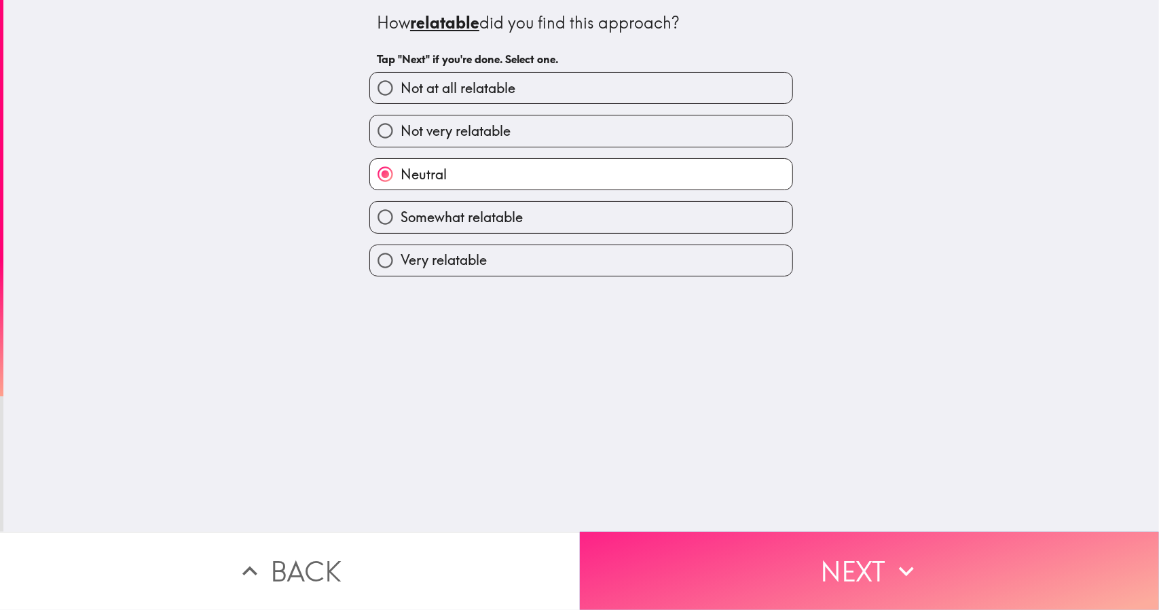
click at [695, 532] on button "Next" at bounding box center [870, 571] width 580 height 78
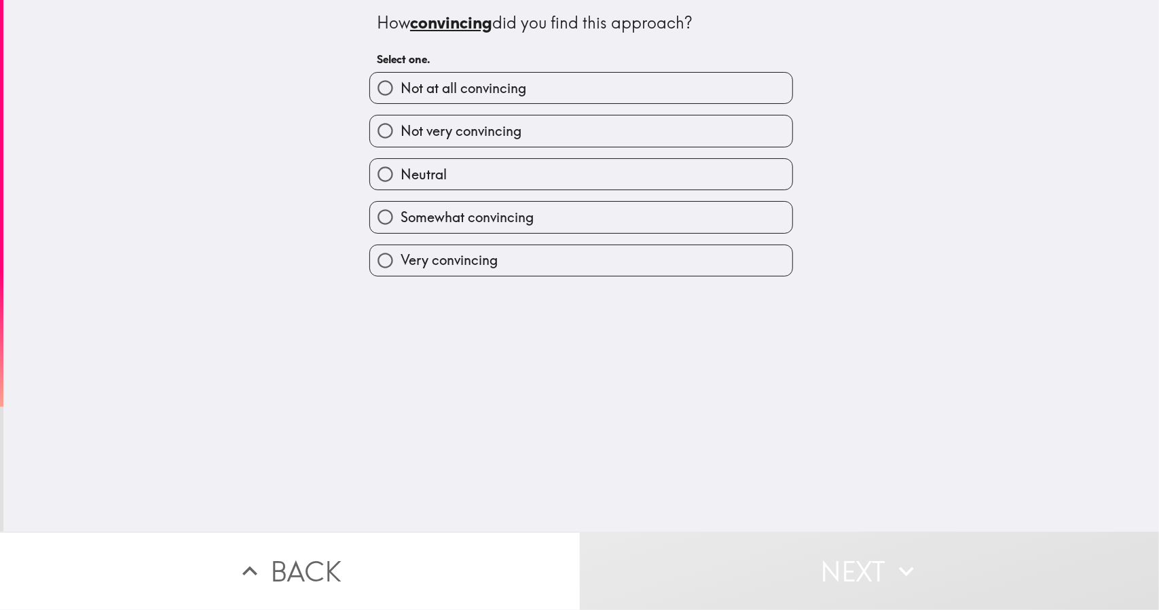
click at [609, 177] on label "Neutral" at bounding box center [581, 174] width 422 height 31
click at [401, 177] on input "Neutral" at bounding box center [385, 174] width 31 height 31
radio input "true"
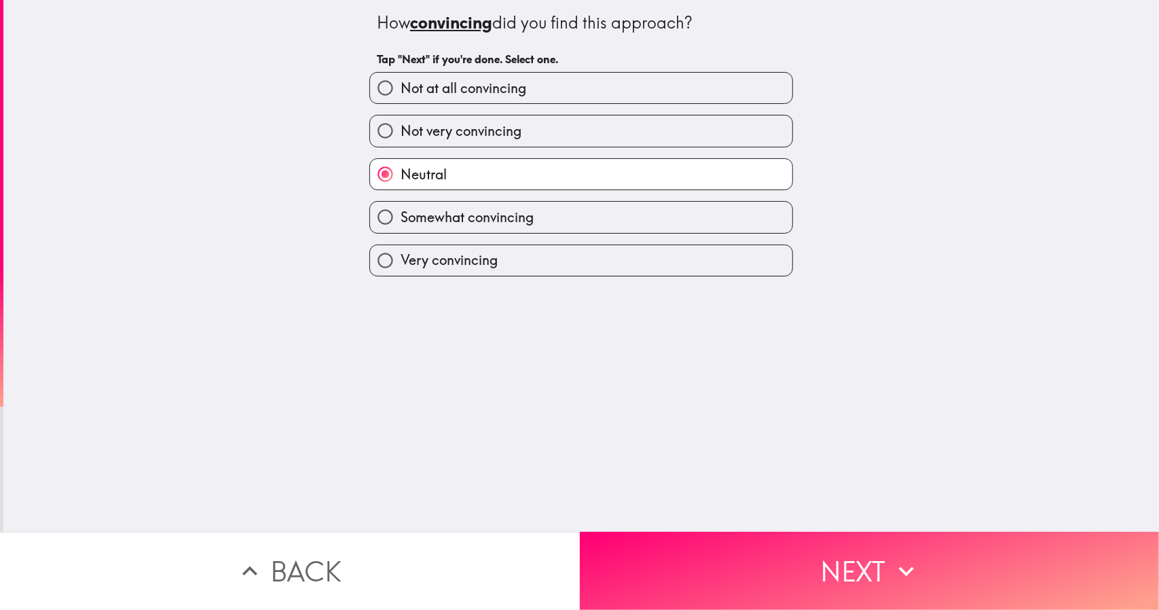
click at [651, 217] on label "Somewhat convincing" at bounding box center [581, 217] width 422 height 31
click at [401, 217] on input "Somewhat convincing" at bounding box center [385, 217] width 31 height 31
radio input "true"
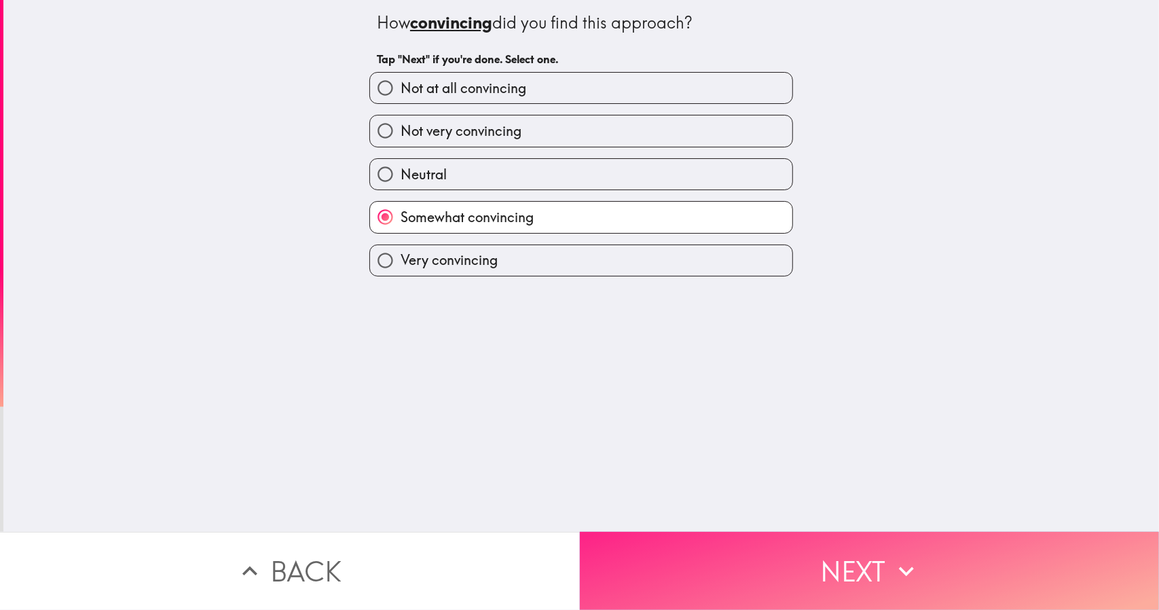
click at [692, 539] on button "Next" at bounding box center [870, 571] width 580 height 78
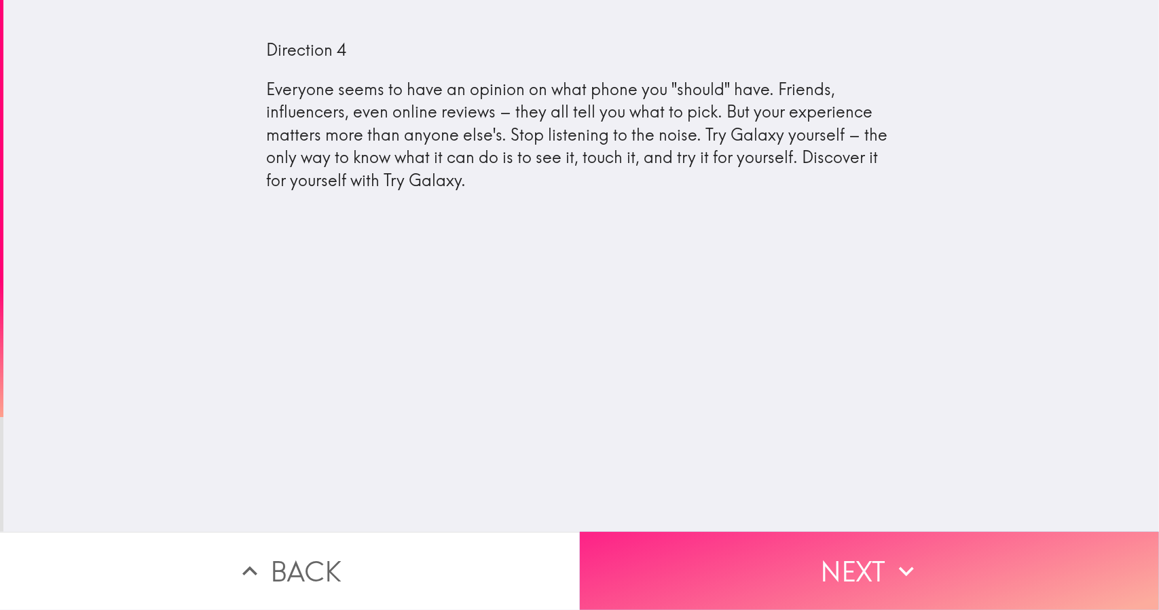
click at [686, 552] on button "Next" at bounding box center [870, 571] width 580 height 78
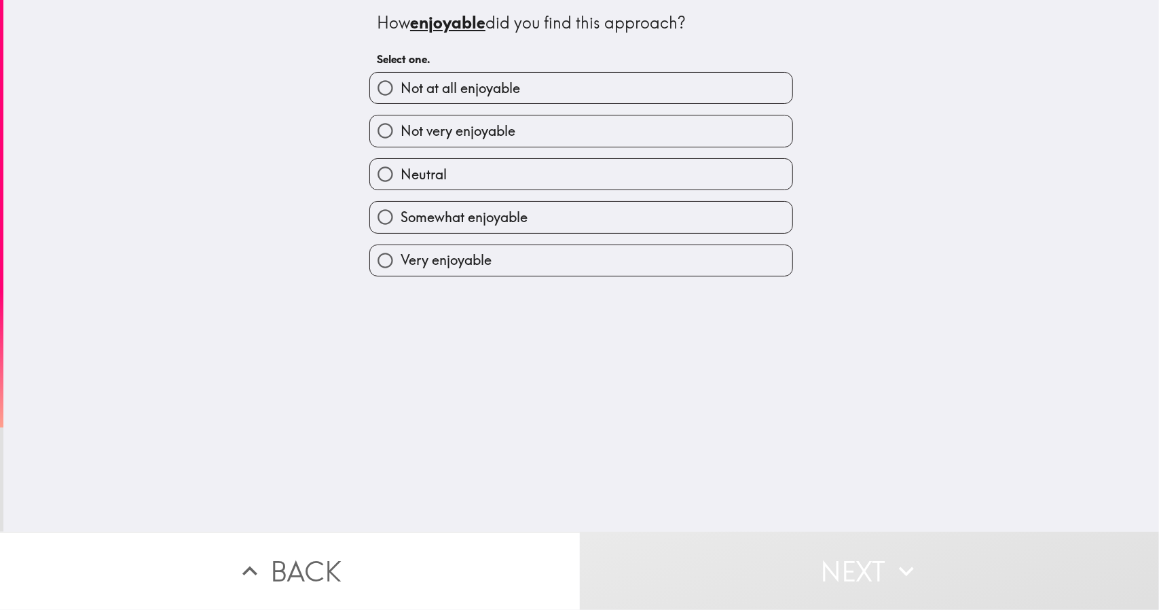
click at [407, 255] on span "Very enjoyable" at bounding box center [446, 260] width 91 height 19
click at [401, 255] on input "Very enjoyable" at bounding box center [385, 260] width 31 height 31
radio input "true"
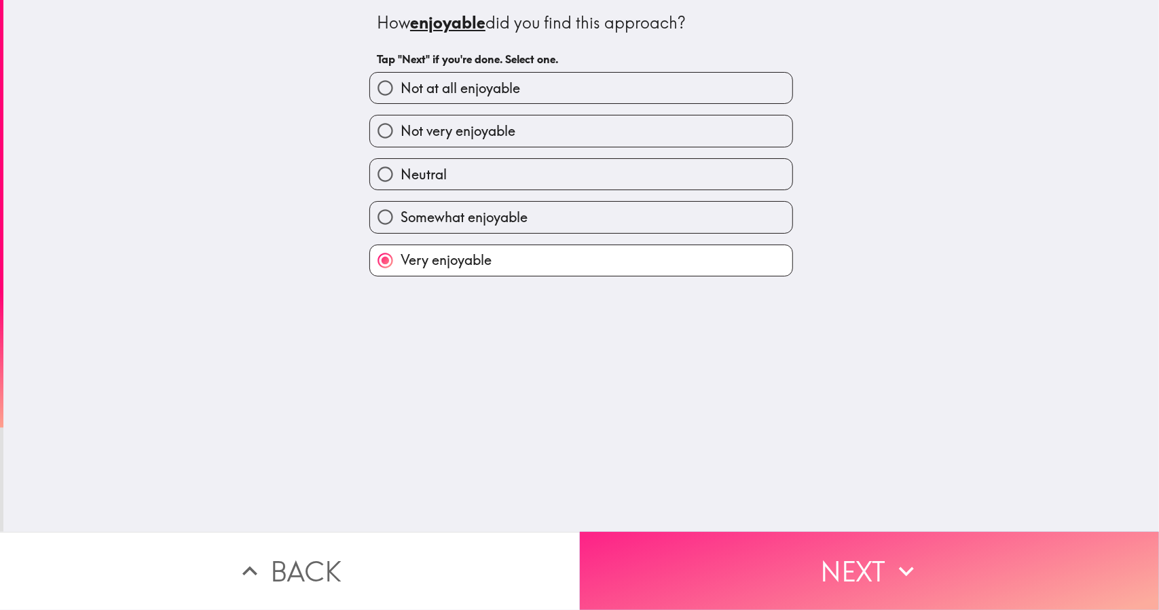
click at [659, 556] on button "Next" at bounding box center [870, 571] width 580 height 78
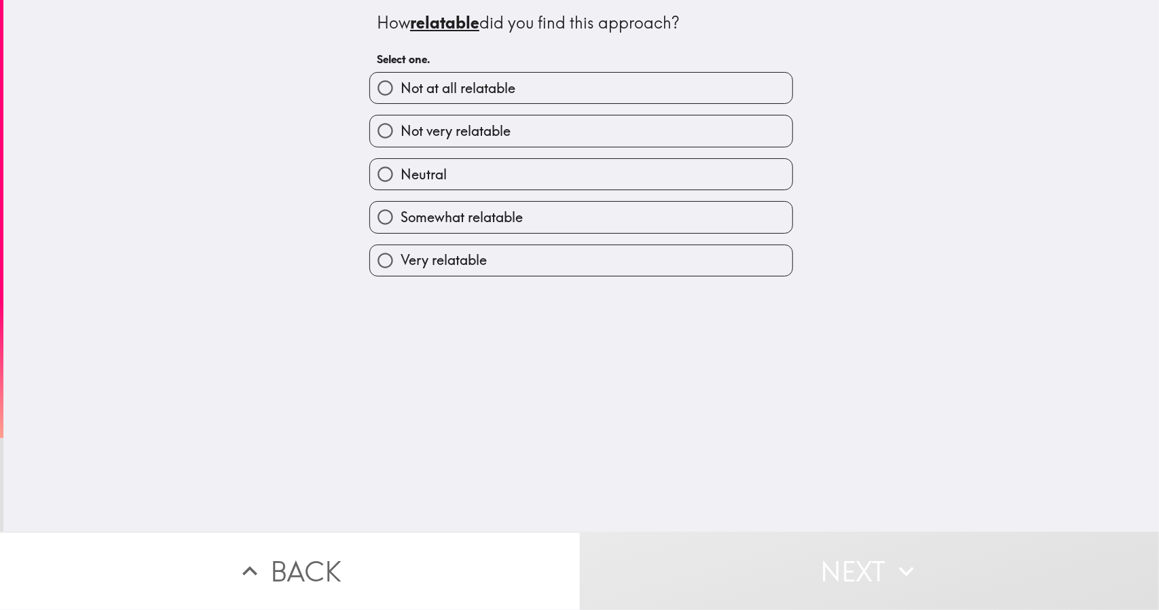
click at [457, 260] on span "Very relatable" at bounding box center [444, 260] width 86 height 19
click at [401, 260] on input "Very relatable" at bounding box center [385, 260] width 31 height 31
radio input "true"
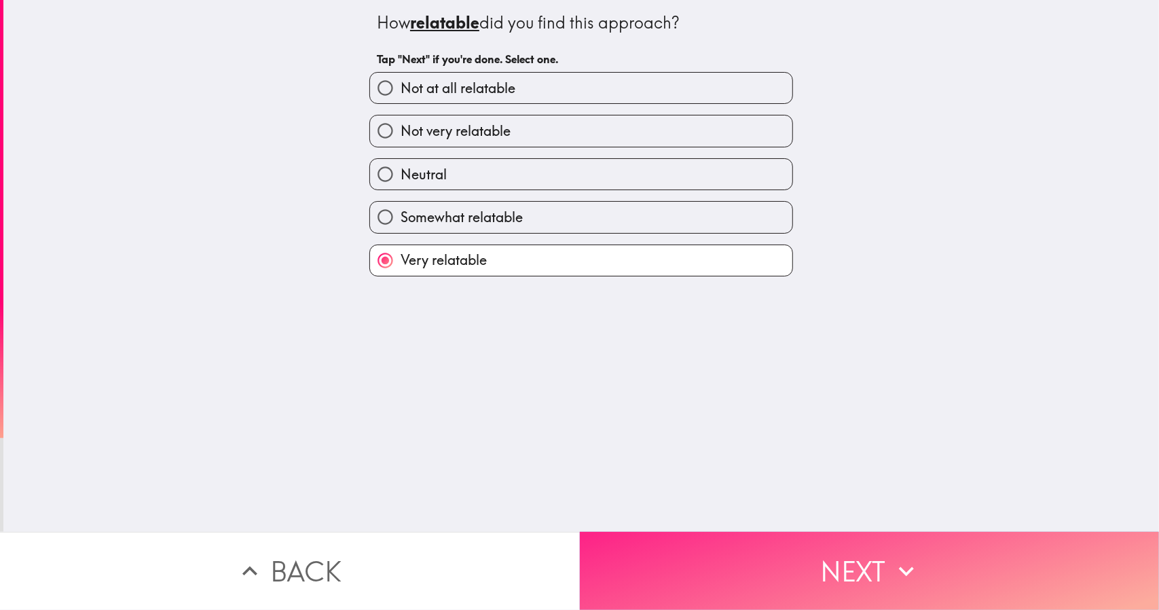
click at [667, 543] on button "Next" at bounding box center [870, 571] width 580 height 78
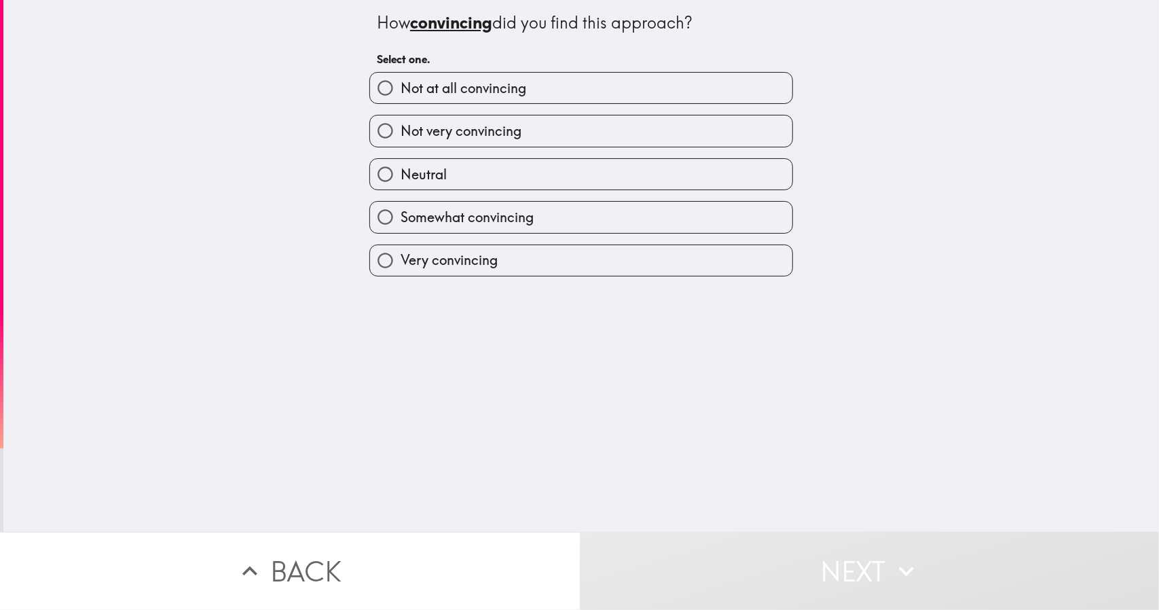
click at [445, 263] on span "Very convincing" at bounding box center [449, 260] width 97 height 19
click at [401, 263] on input "Very convincing" at bounding box center [385, 260] width 31 height 31
radio input "true"
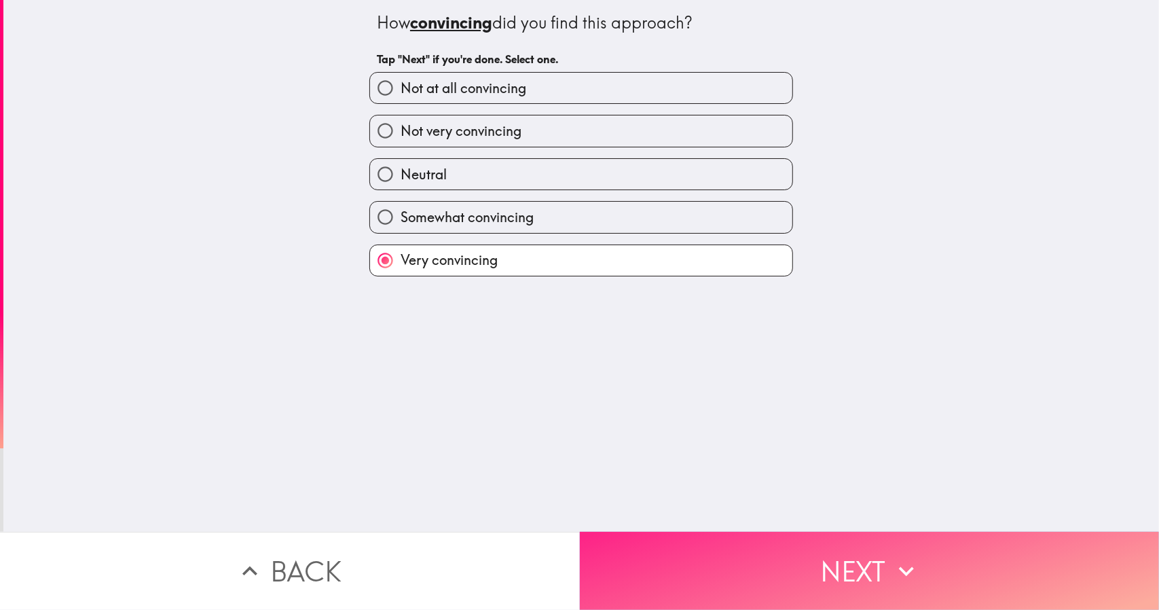
click at [638, 539] on button "Next" at bounding box center [870, 571] width 580 height 78
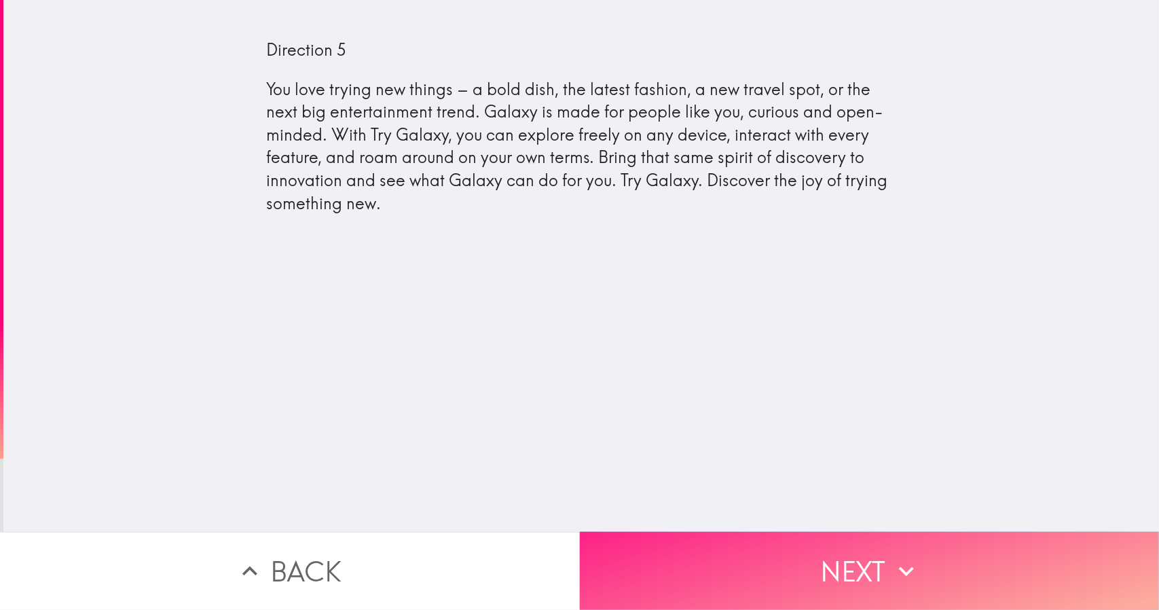
click at [679, 552] on button "Next" at bounding box center [870, 571] width 580 height 78
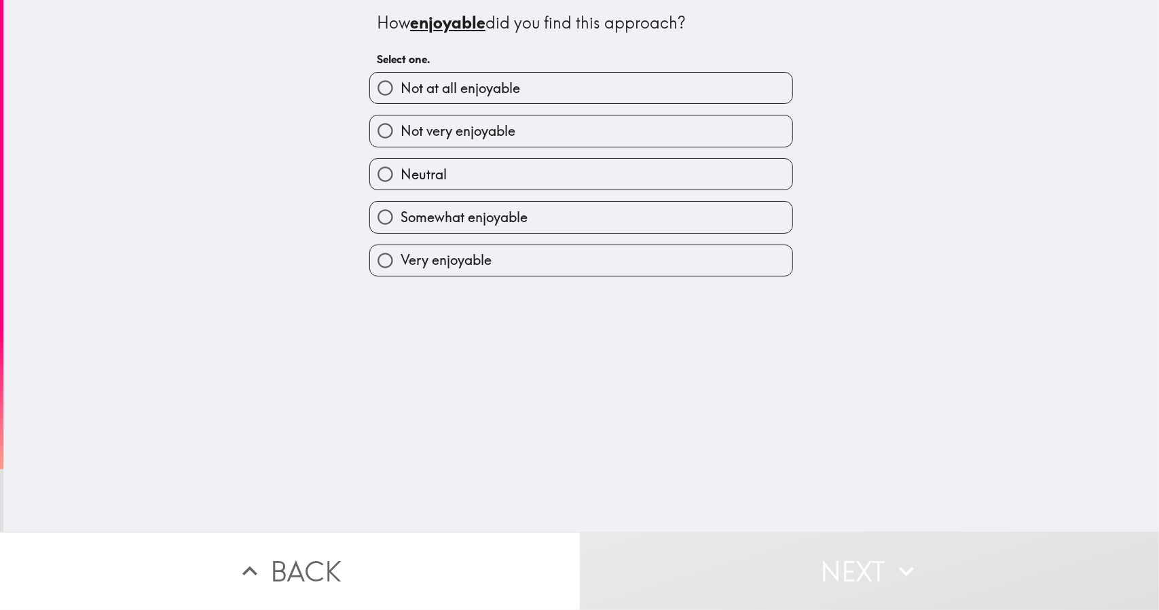
click at [463, 247] on label "Very enjoyable" at bounding box center [581, 260] width 422 height 31
click at [401, 247] on input "Very enjoyable" at bounding box center [385, 260] width 31 height 31
radio input "true"
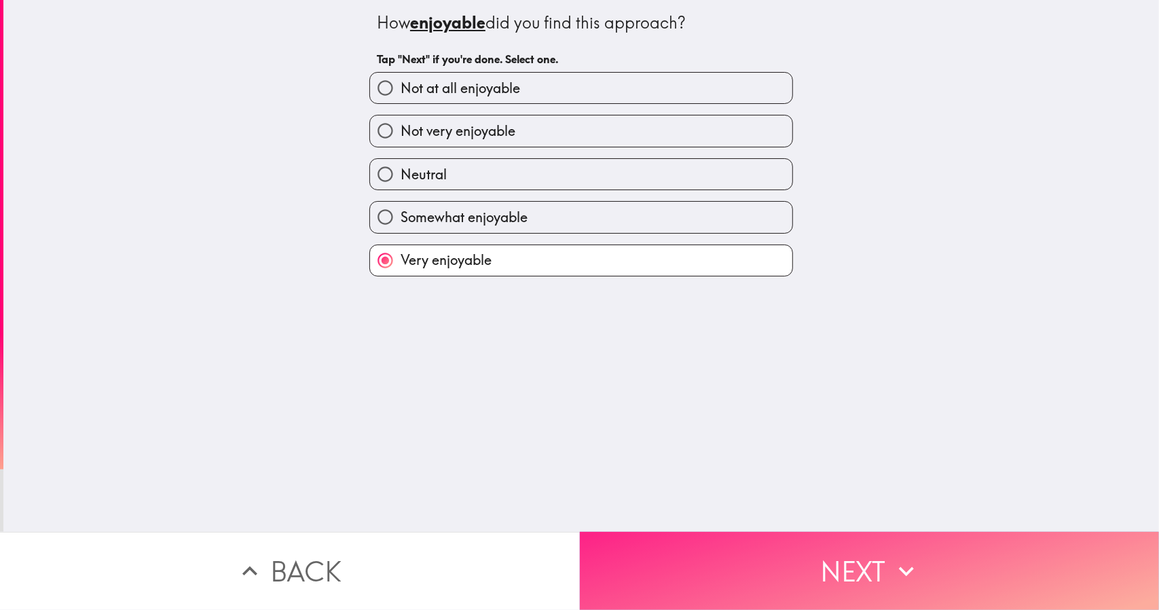
click at [646, 533] on button "Next" at bounding box center [870, 571] width 580 height 78
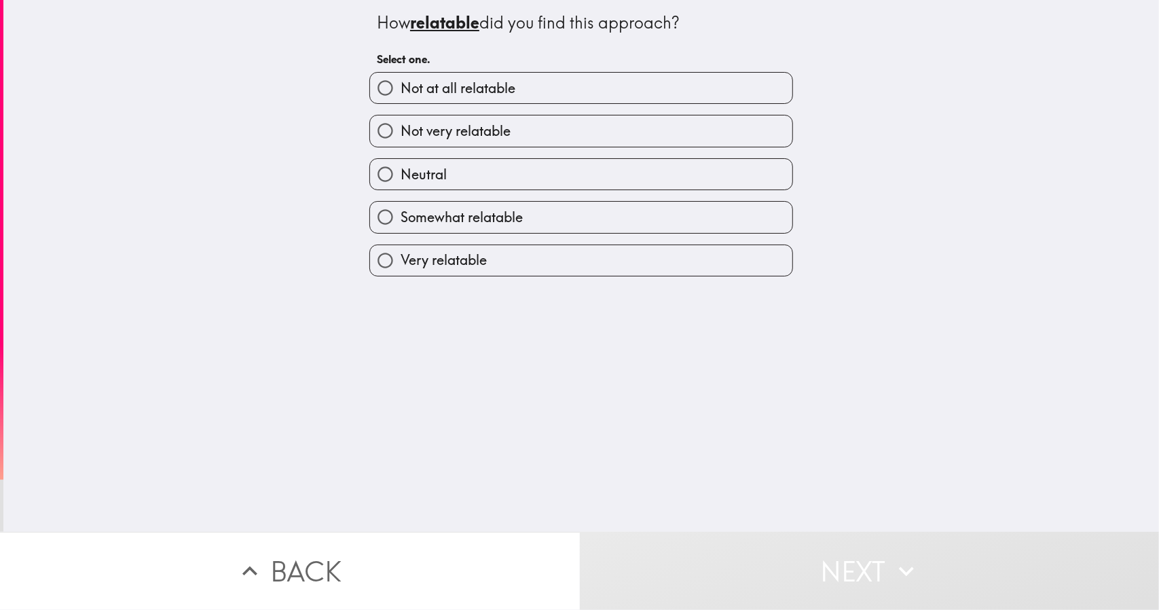
click at [452, 252] on label "Very relatable" at bounding box center [581, 260] width 422 height 31
click at [401, 252] on input "Very relatable" at bounding box center [385, 260] width 31 height 31
radio input "true"
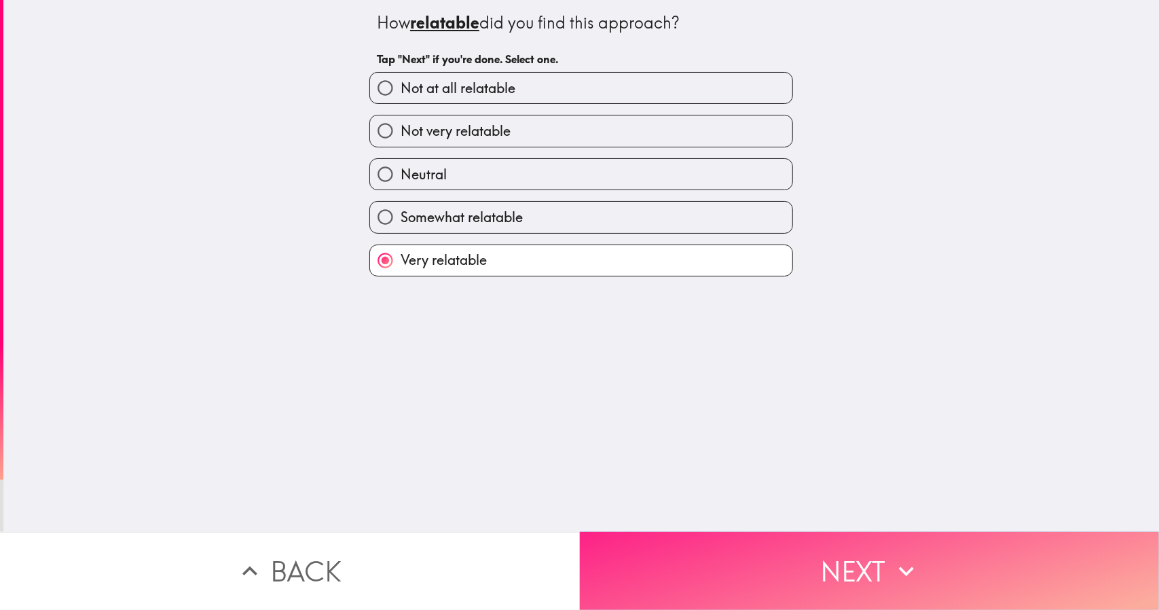
click at [662, 540] on button "Next" at bounding box center [870, 571] width 580 height 78
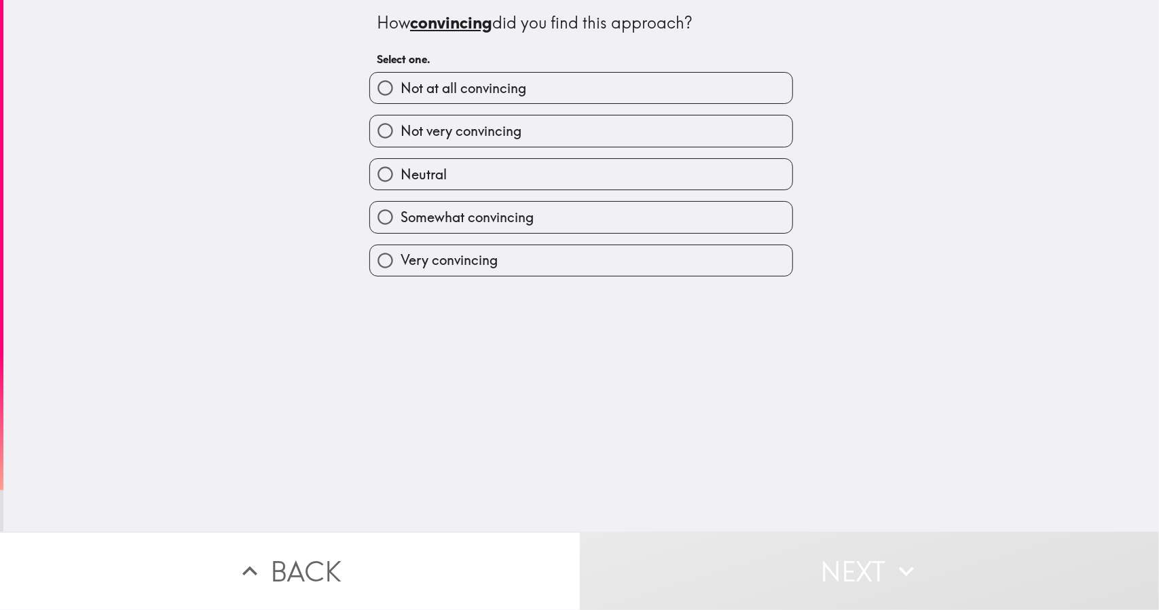
click at [497, 253] on label "Very convincing" at bounding box center [581, 260] width 422 height 31
click at [401, 253] on input "Very convincing" at bounding box center [385, 260] width 31 height 31
radio input "true"
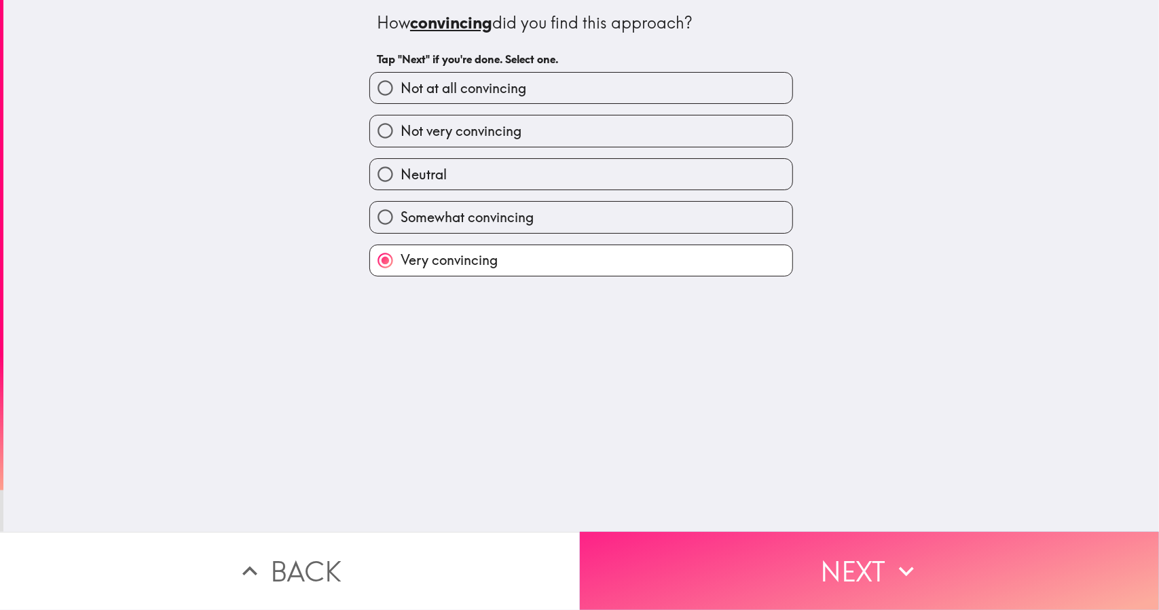
click at [658, 557] on button "Next" at bounding box center [870, 571] width 580 height 78
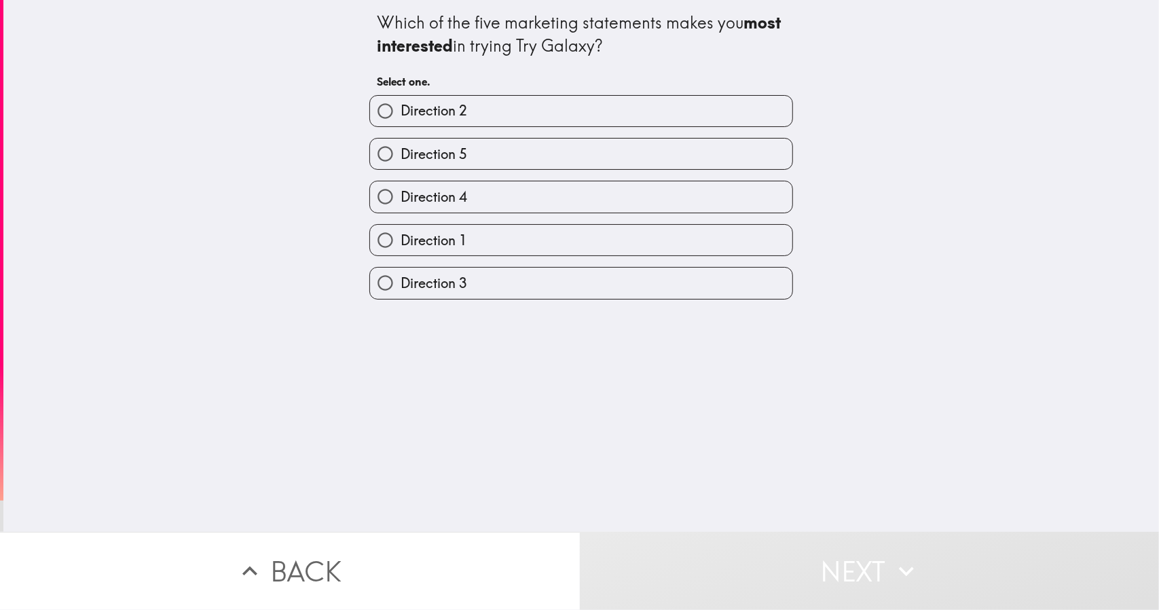
click at [515, 289] on label "Direction 3" at bounding box center [581, 283] width 422 height 31
click at [401, 289] on input "Direction 3" at bounding box center [385, 283] width 31 height 31
radio input "true"
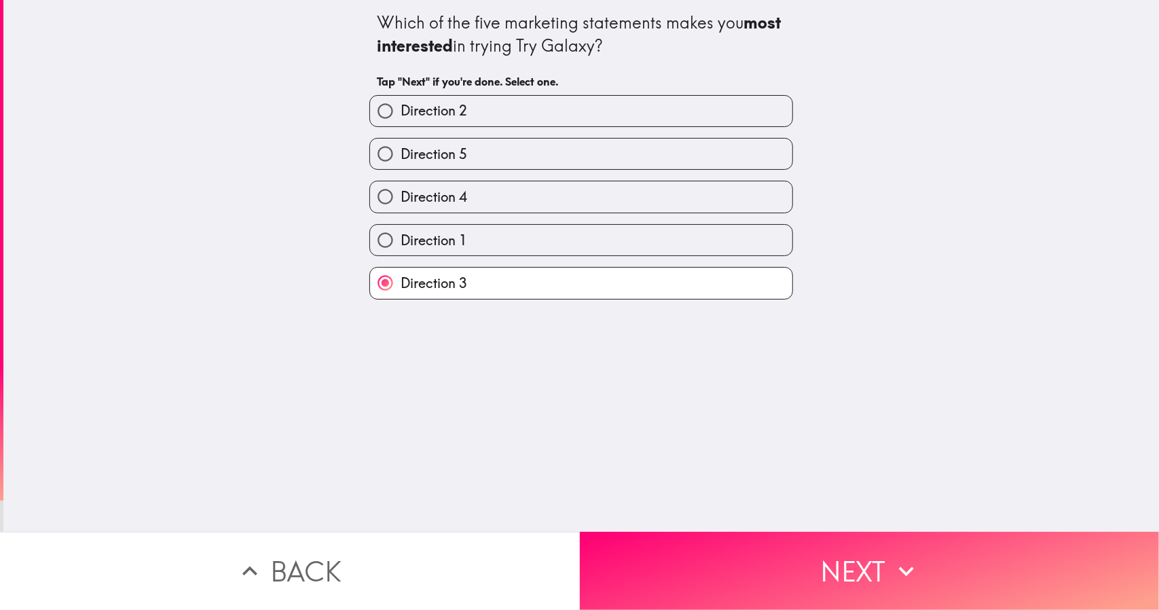
click at [476, 193] on label "Direction 4" at bounding box center [581, 196] width 422 height 31
click at [401, 193] on input "Direction 4" at bounding box center [385, 196] width 31 height 31
radio input "true"
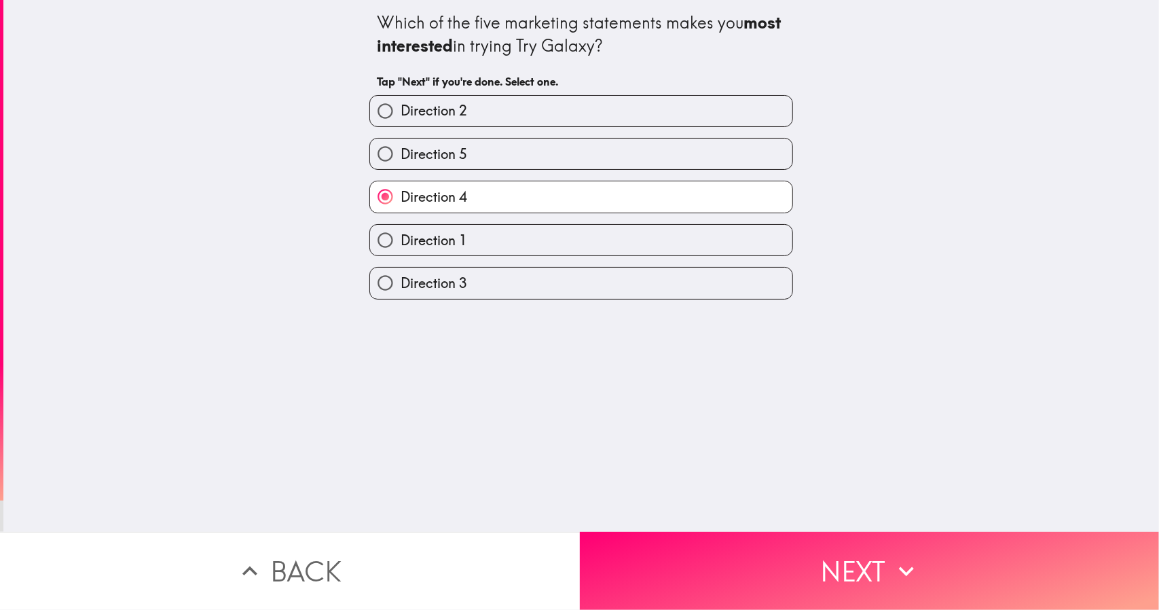
click at [423, 540] on button "Back" at bounding box center [290, 571] width 580 height 78
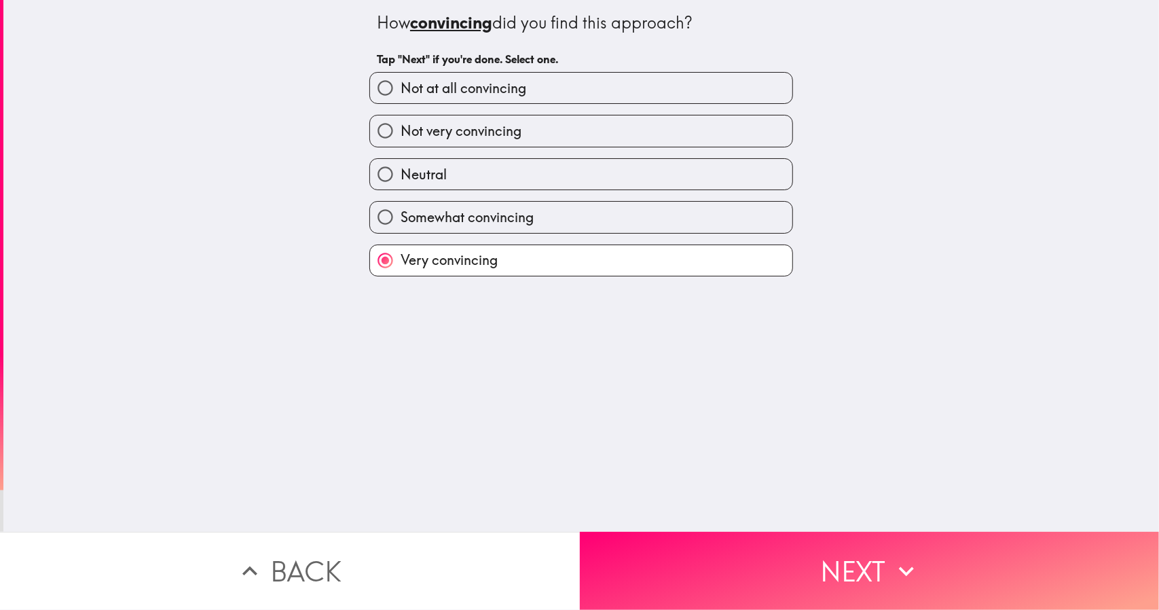
click at [440, 541] on button "Back" at bounding box center [290, 571] width 580 height 78
click at [440, 533] on button "Back" at bounding box center [290, 571] width 580 height 78
click at [441, 532] on button "Back" at bounding box center [290, 571] width 580 height 78
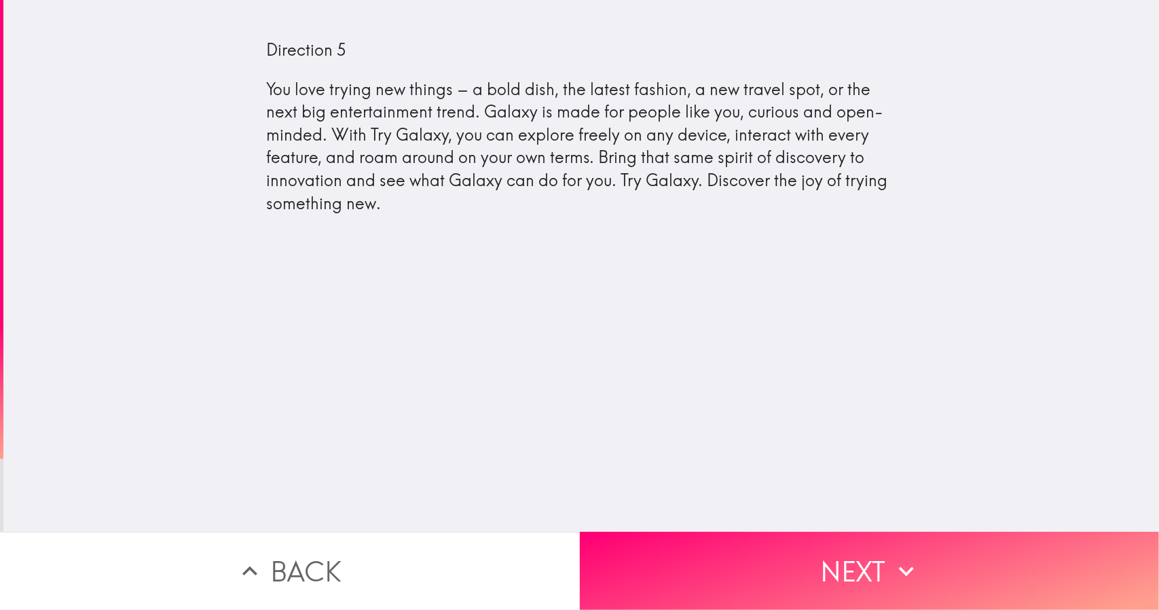
click at [444, 533] on button "Back" at bounding box center [290, 571] width 580 height 78
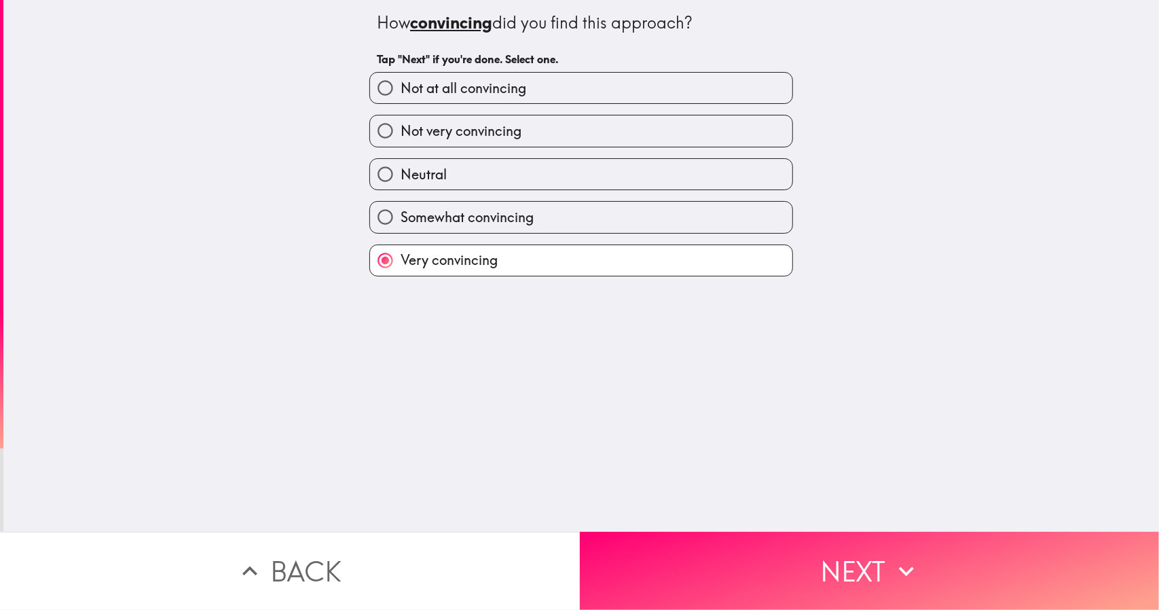
click at [444, 533] on button "Back" at bounding box center [290, 571] width 580 height 78
click at [444, 532] on button "Back" at bounding box center [290, 571] width 580 height 78
click at [454, 533] on button "Back" at bounding box center [290, 571] width 580 height 78
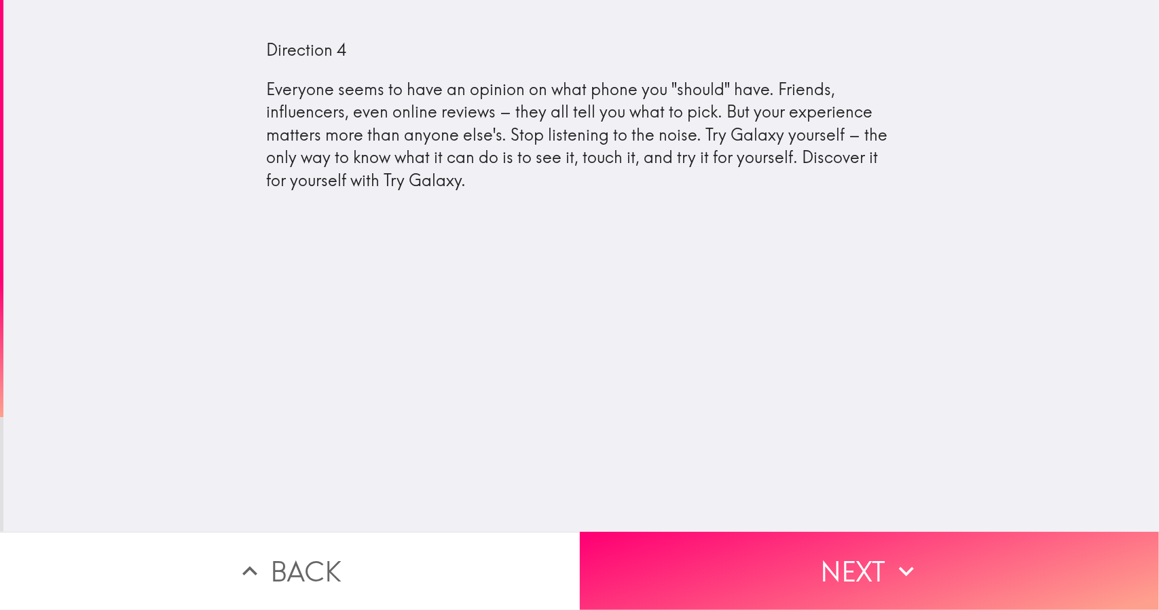
click at [452, 532] on button "Back" at bounding box center [290, 571] width 580 height 78
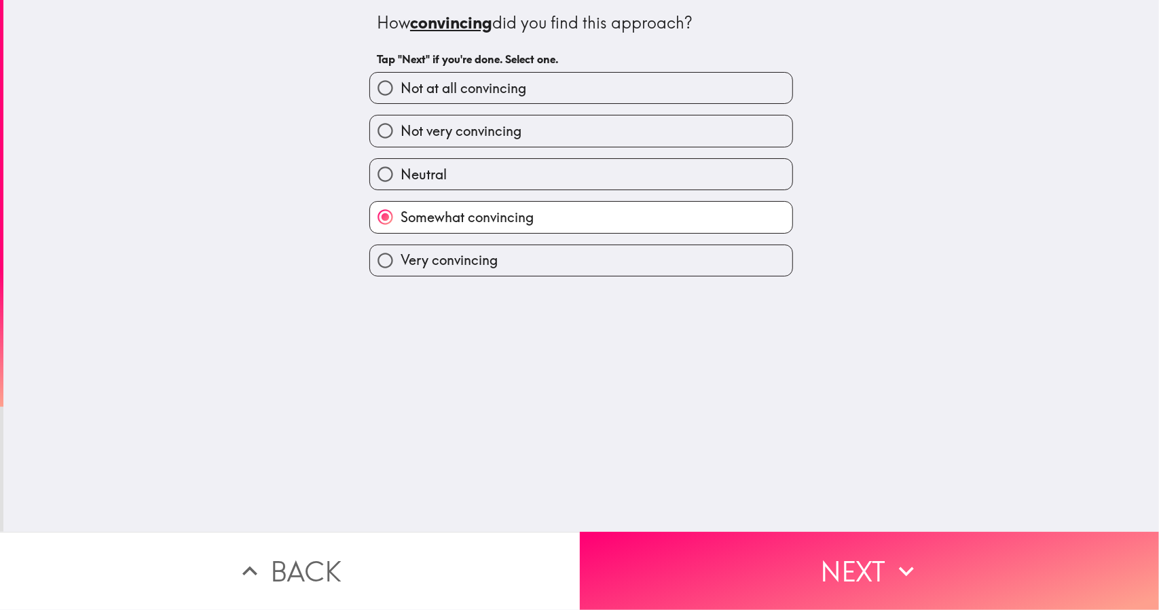
click at [454, 532] on button "Back" at bounding box center [290, 571] width 580 height 78
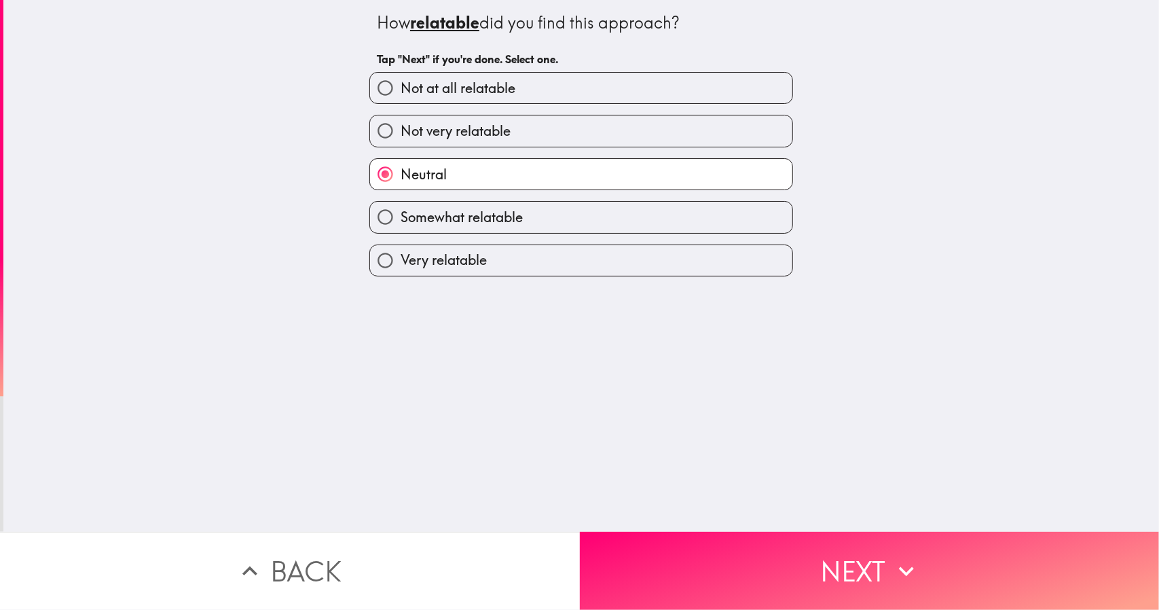
click at [455, 532] on button "Back" at bounding box center [290, 571] width 580 height 78
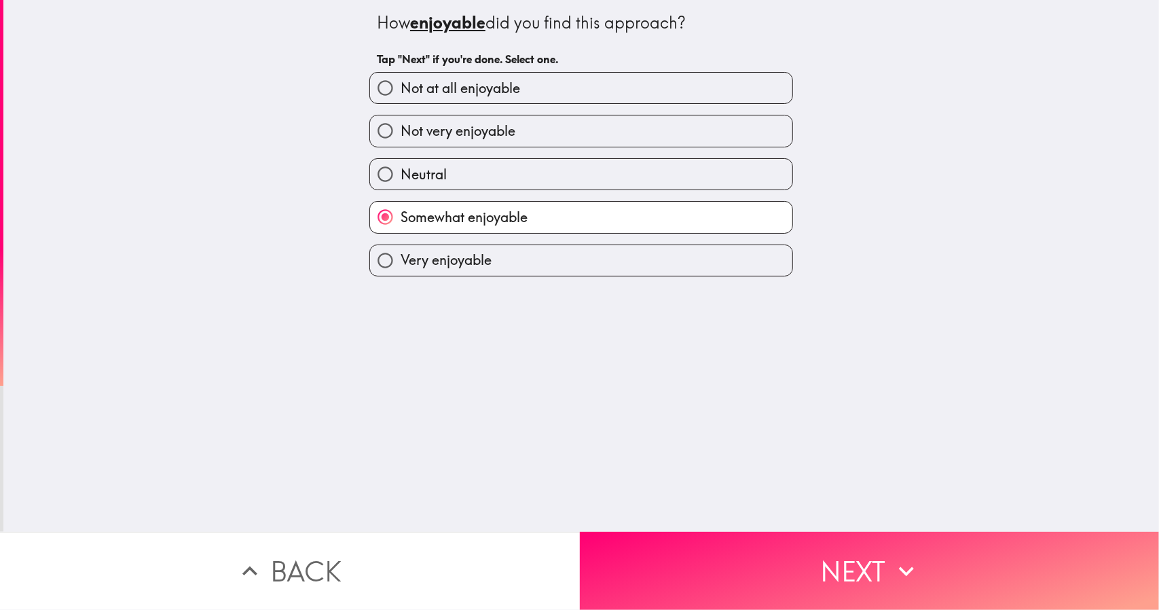
click at [456, 533] on button "Back" at bounding box center [290, 571] width 580 height 78
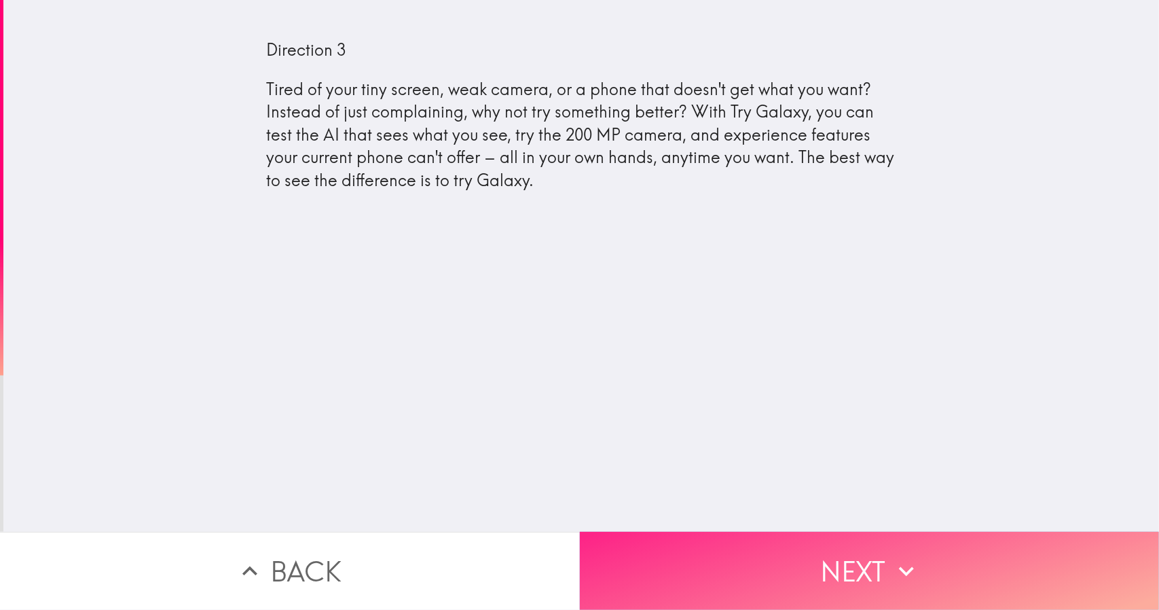
click at [654, 543] on button "Next" at bounding box center [870, 571] width 580 height 78
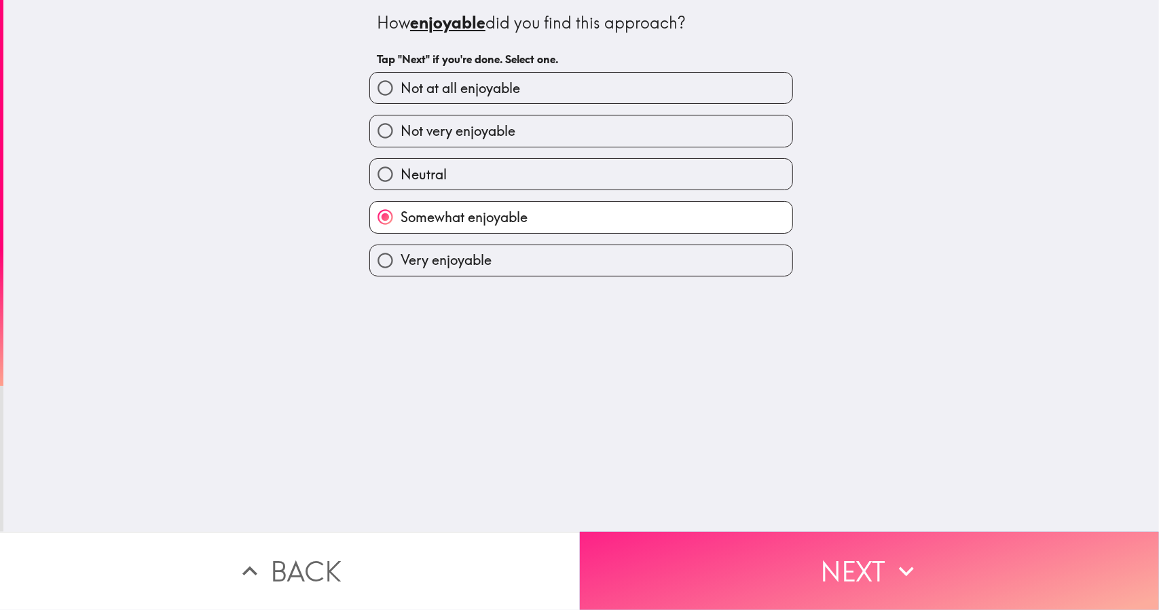
click at [654, 545] on button "Next" at bounding box center [870, 571] width 580 height 78
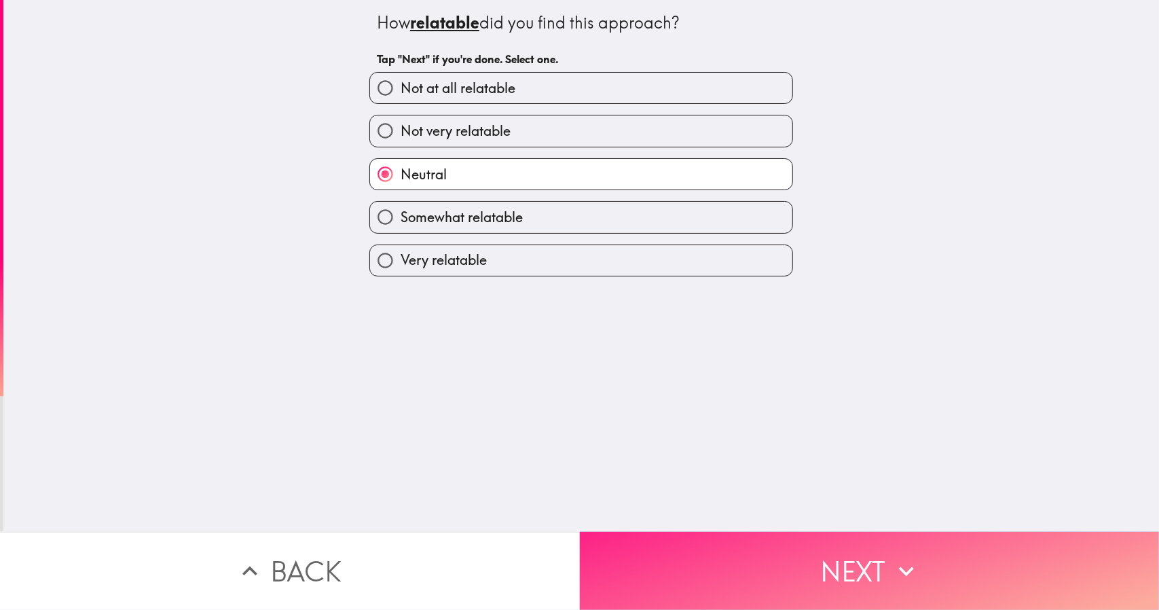
click at [655, 545] on button "Next" at bounding box center [870, 571] width 580 height 78
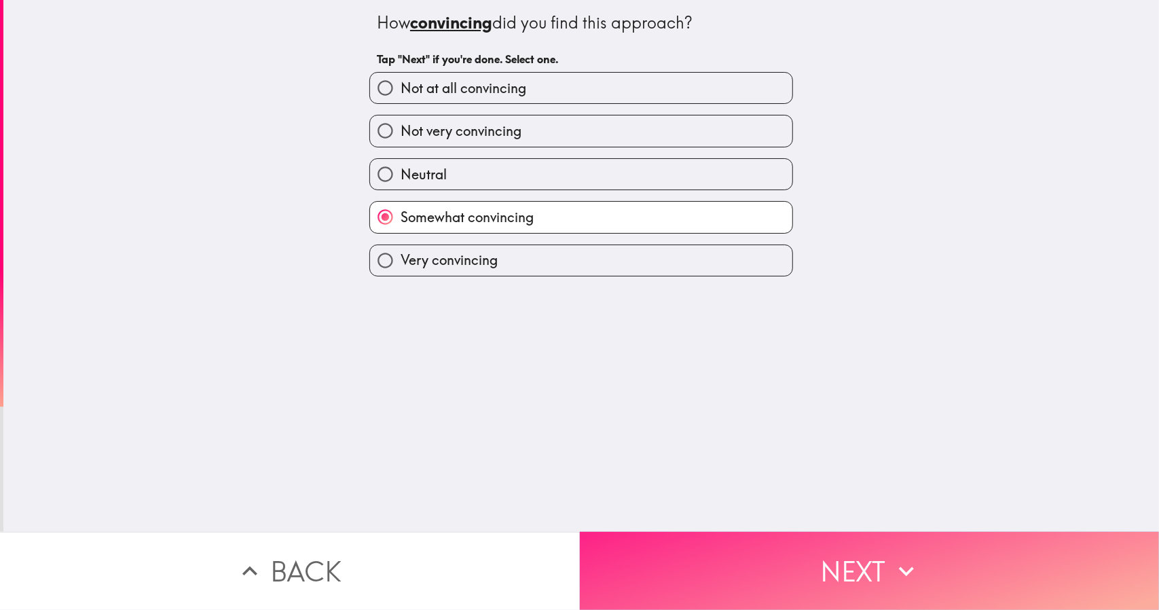
click at [653, 539] on button "Next" at bounding box center [870, 571] width 580 height 78
click at [653, 535] on button "Next" at bounding box center [870, 571] width 580 height 78
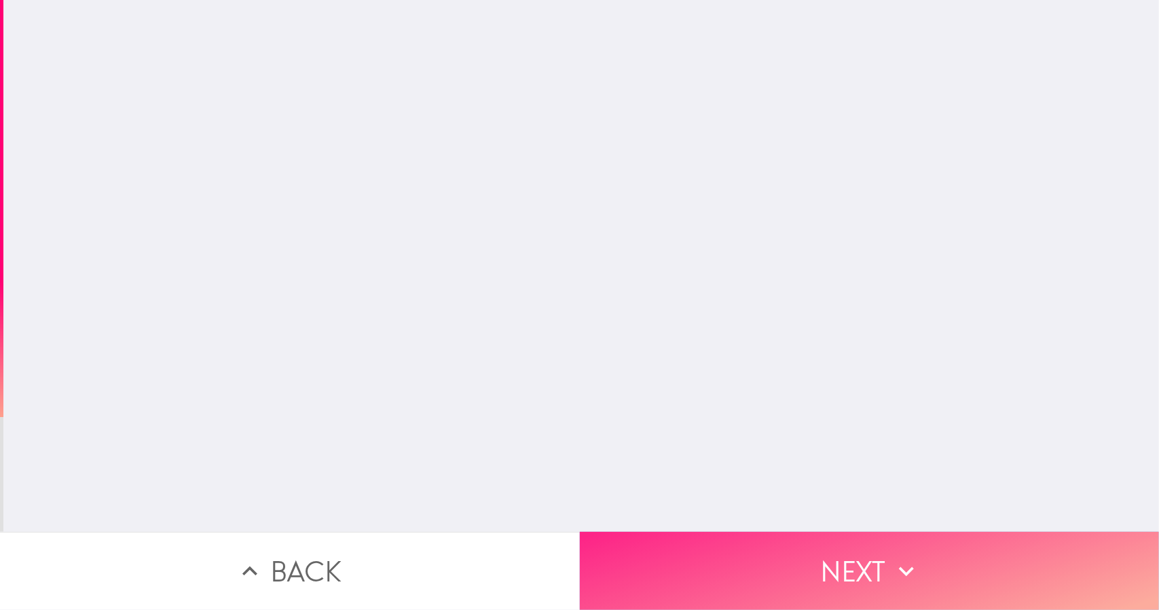
click at [654, 538] on button "Next" at bounding box center [870, 571] width 580 height 78
click at [653, 539] on button "Next" at bounding box center [870, 571] width 580 height 78
click at [653, 543] on button "Next" at bounding box center [870, 571] width 580 height 78
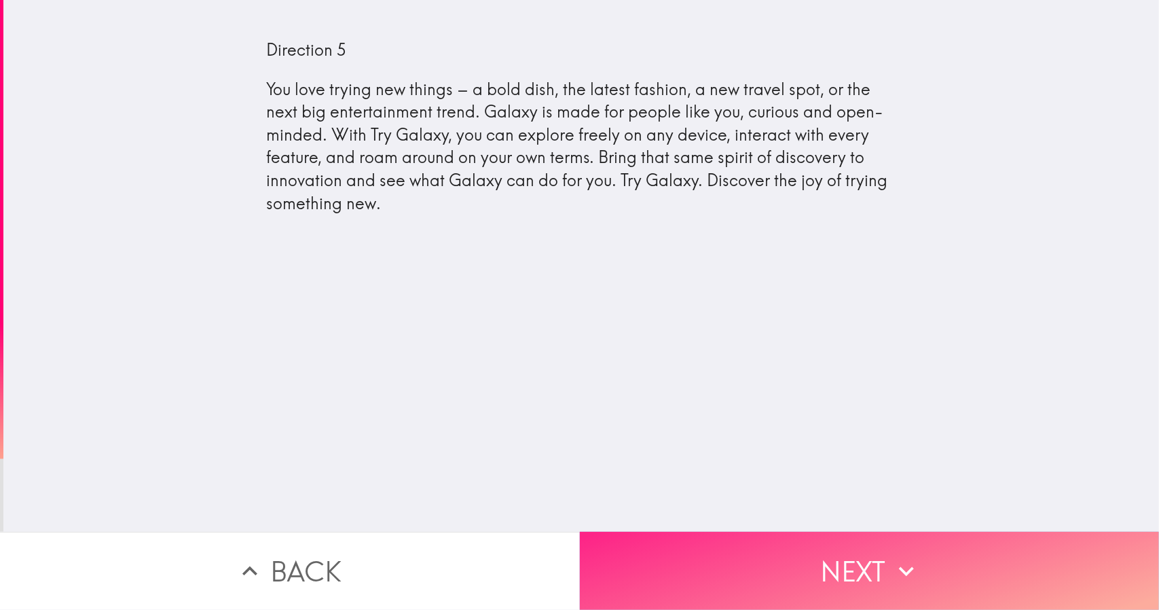
click at [616, 550] on button "Next" at bounding box center [870, 571] width 580 height 78
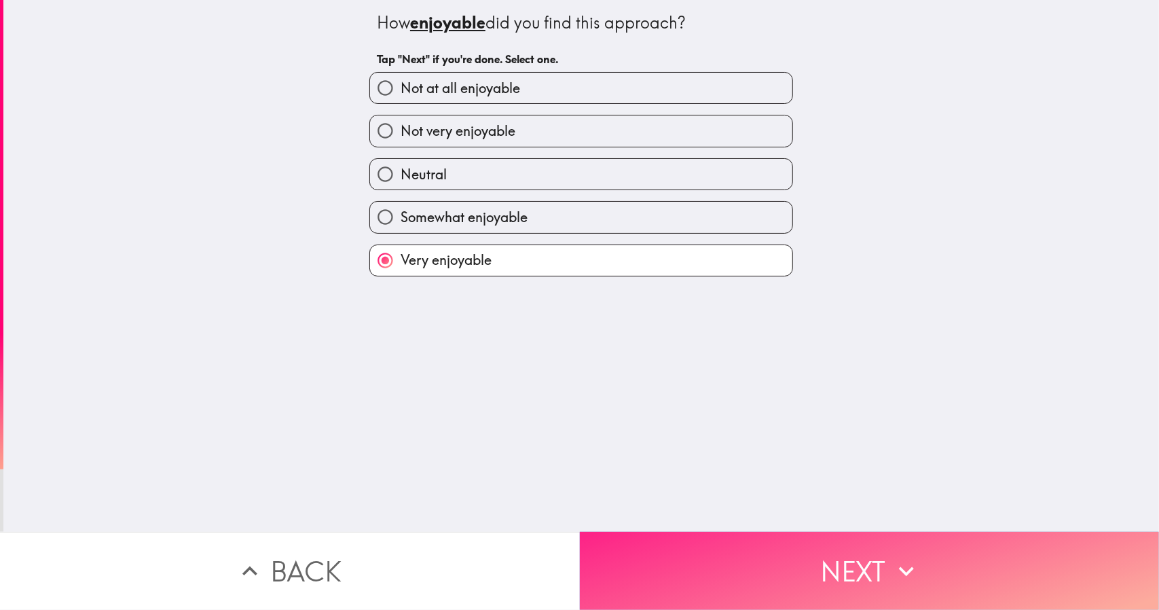
click at [653, 587] on button "Next" at bounding box center [870, 571] width 580 height 78
click at [638, 540] on button "Next" at bounding box center [870, 571] width 580 height 78
click at [639, 563] on button "Next" at bounding box center [870, 571] width 580 height 78
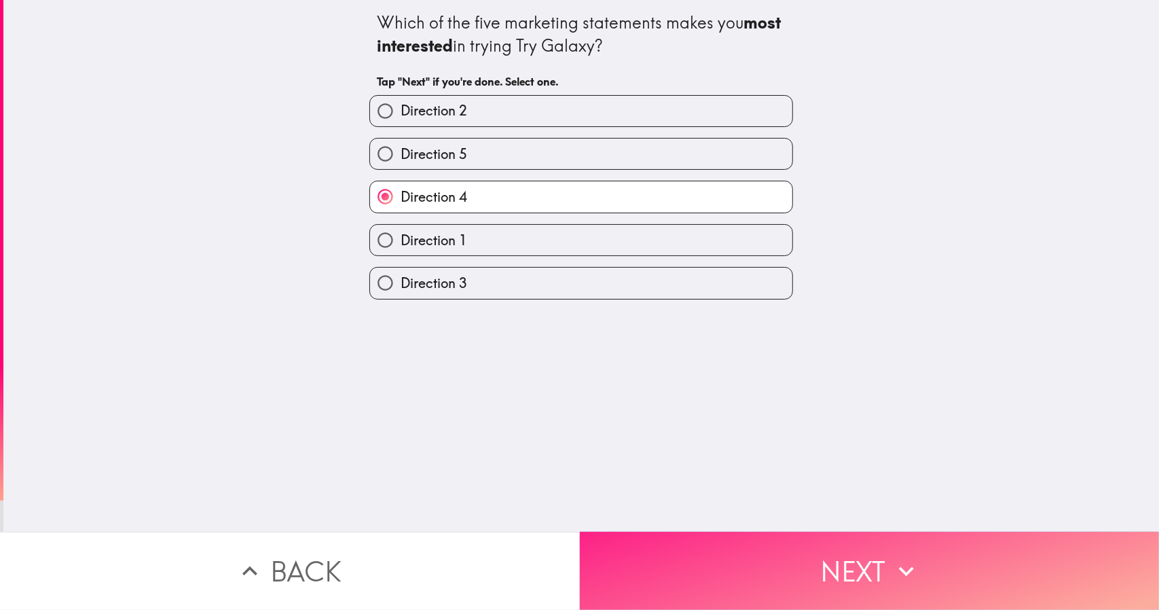
click at [636, 547] on button "Next" at bounding box center [870, 571] width 580 height 78
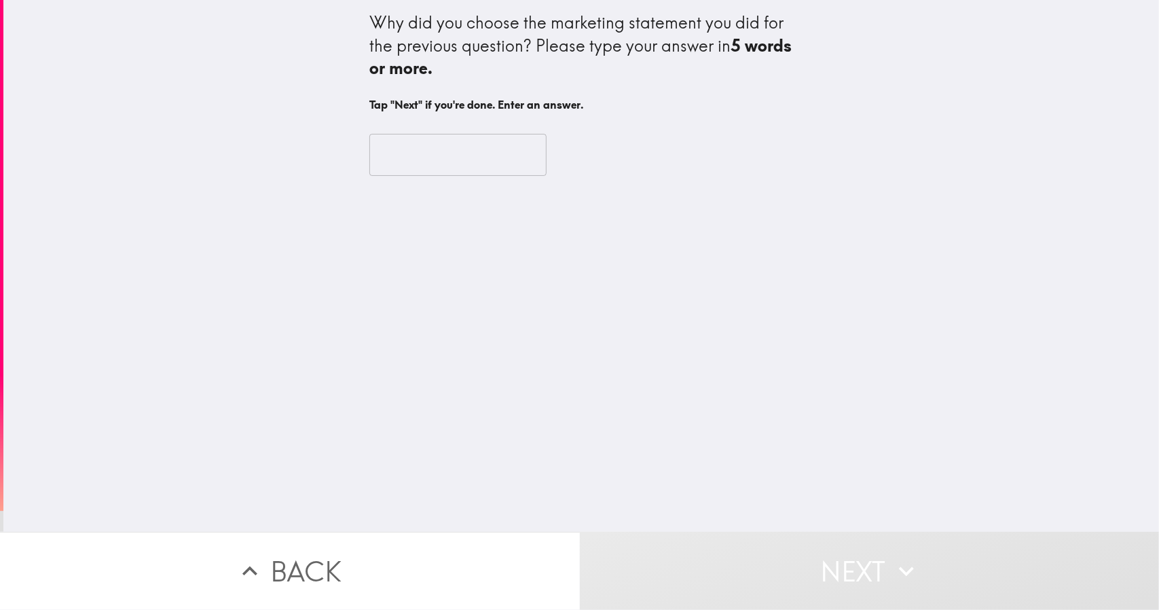
click at [504, 562] on button "Back" at bounding box center [290, 571] width 580 height 78
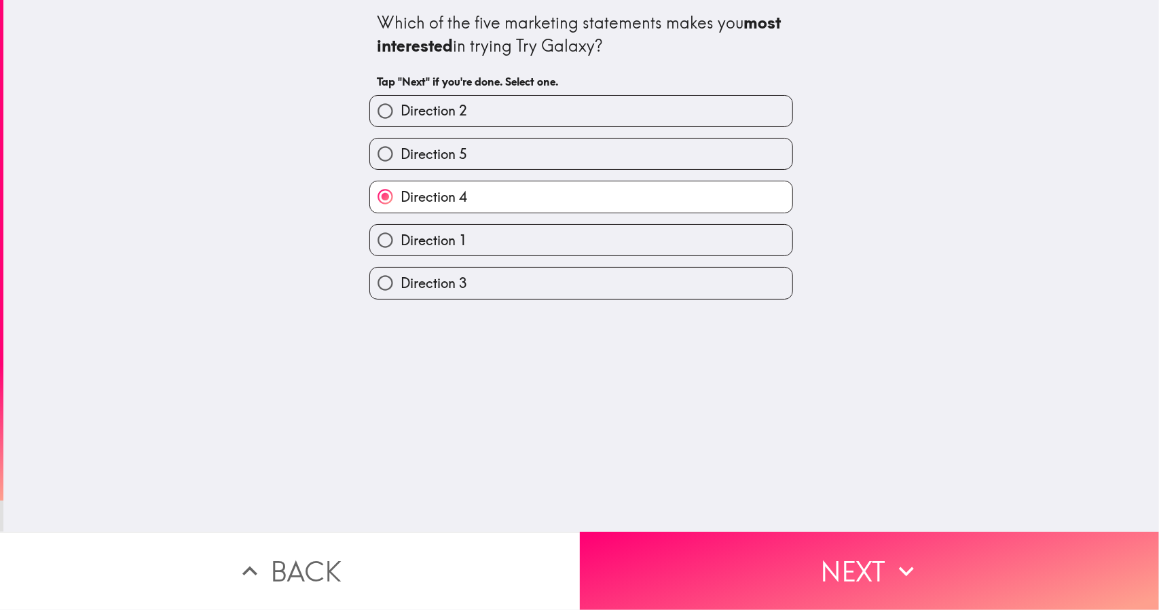
click at [488, 284] on label "Direction 3" at bounding box center [581, 283] width 422 height 31
click at [401, 284] on input "Direction 3" at bounding box center [385, 283] width 31 height 31
radio input "true"
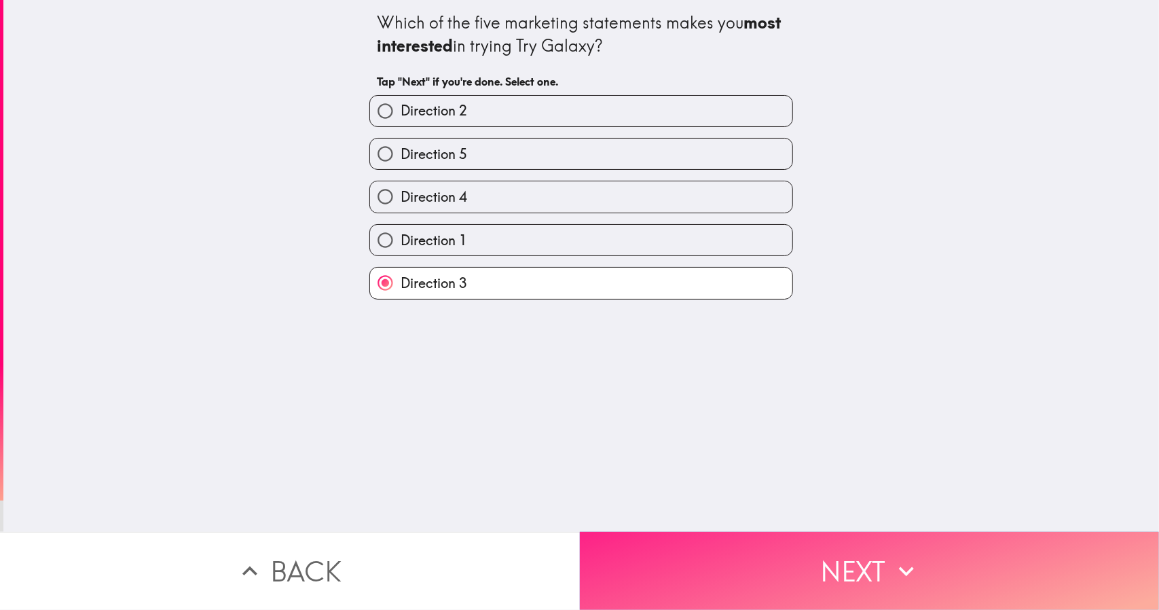
click at [655, 554] on button "Next" at bounding box center [870, 571] width 580 height 78
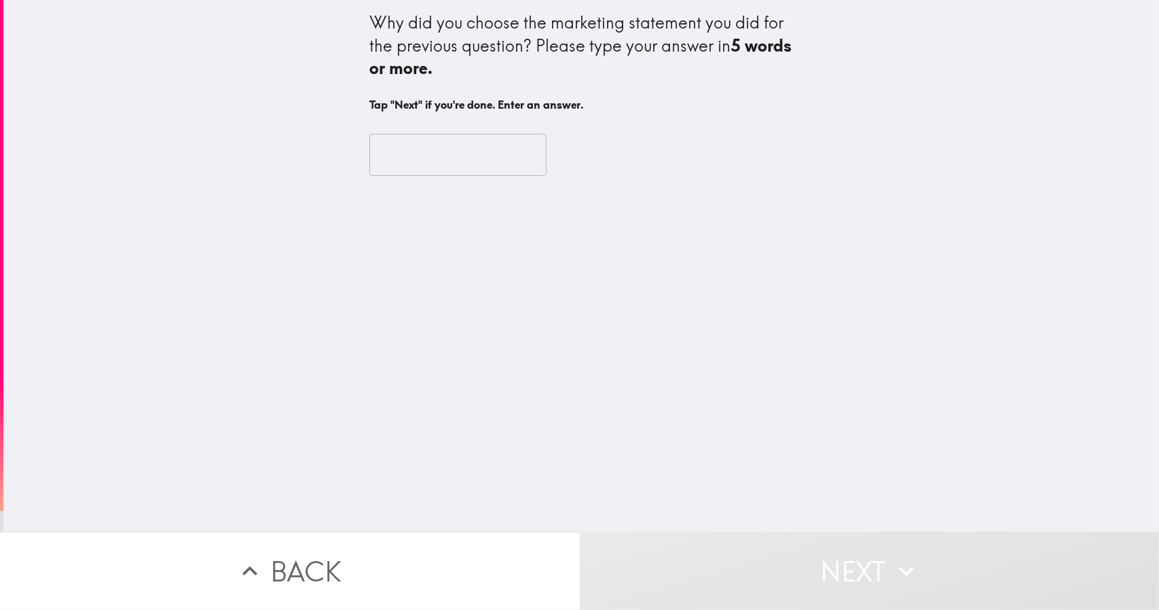
click at [440, 159] on input "text" at bounding box center [458, 155] width 177 height 42
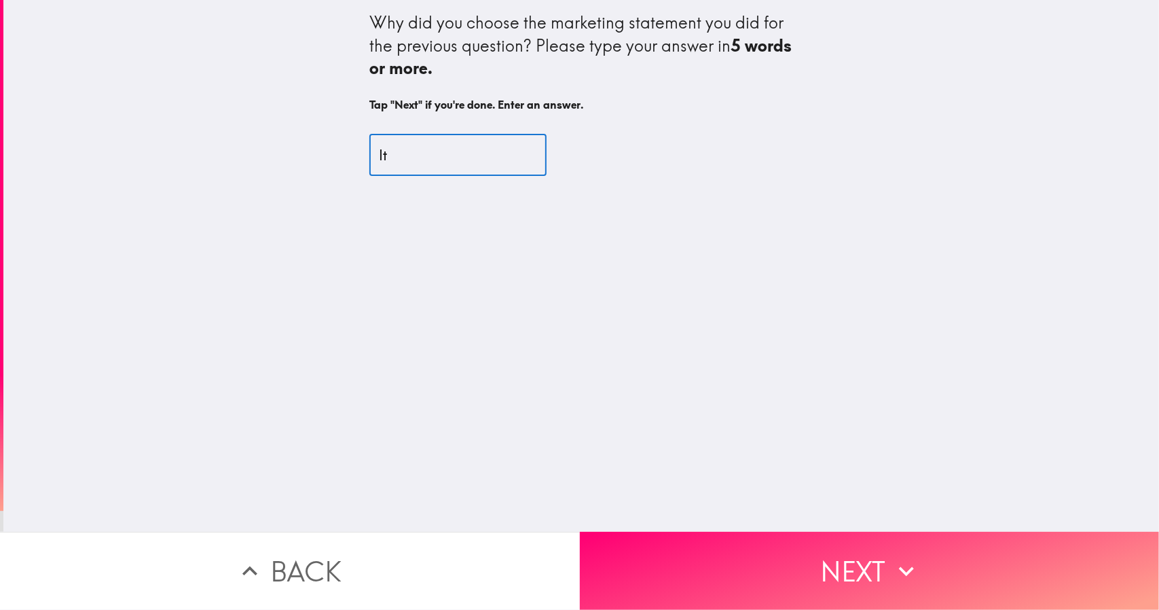
type input "I"
type input "The wording was very convincing and it got me curious to try it out"
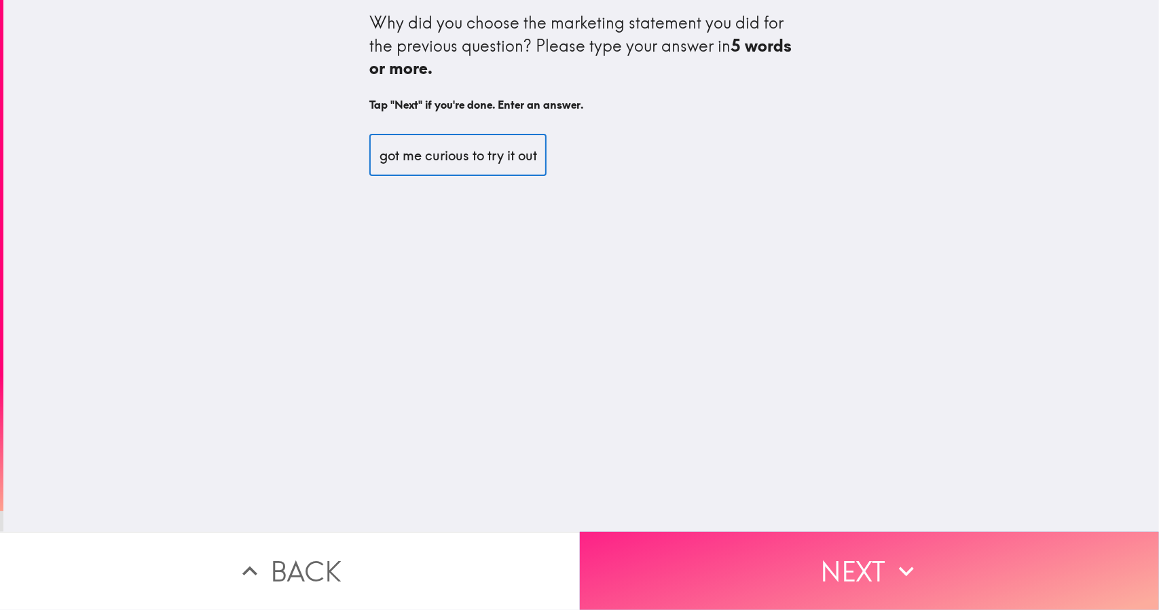
click at [633, 573] on button "Next" at bounding box center [870, 571] width 580 height 78
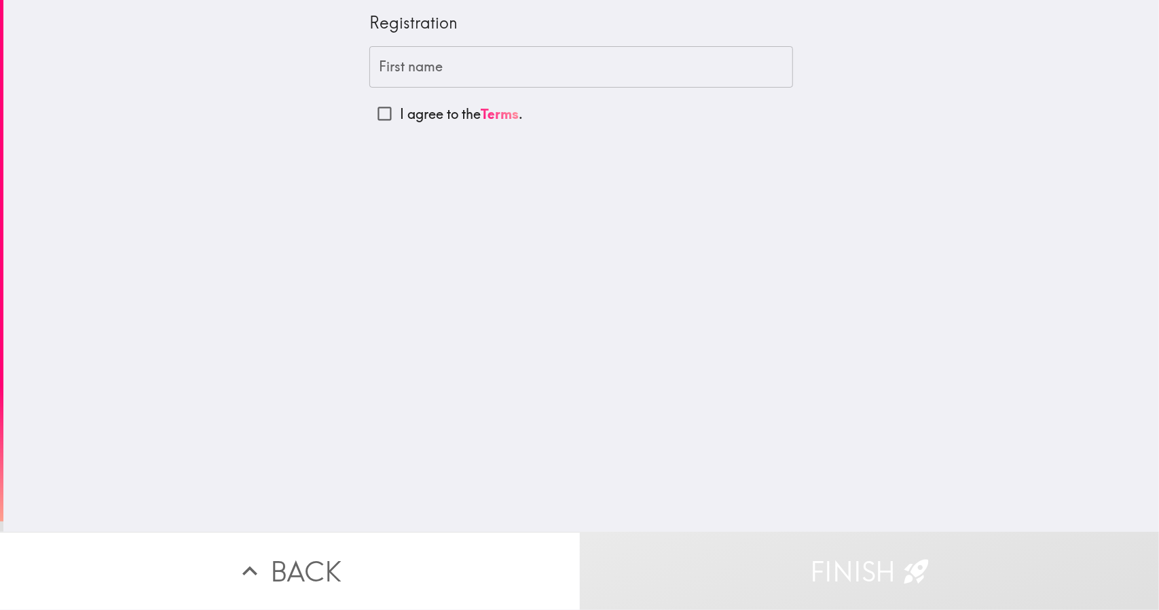
click at [378, 70] on div "First name First name" at bounding box center [582, 67] width 424 height 42
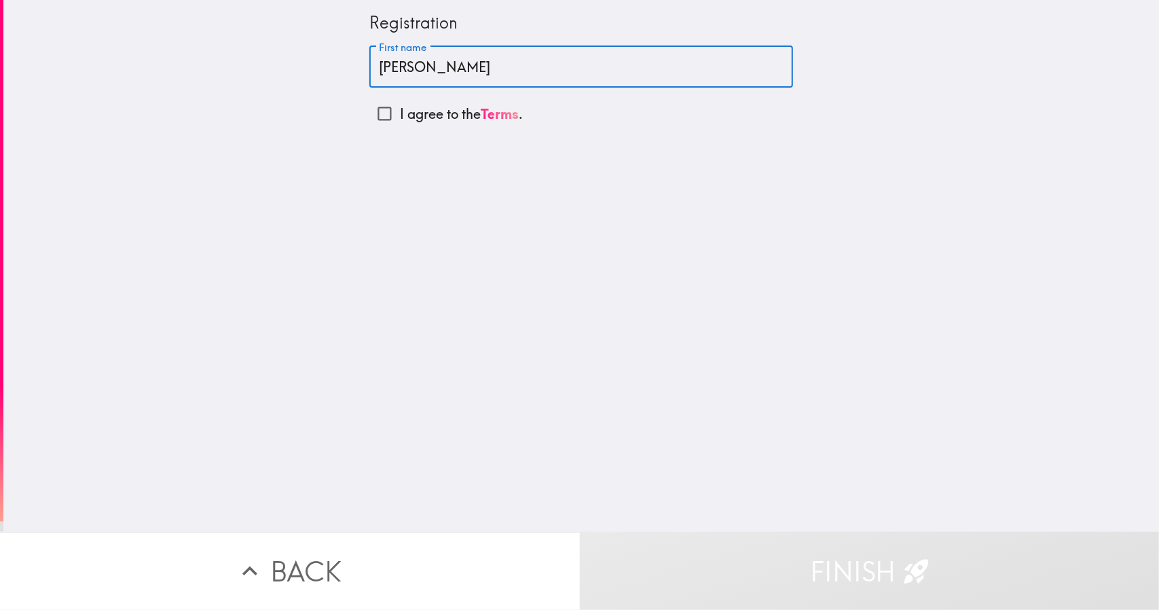
type input "[PERSON_NAME]"
click at [372, 116] on input "I agree to the Terms ." at bounding box center [385, 113] width 31 height 31
checkbox input "true"
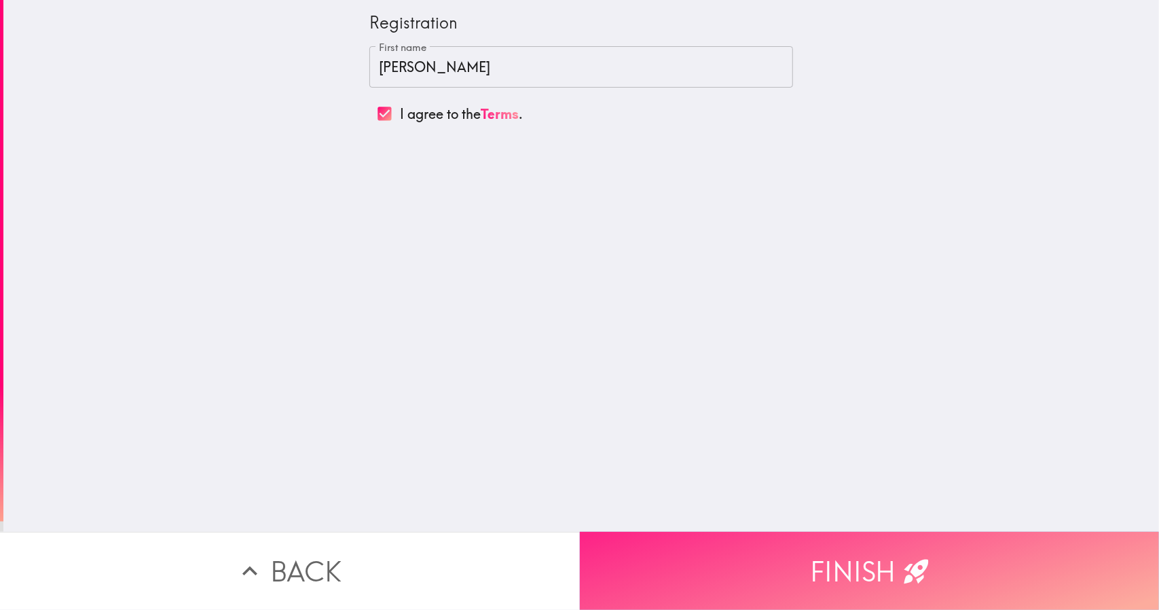
click at [613, 564] on button "Finish" at bounding box center [870, 571] width 580 height 78
